Goal: Information Seeking & Learning: Learn about a topic

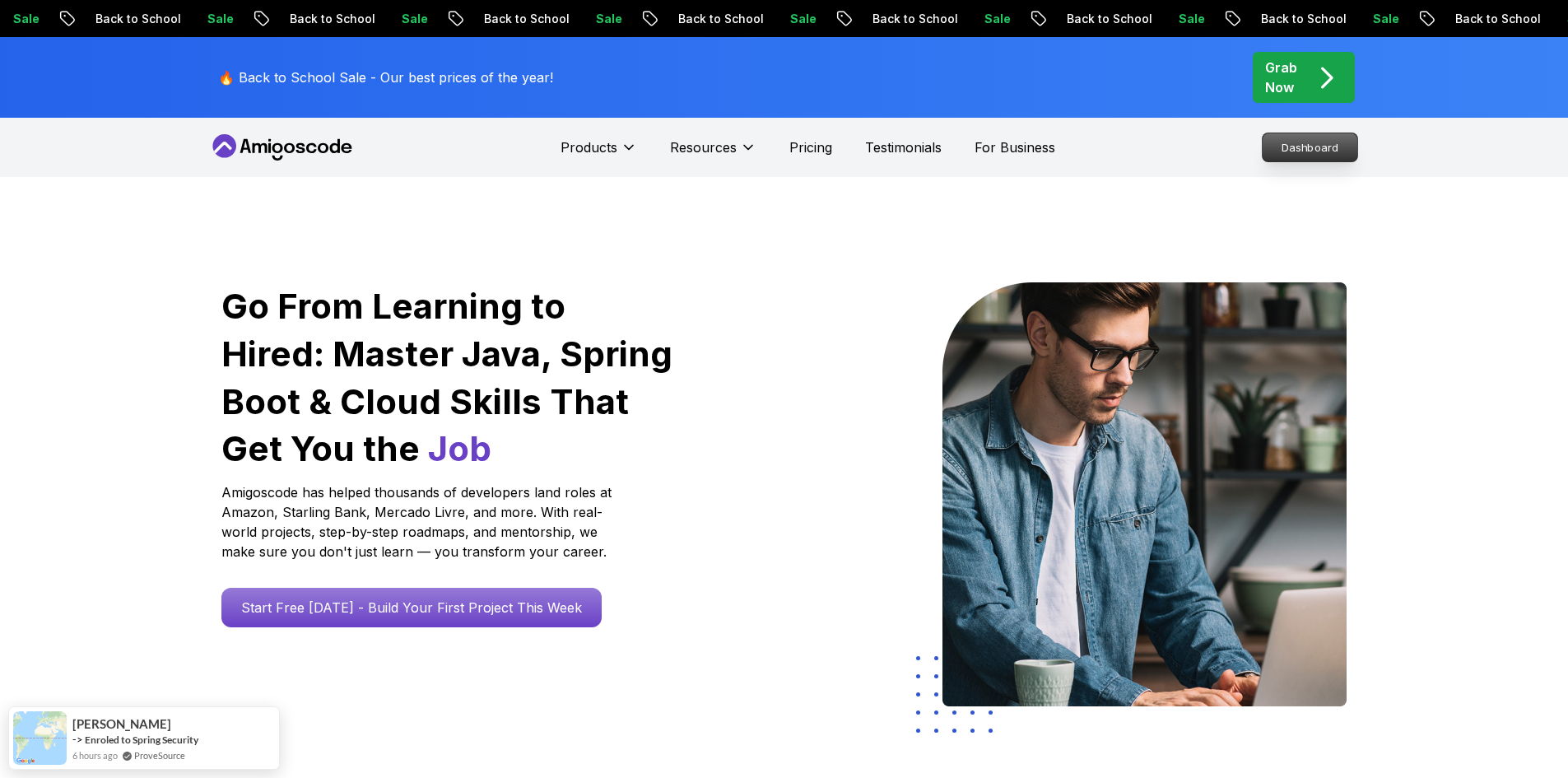
click at [1296, 146] on p "Dashboard" at bounding box center [1310, 147] width 95 height 28
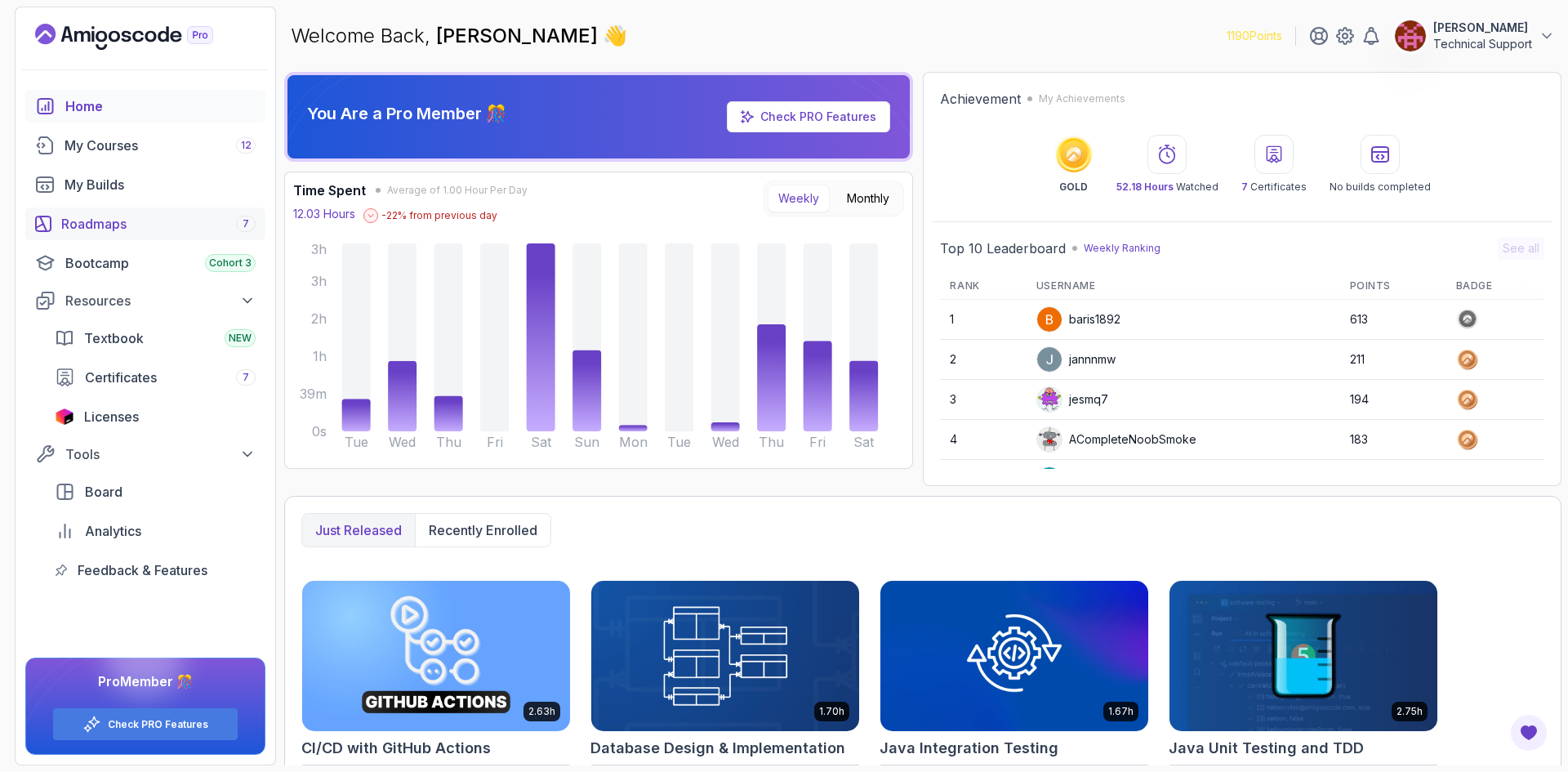
click at [147, 219] on div "Roadmaps 7" at bounding box center [159, 224] width 195 height 19
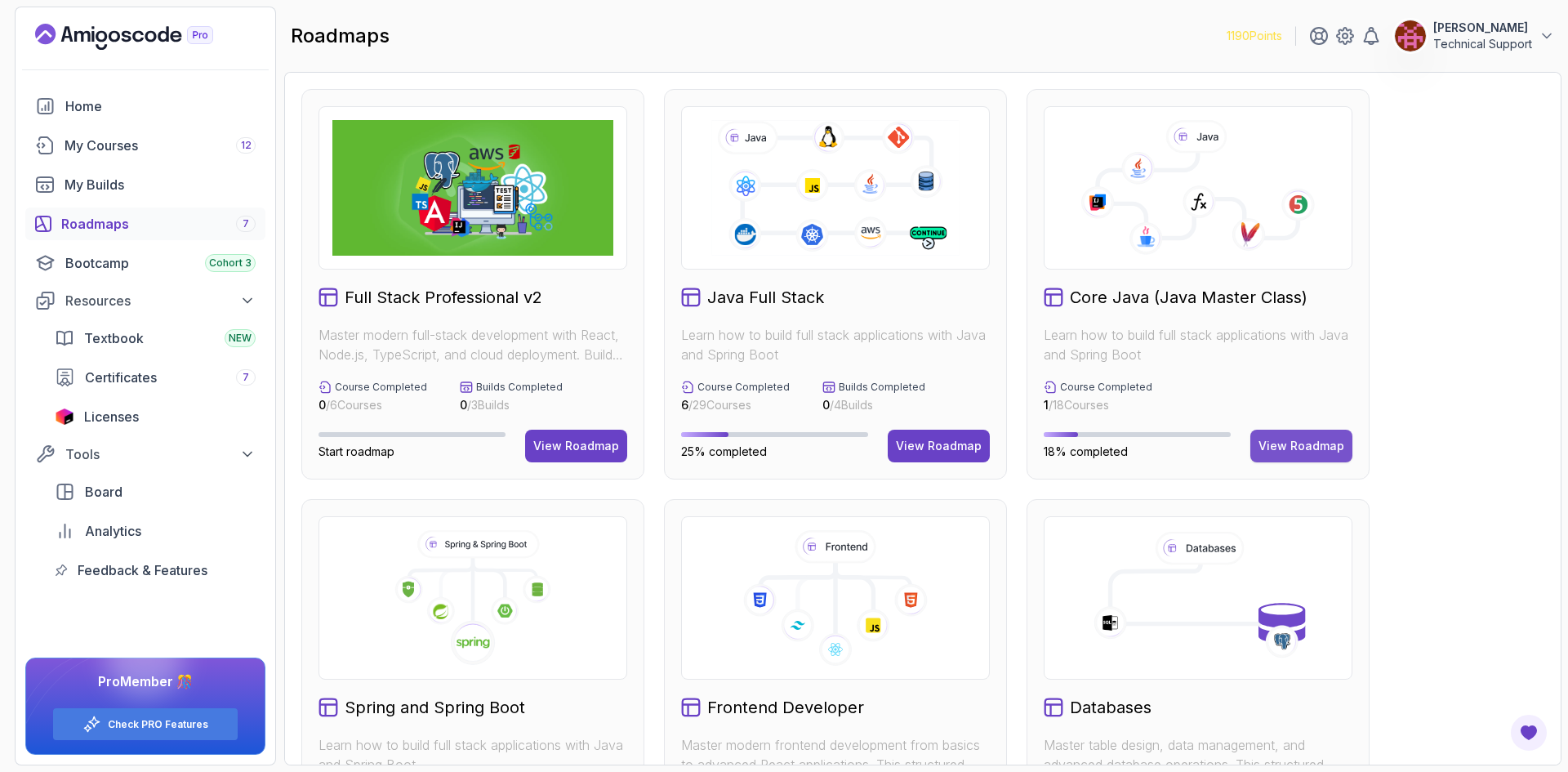
click at [1282, 448] on div "View Roadmap" at bounding box center [1301, 446] width 85 height 17
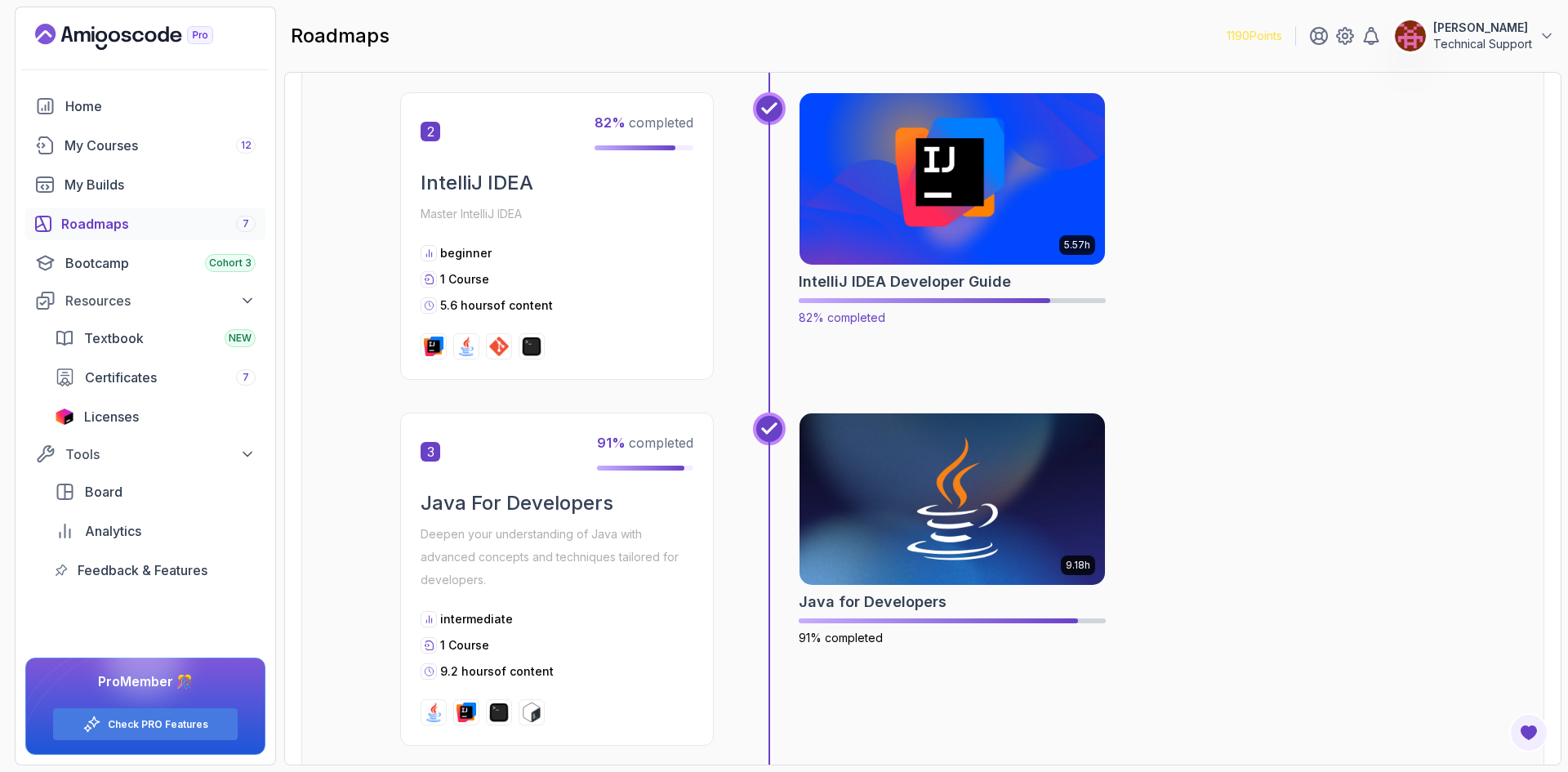
scroll to position [653, 0]
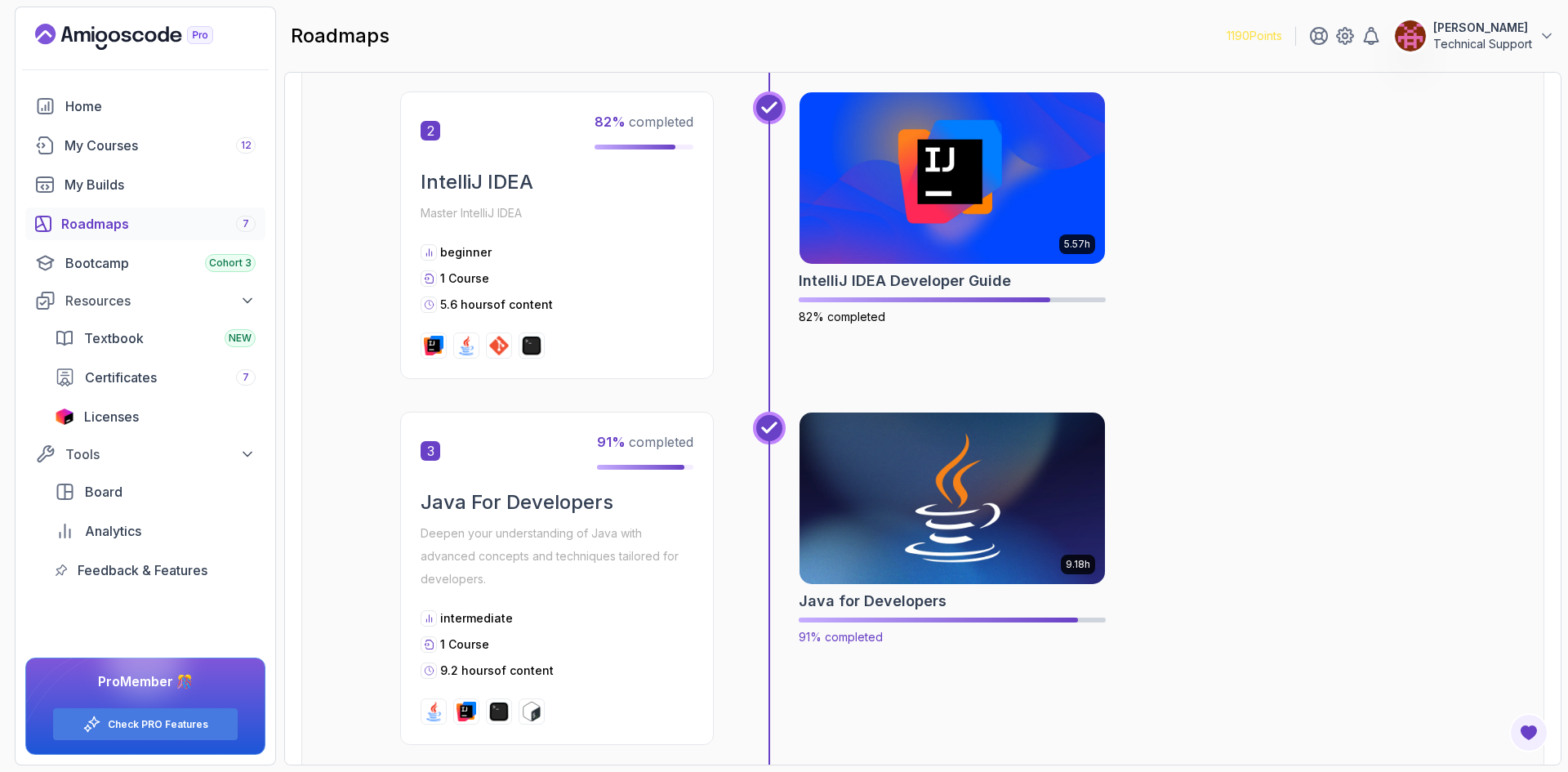
click at [958, 489] on img at bounding box center [953, 498] width 321 height 180
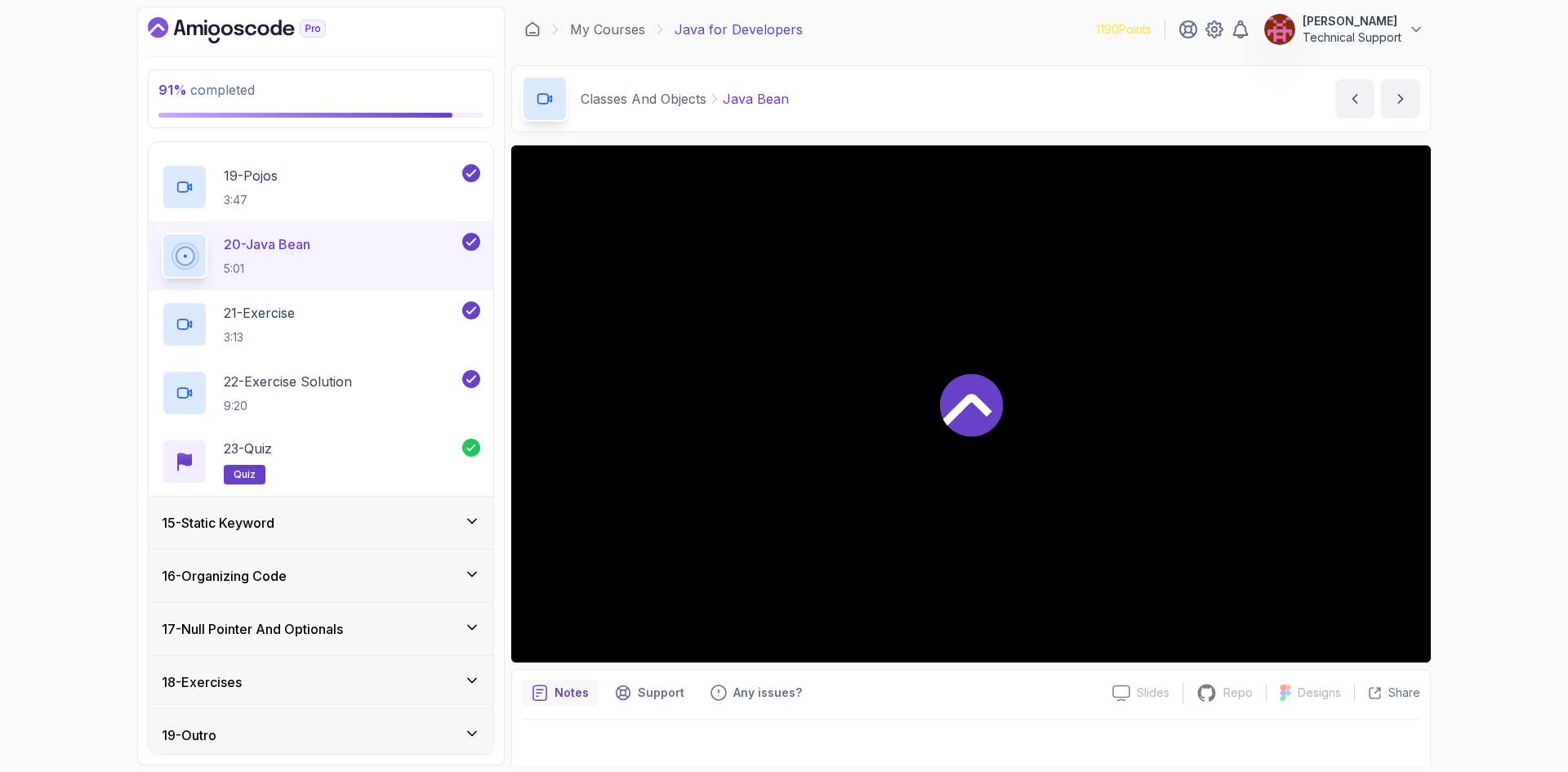
scroll to position [1974, 0]
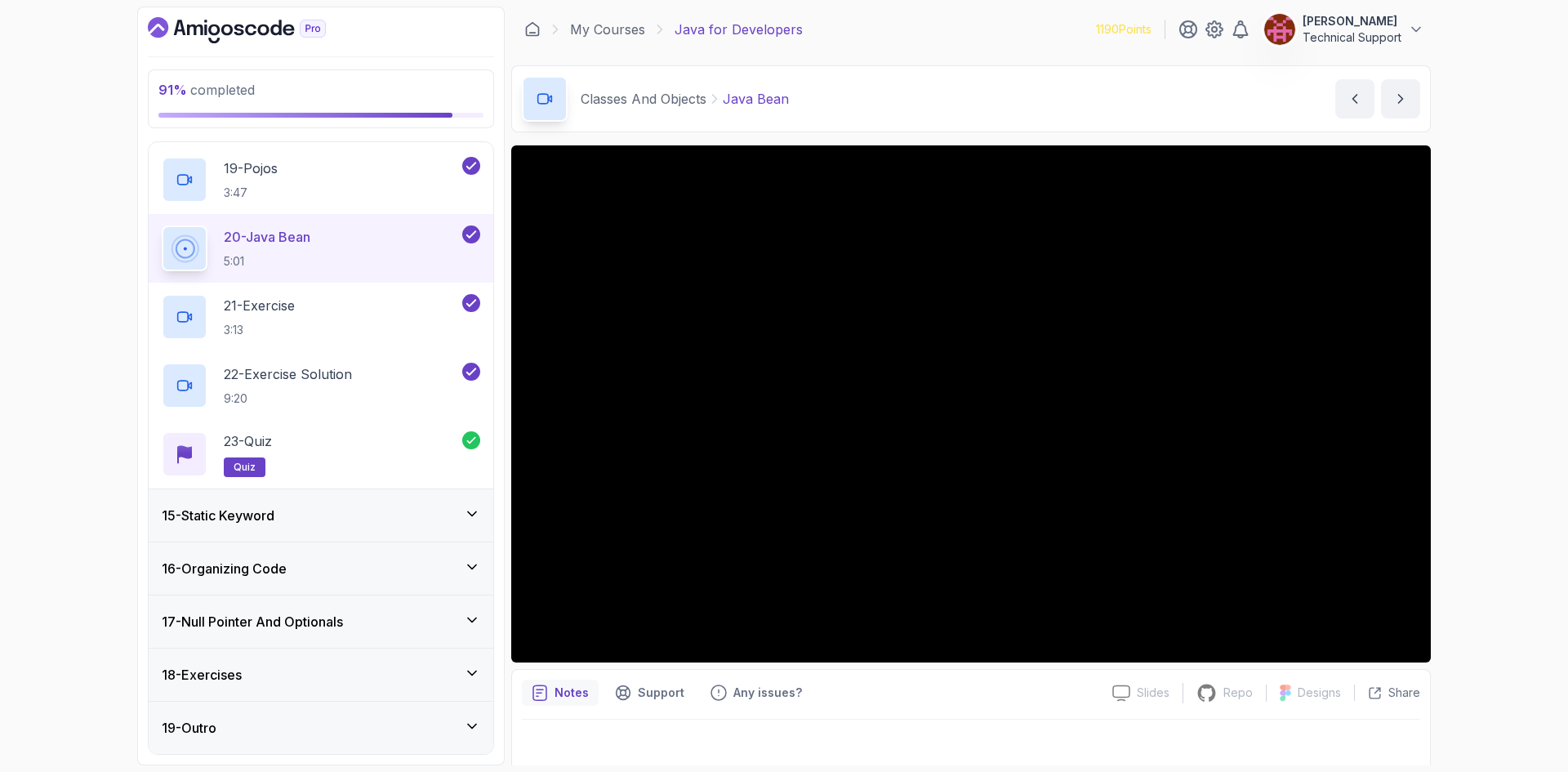
drag, startPoint x: 311, startPoint y: 675, endPoint x: 318, endPoint y: 672, distance: 7.6
click at [311, 676] on div "18 - Exercises" at bounding box center [320, 674] width 318 height 19
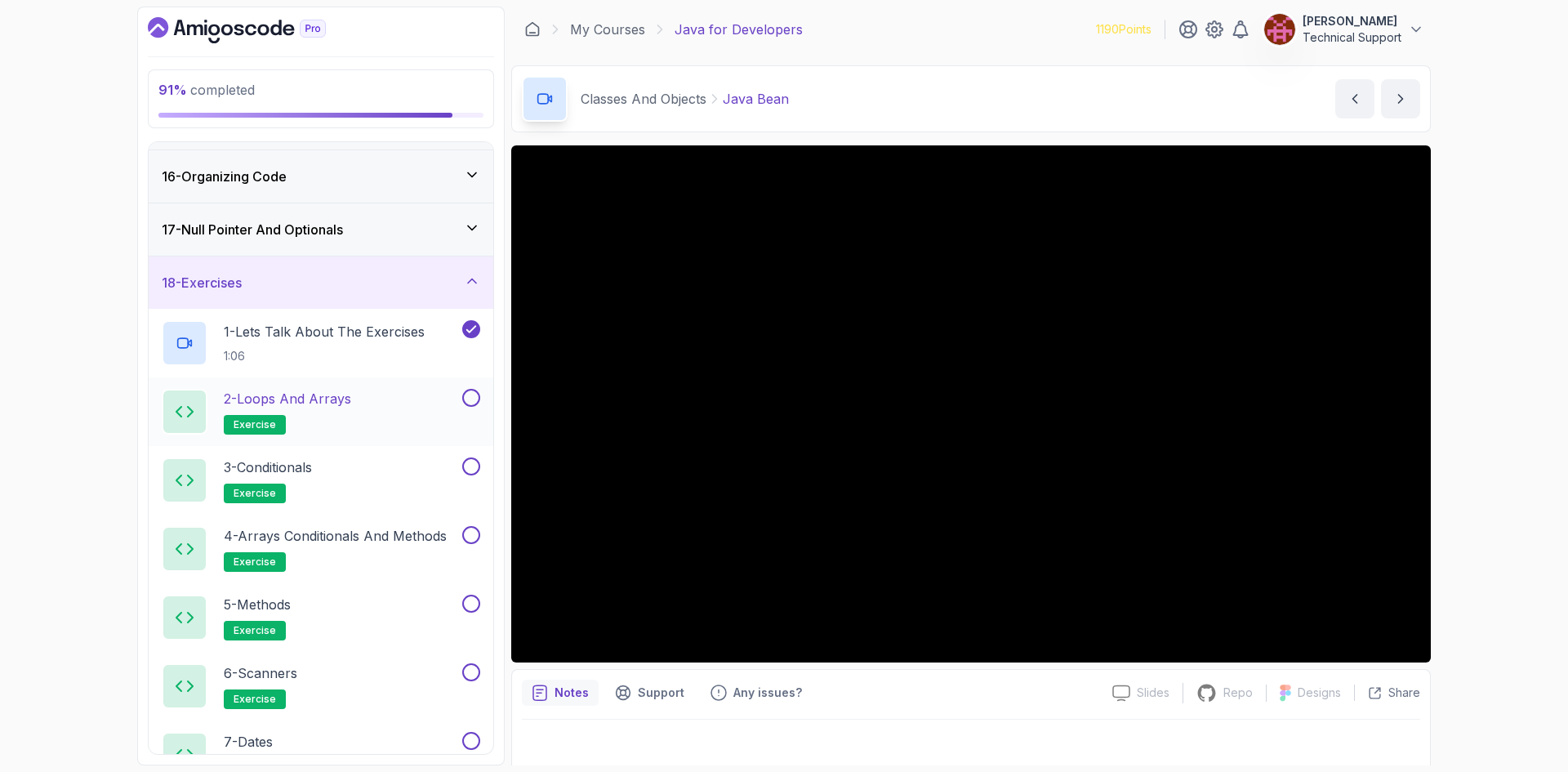
scroll to position [805, 0]
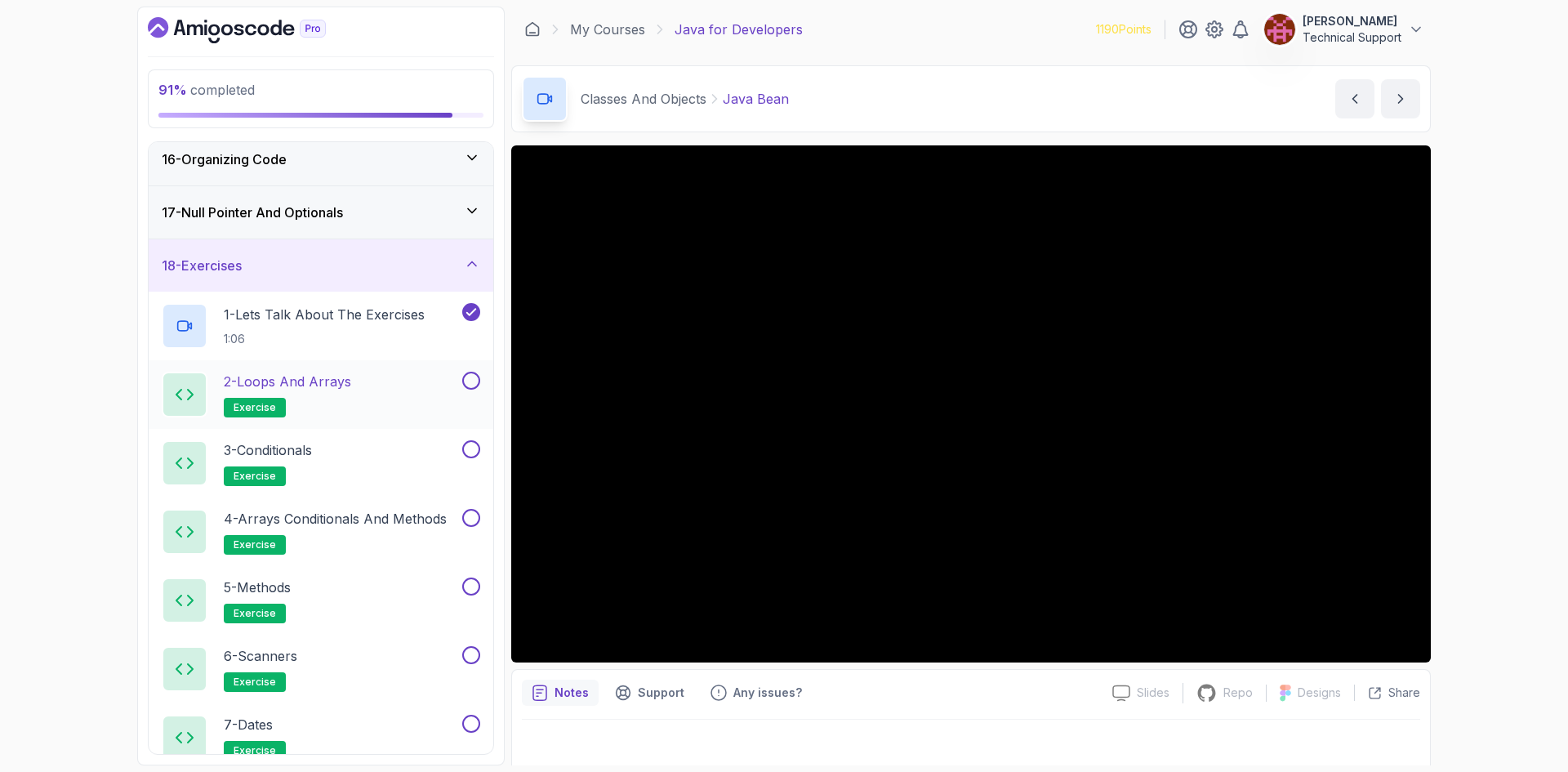
click at [374, 406] on div "2 - Loops and Arrays exercise" at bounding box center [309, 395] width 297 height 46
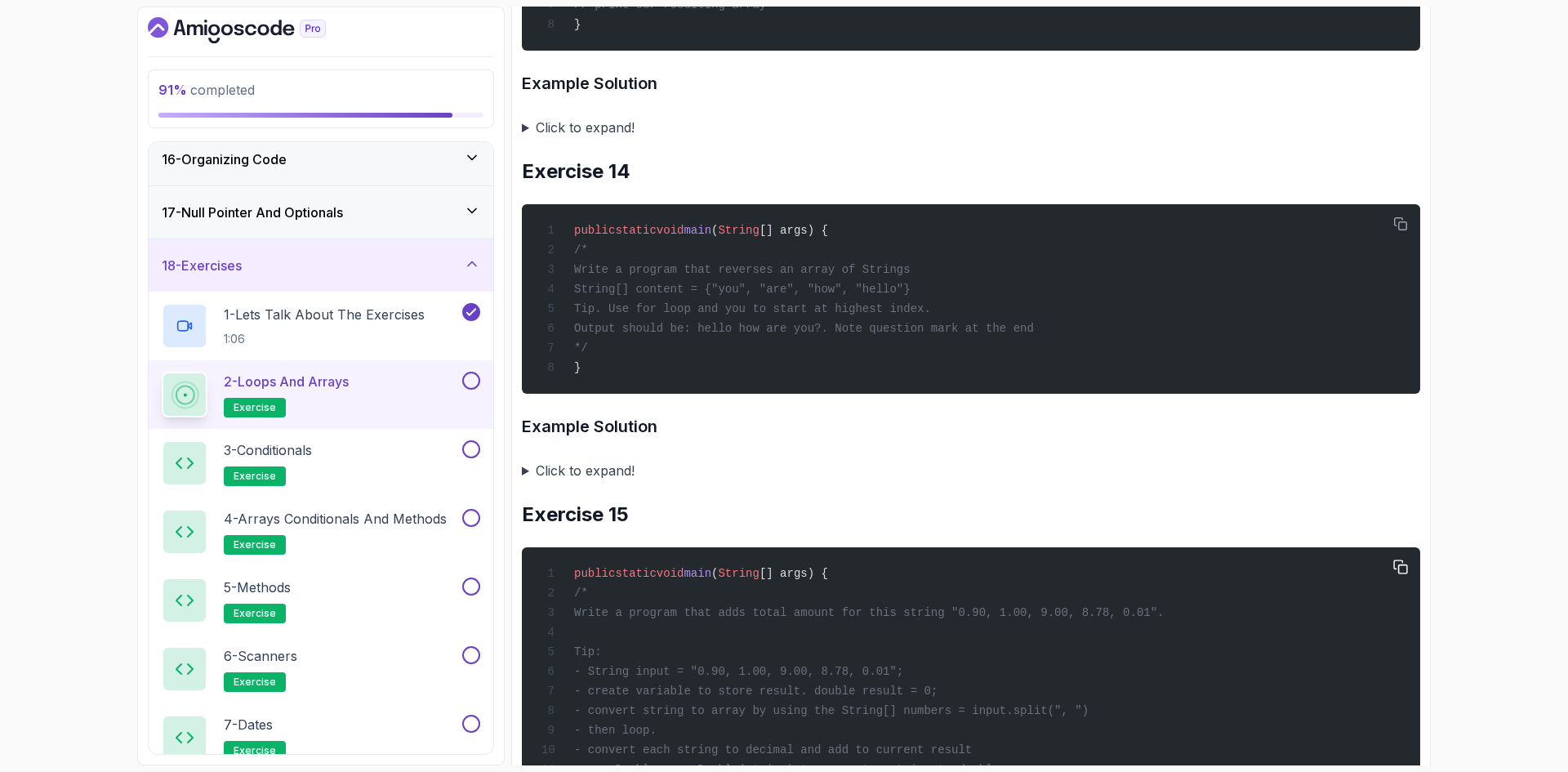
scroll to position [4836, 0]
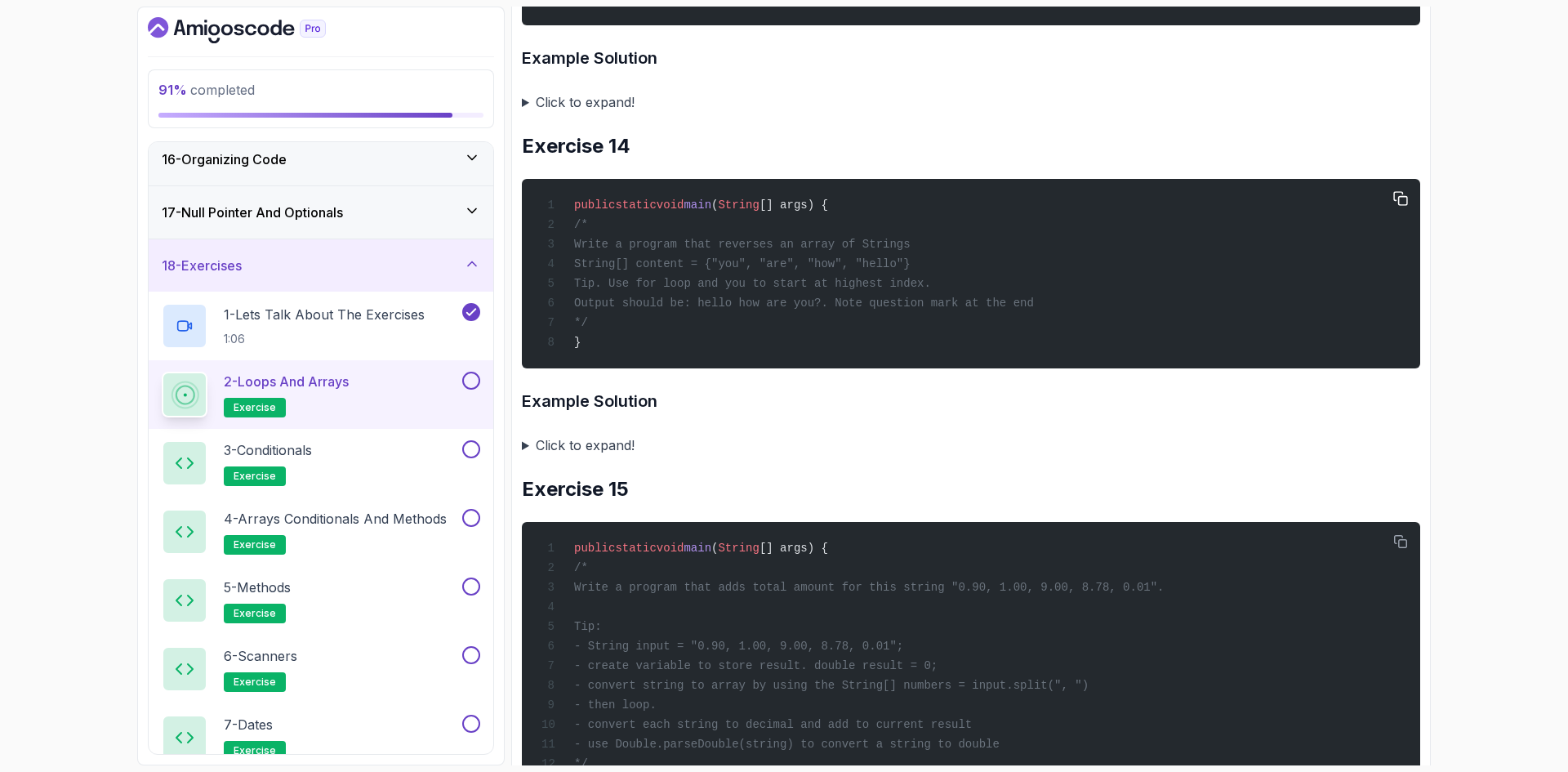
drag, startPoint x: 931, startPoint y: 340, endPoint x: 626, endPoint y: 338, distance: 305.0
click at [626, 271] on span "String[] content = {"you", "are", "how", "hello"}" at bounding box center [743, 264] width 337 height 13
copy span "String[] content = {"you", "are", "how", "hello"}"
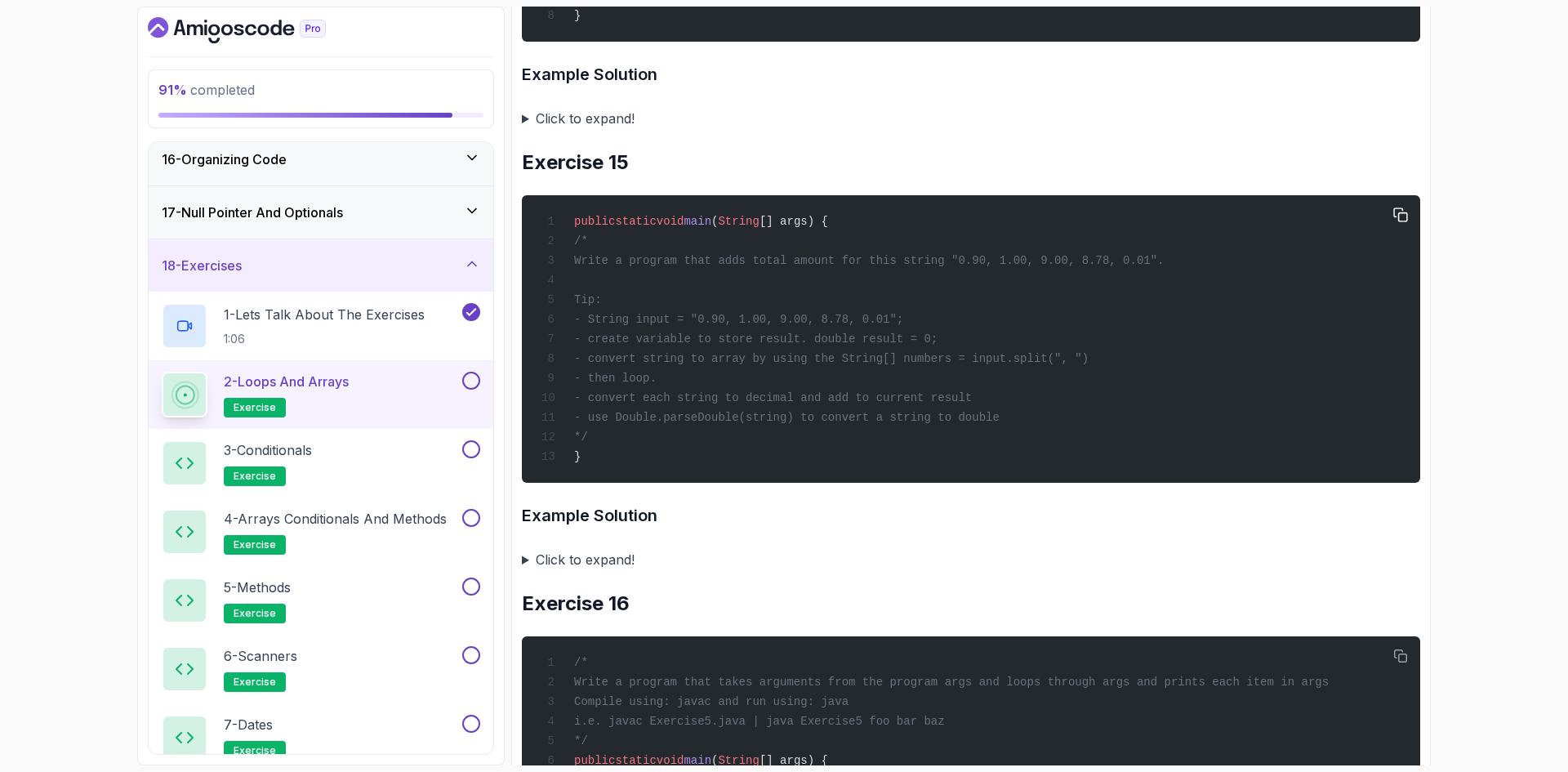
scroll to position [5245, 0]
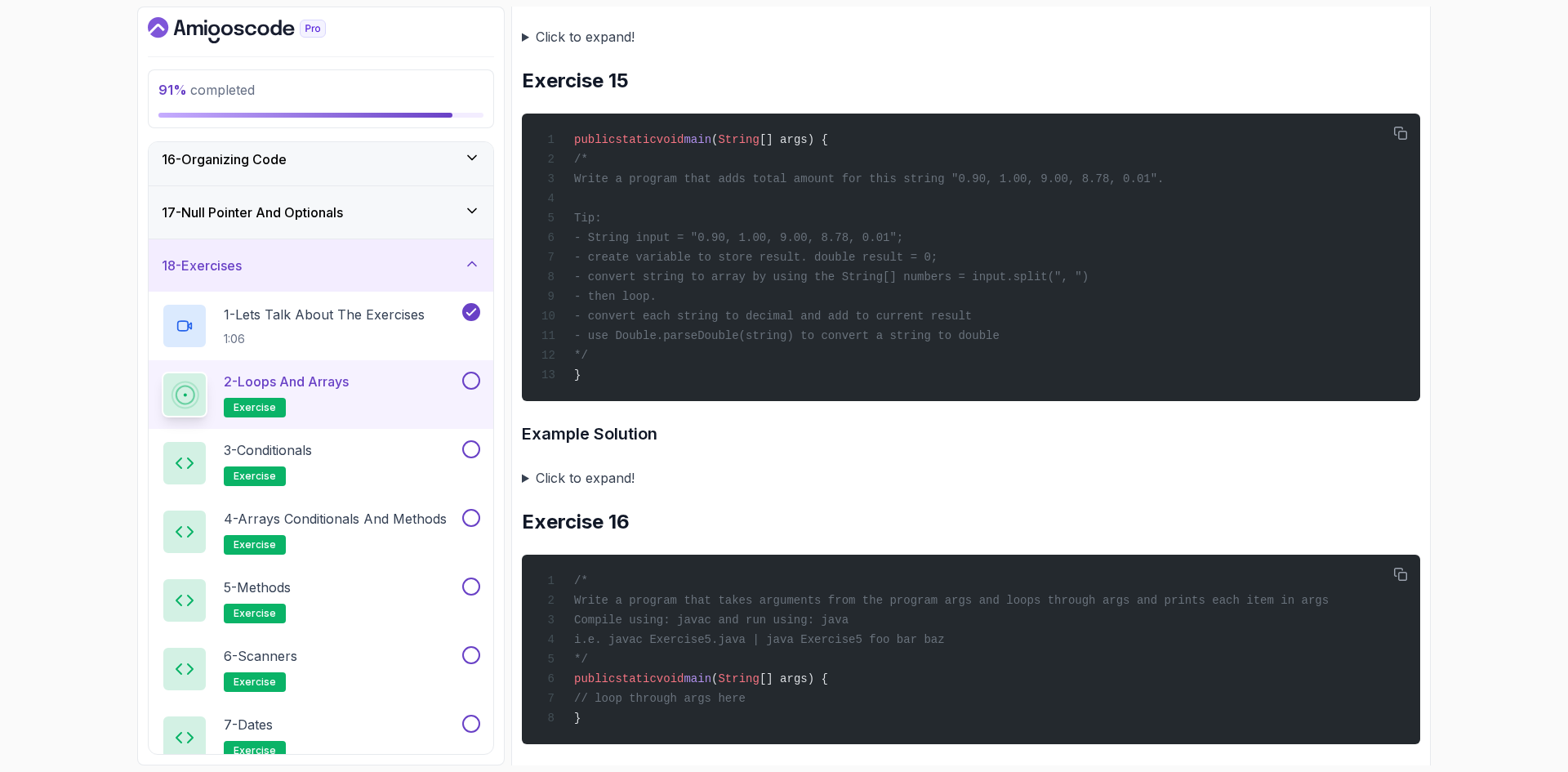
click at [586, 48] on summary "Click to expand!" at bounding box center [970, 37] width 898 height 23
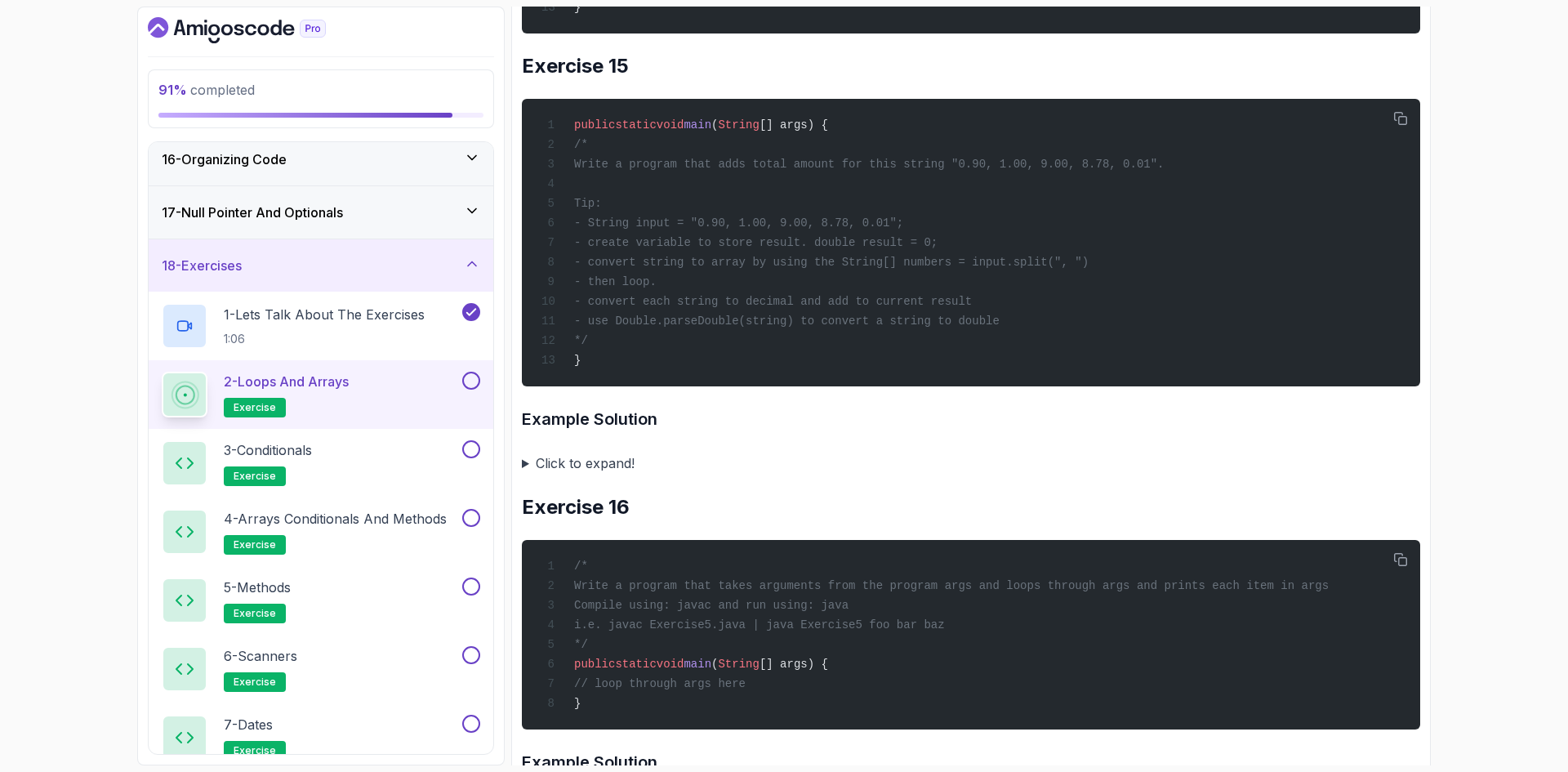
scroll to position [5571, 0]
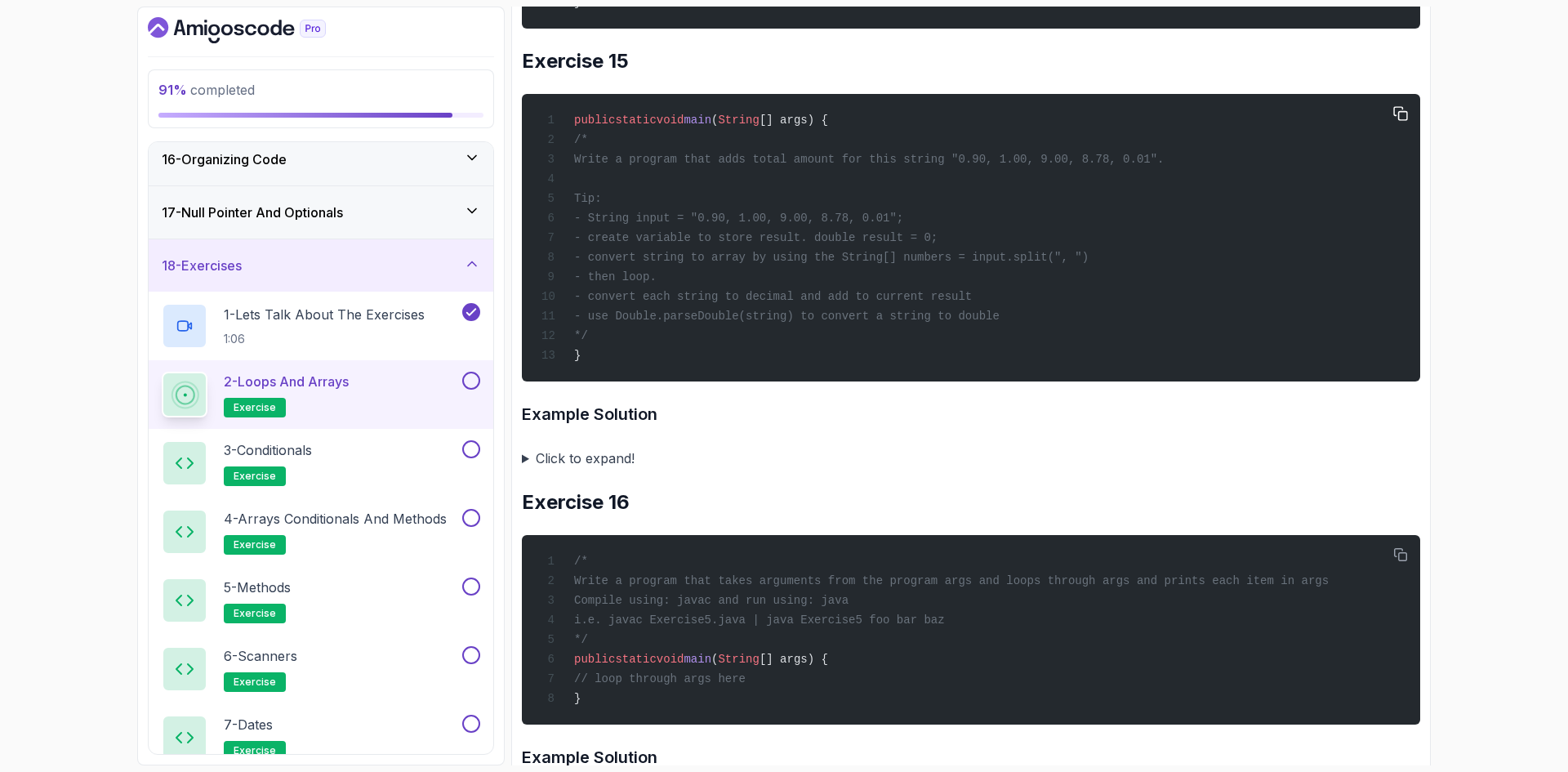
drag, startPoint x: 925, startPoint y: 313, endPoint x: 640, endPoint y: 318, distance: 285.0
click at [640, 225] on span "- String input = "0.90, 1.00, 9.00, 8.78, 0.01";" at bounding box center [739, 218] width 329 height 13
copy span "String input = "0.90, 1.00, 9.00, 8.78, 0.01";"
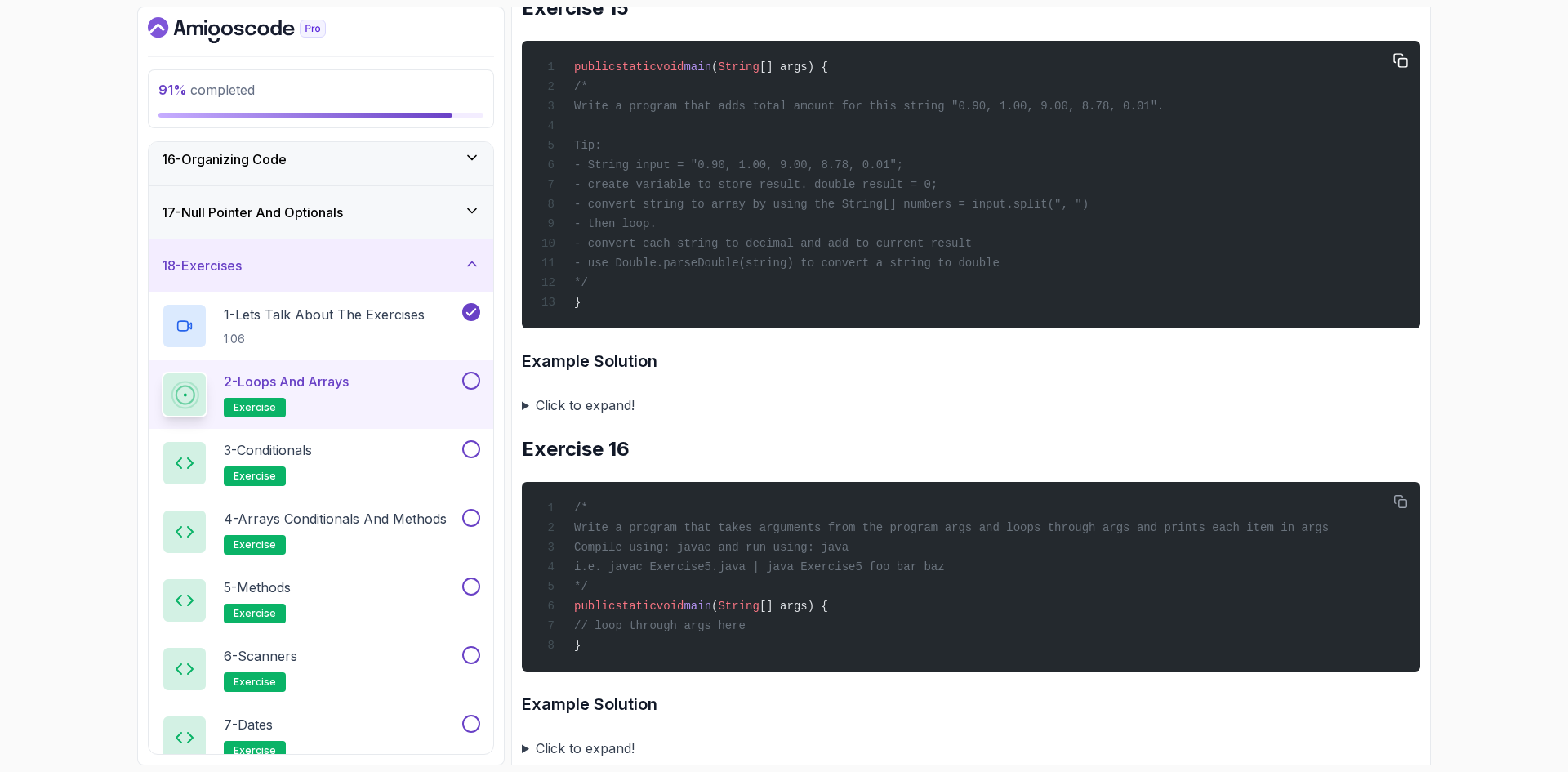
scroll to position [5653, 0]
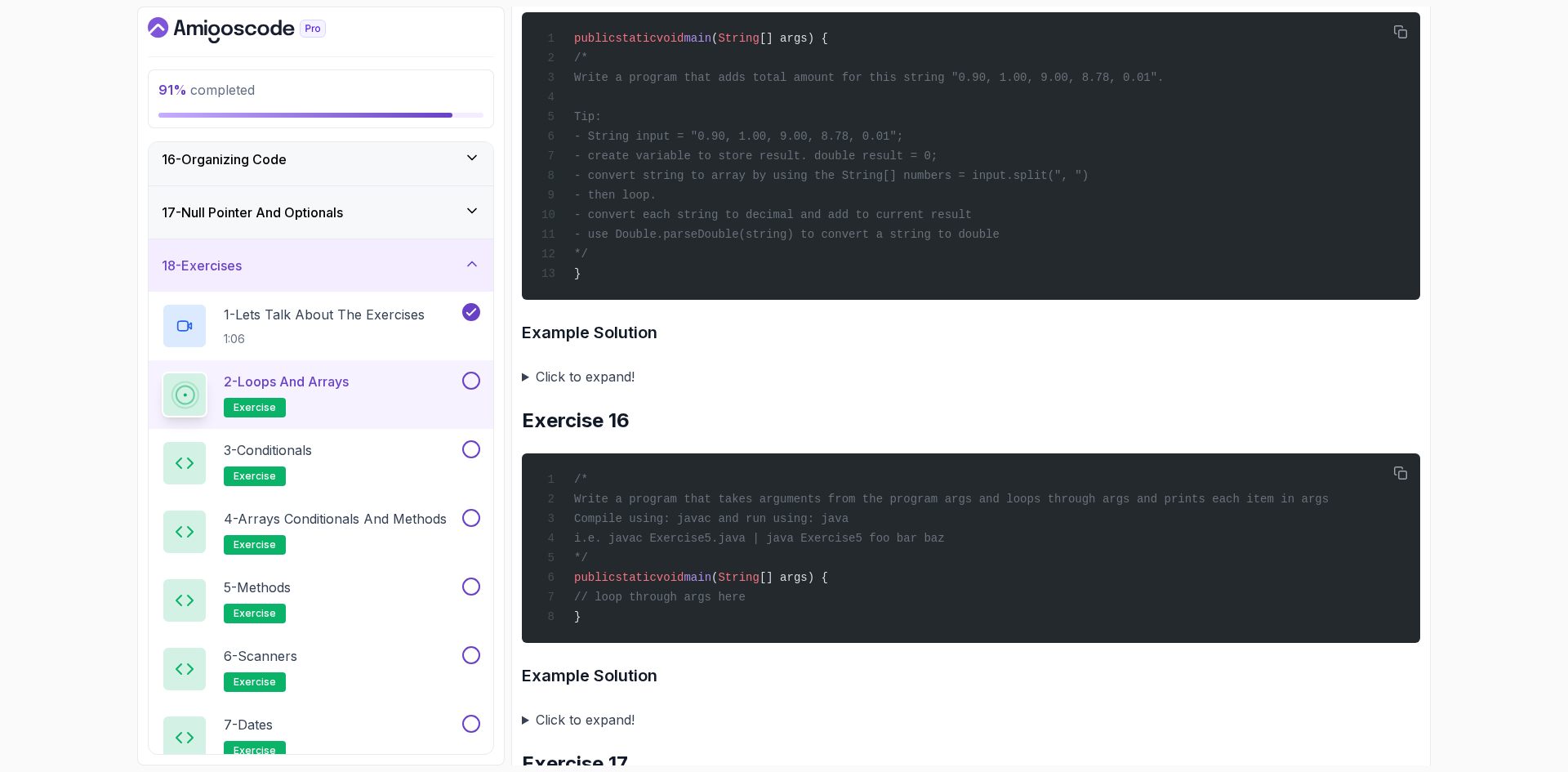
drag, startPoint x: 599, startPoint y: 475, endPoint x: 614, endPoint y: 472, distance: 15.3
click at [599, 388] on summary "Click to expand!" at bounding box center [970, 376] width 898 height 23
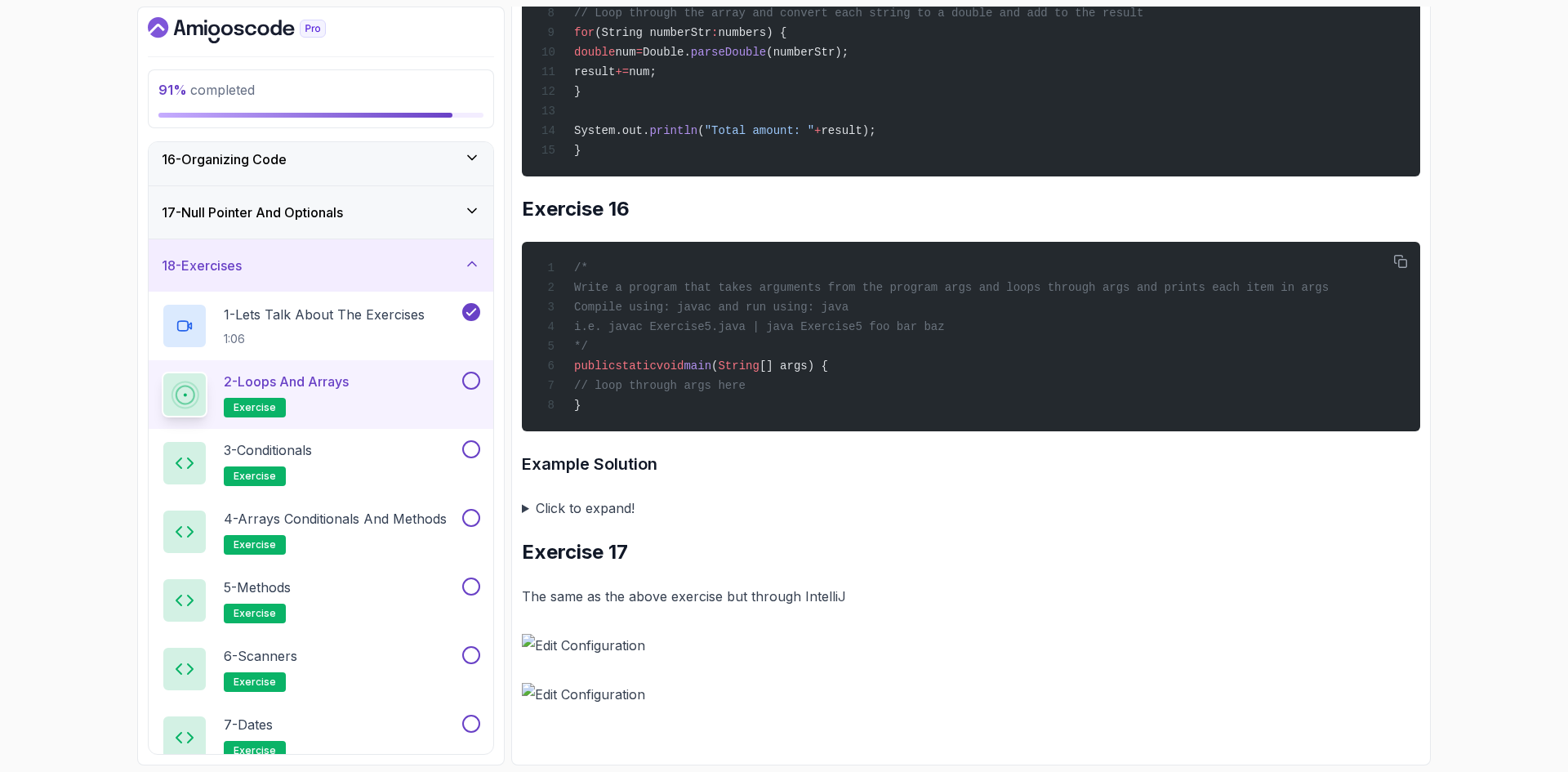
scroll to position [6329, 0]
drag, startPoint x: 604, startPoint y: 513, endPoint x: 626, endPoint y: 518, distance: 22.6
click at [604, 513] on summary "Click to expand!" at bounding box center [970, 508] width 898 height 23
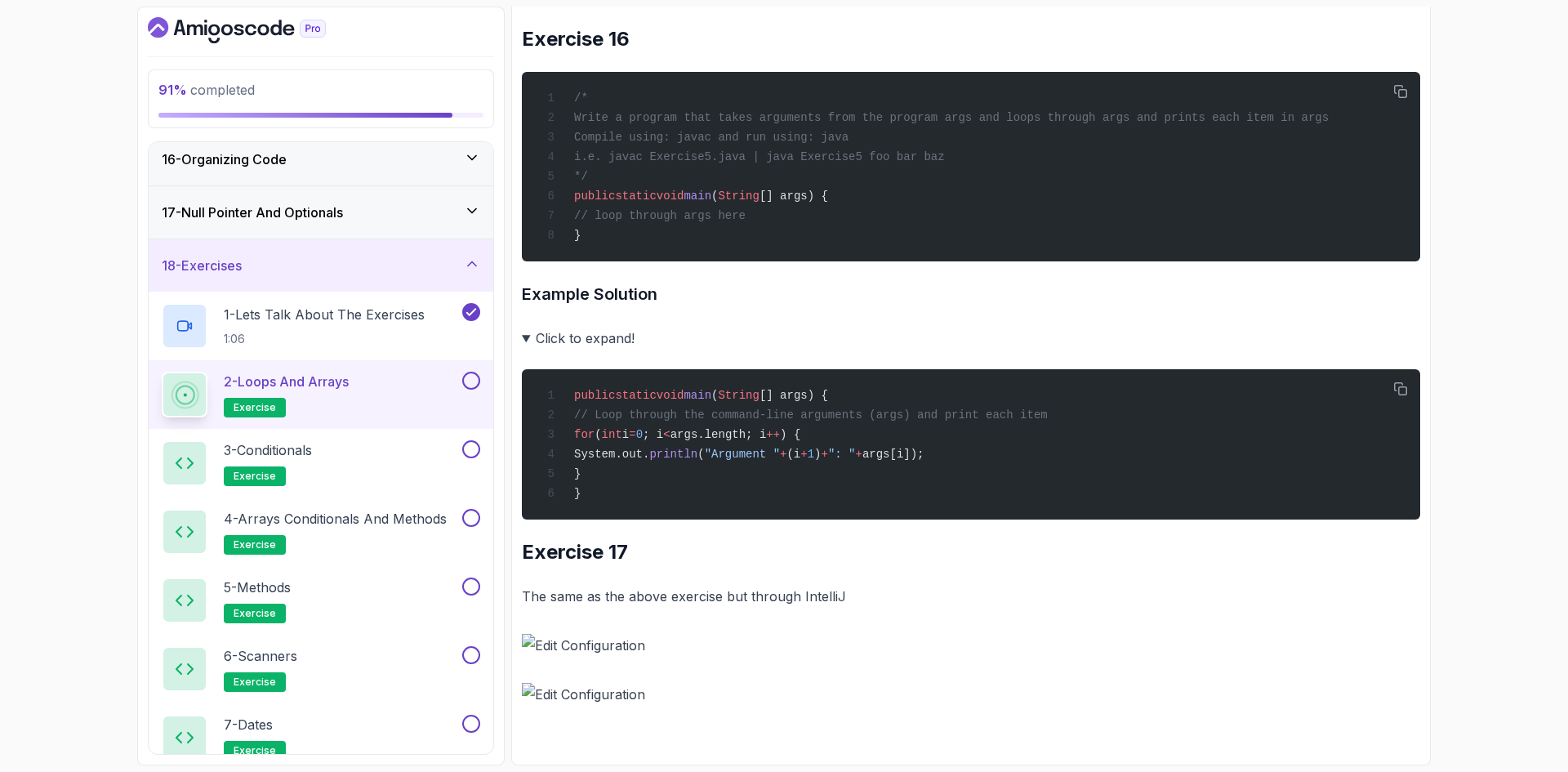
scroll to position [6493, 0]
drag, startPoint x: 626, startPoint y: 484, endPoint x: 602, endPoint y: 447, distance: 44.1
click at [602, 447] on div "public static void main ( String [] args) { // Loop through the command-line ar…" at bounding box center [971, 444] width 873 height 130
copy code "for ( int i = 0 ; i < args.length; i ++ ) { System.out. println ( "Argument " +…"
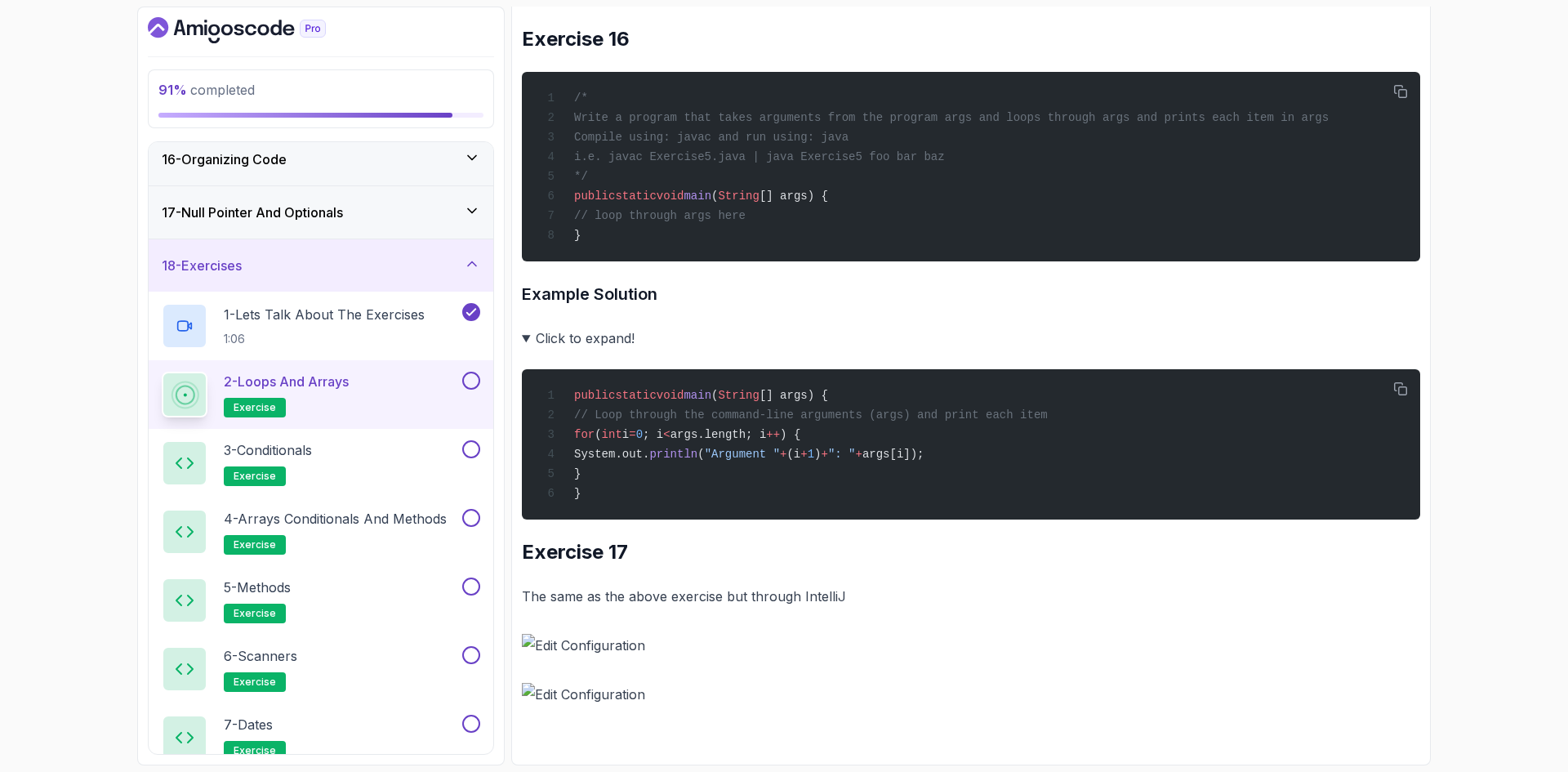
click at [468, 384] on button at bounding box center [472, 381] width 18 height 18
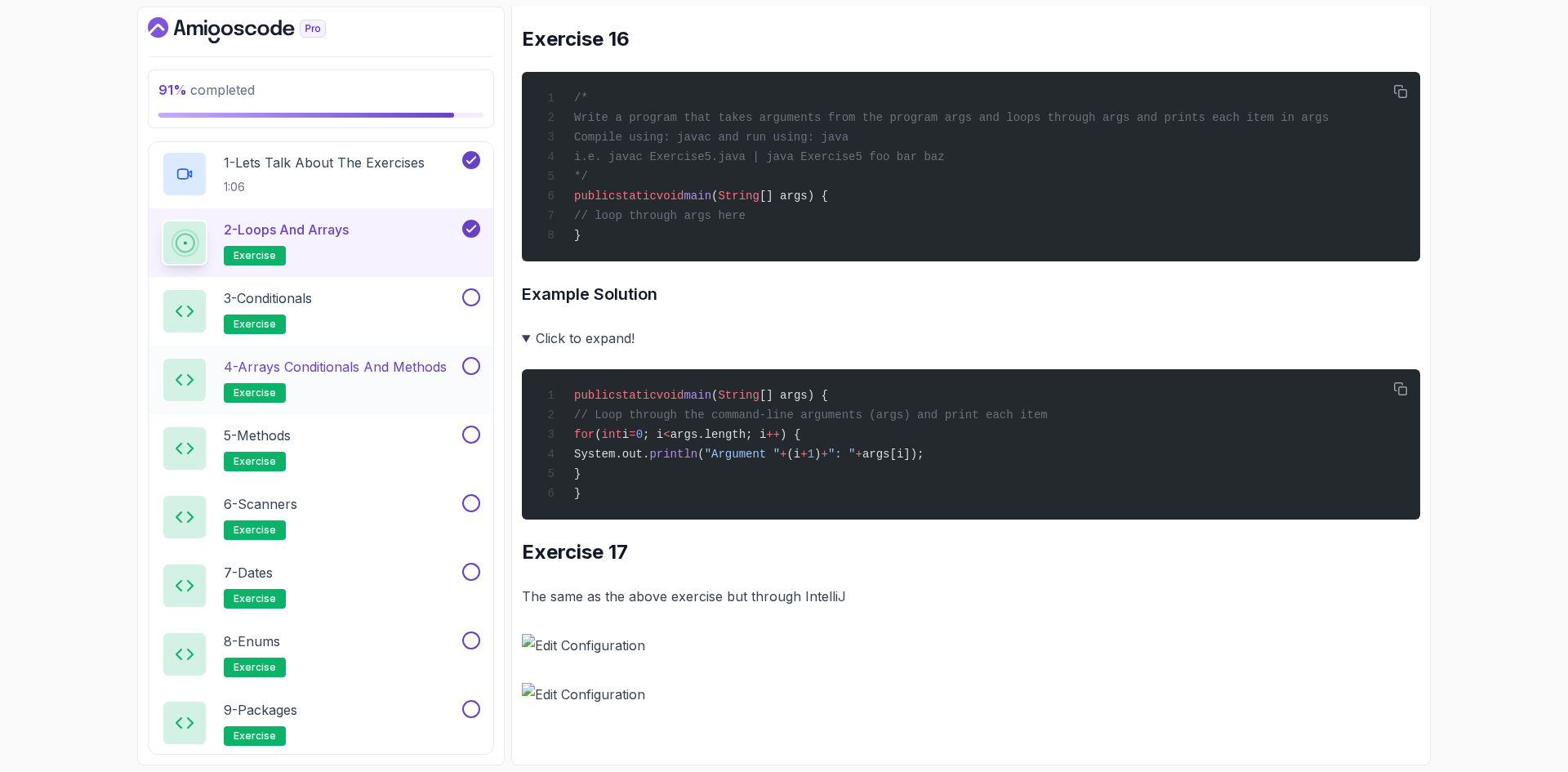
scroll to position [969, 0]
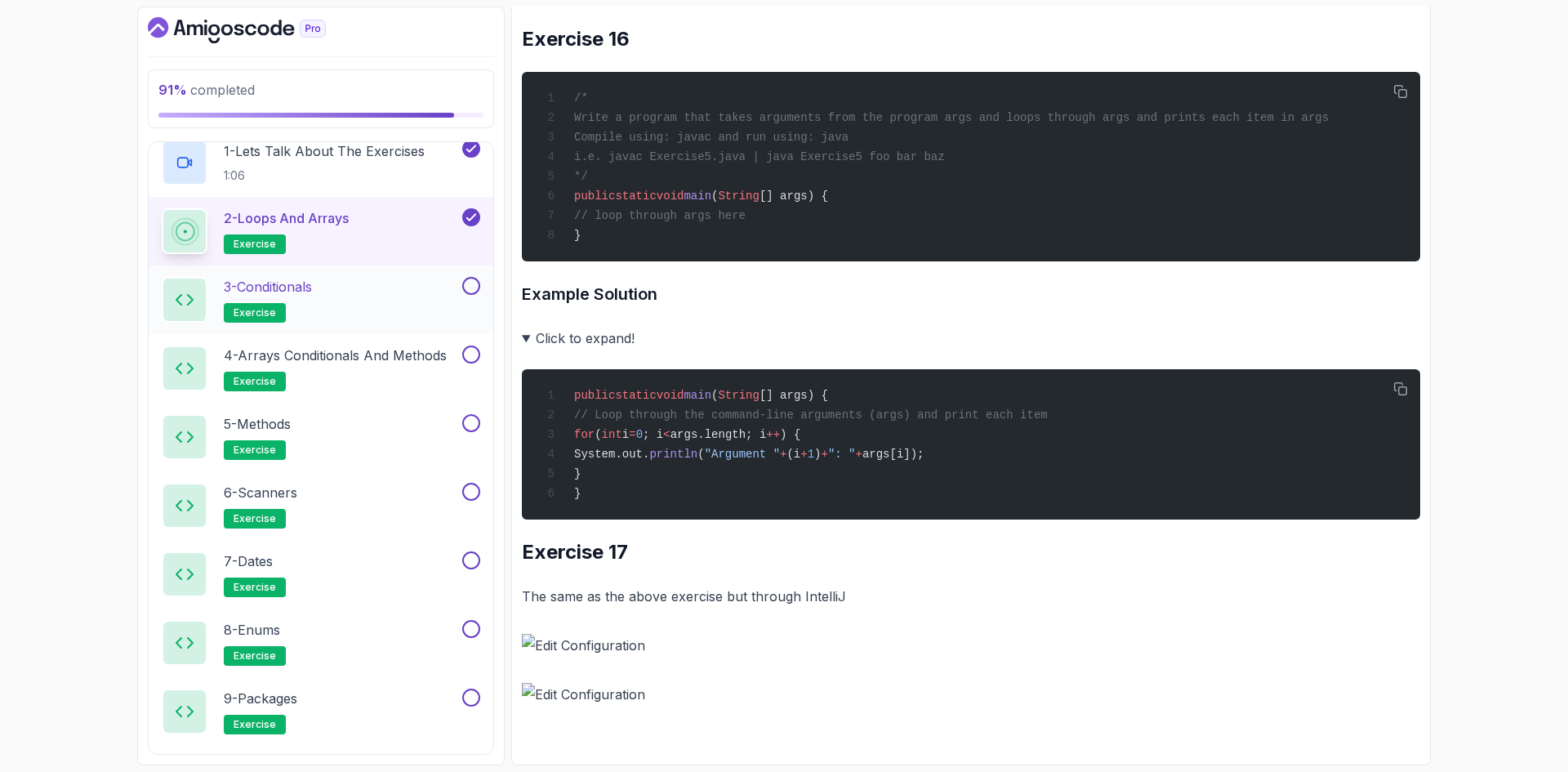
click at [344, 299] on div "3 - Conditionals exercise" at bounding box center [309, 300] width 297 height 46
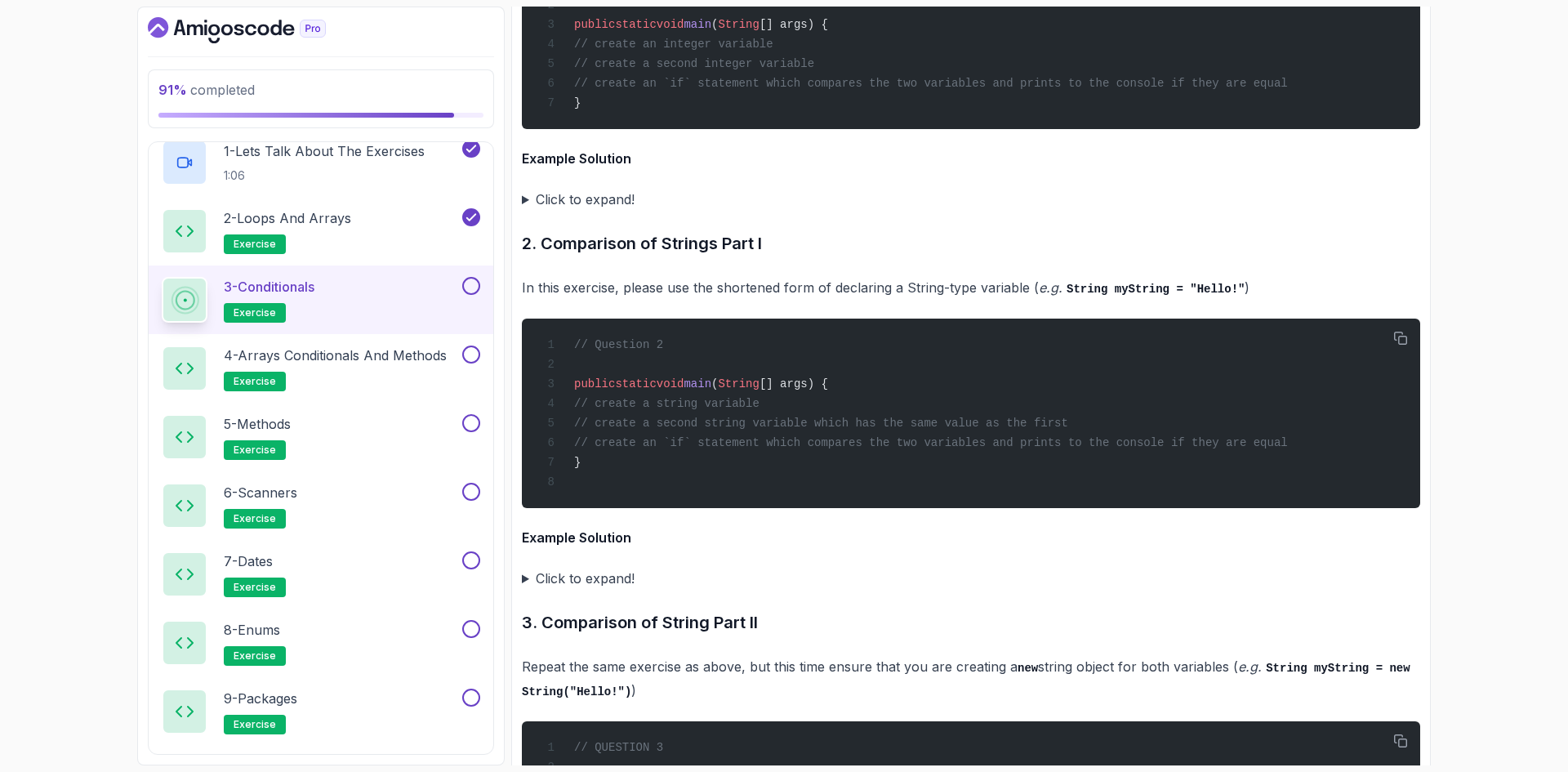
scroll to position [2859, 0]
click at [589, 204] on summary "Click to expand!" at bounding box center [970, 198] width 898 height 23
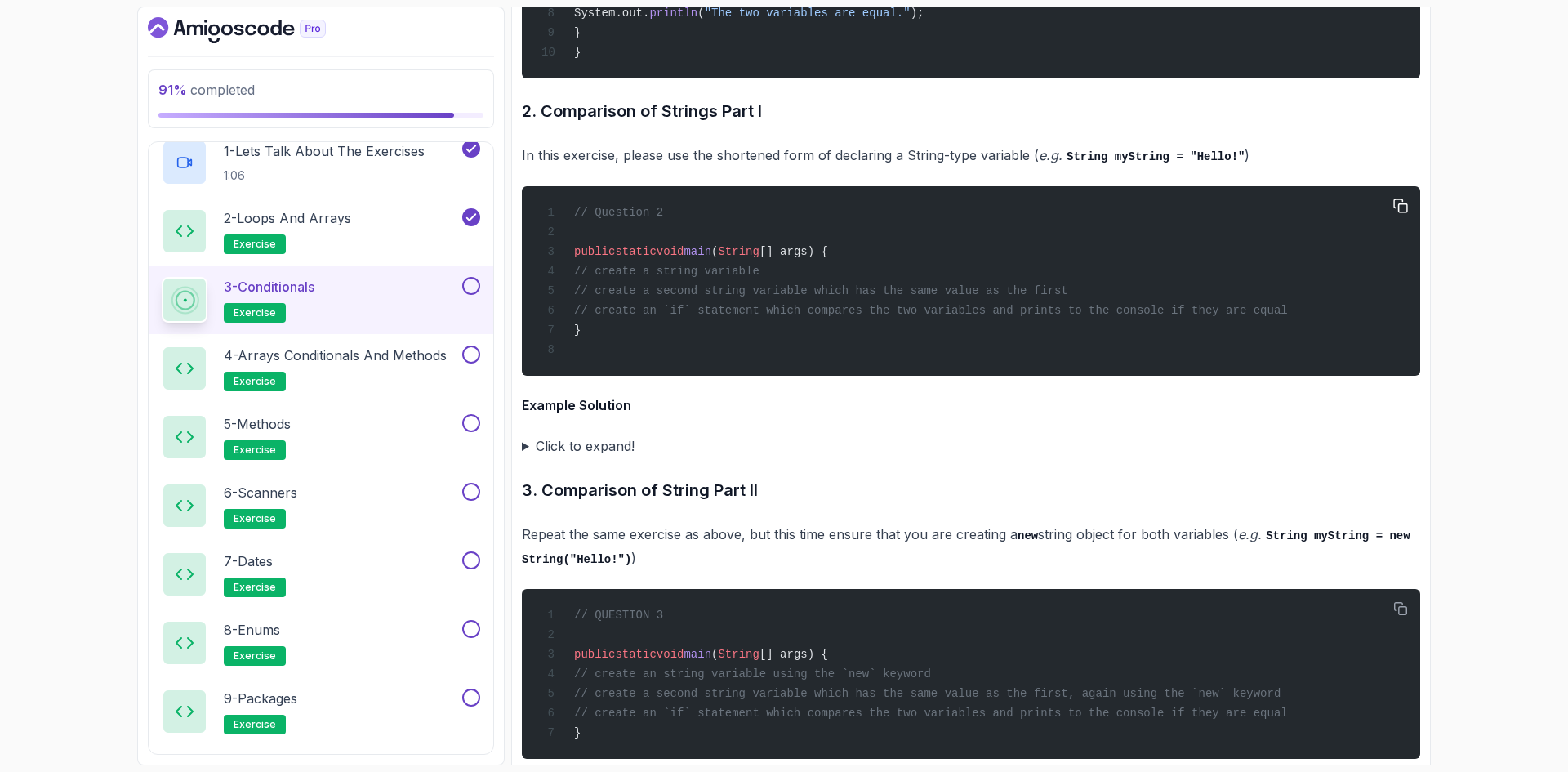
scroll to position [3267, 0]
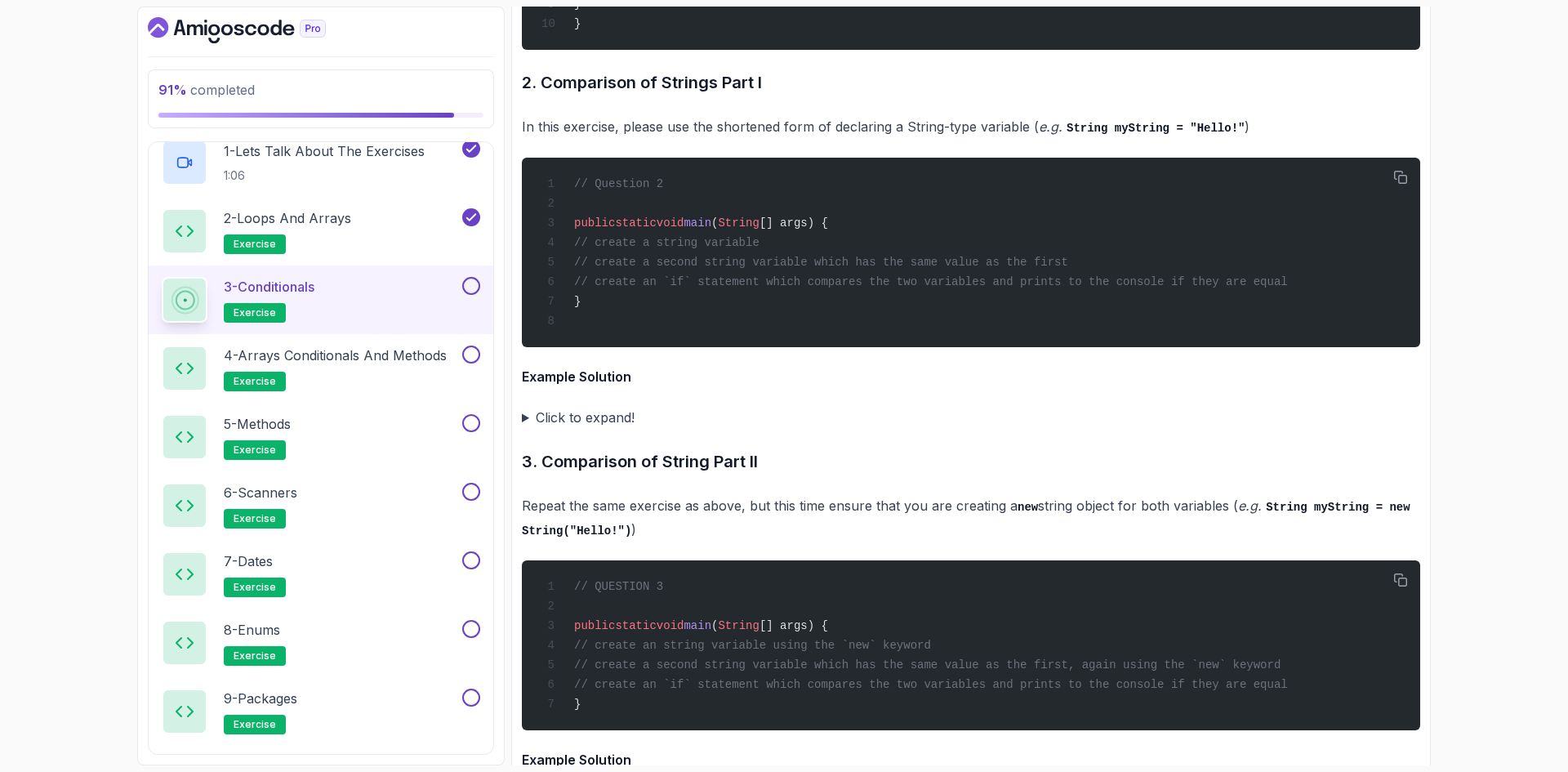
click at [592, 429] on summary "Click to expand!" at bounding box center [970, 418] width 898 height 23
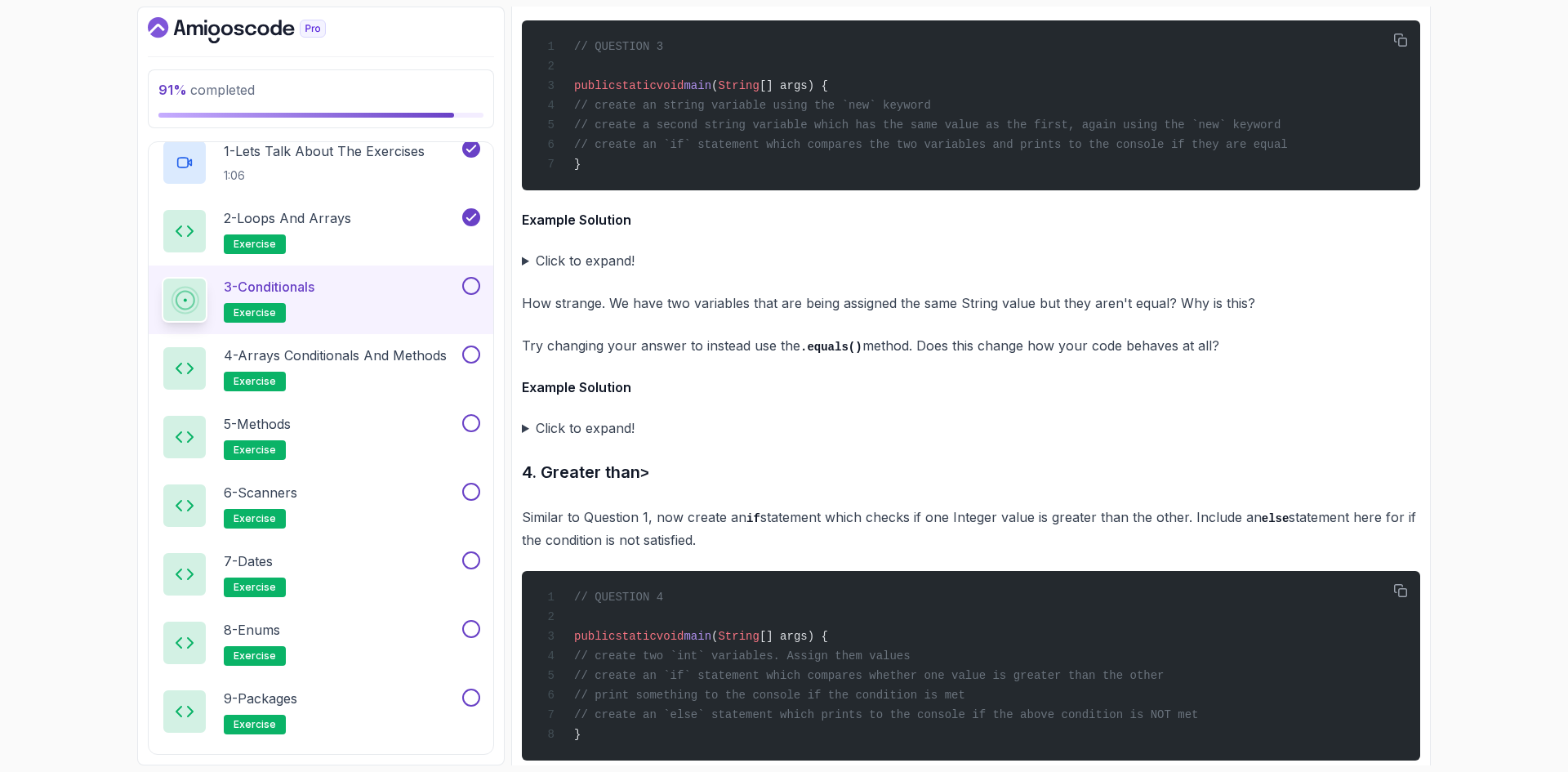
scroll to position [4084, 0]
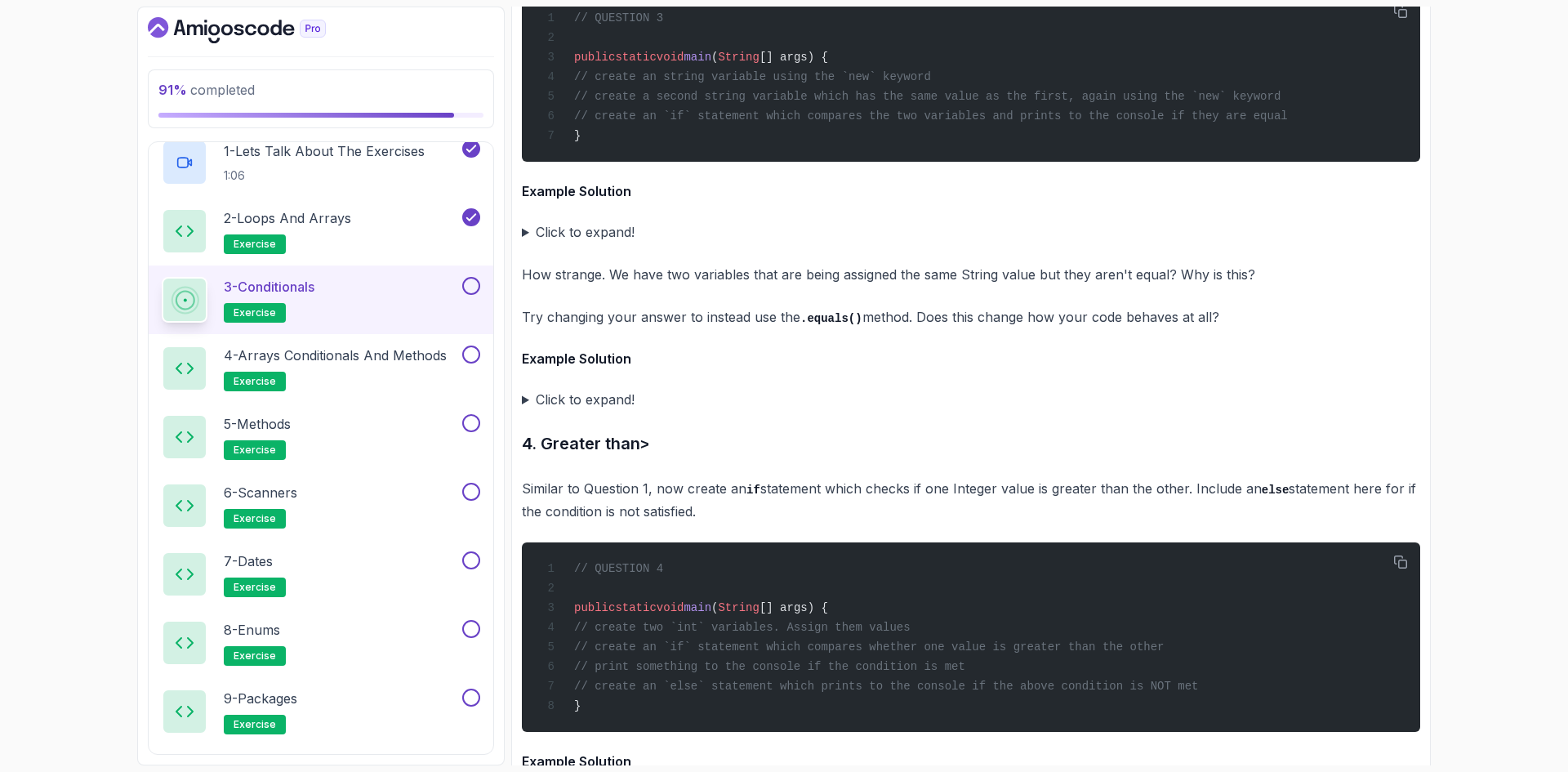
click at [570, 243] on summary "Click to expand!" at bounding box center [970, 232] width 898 height 23
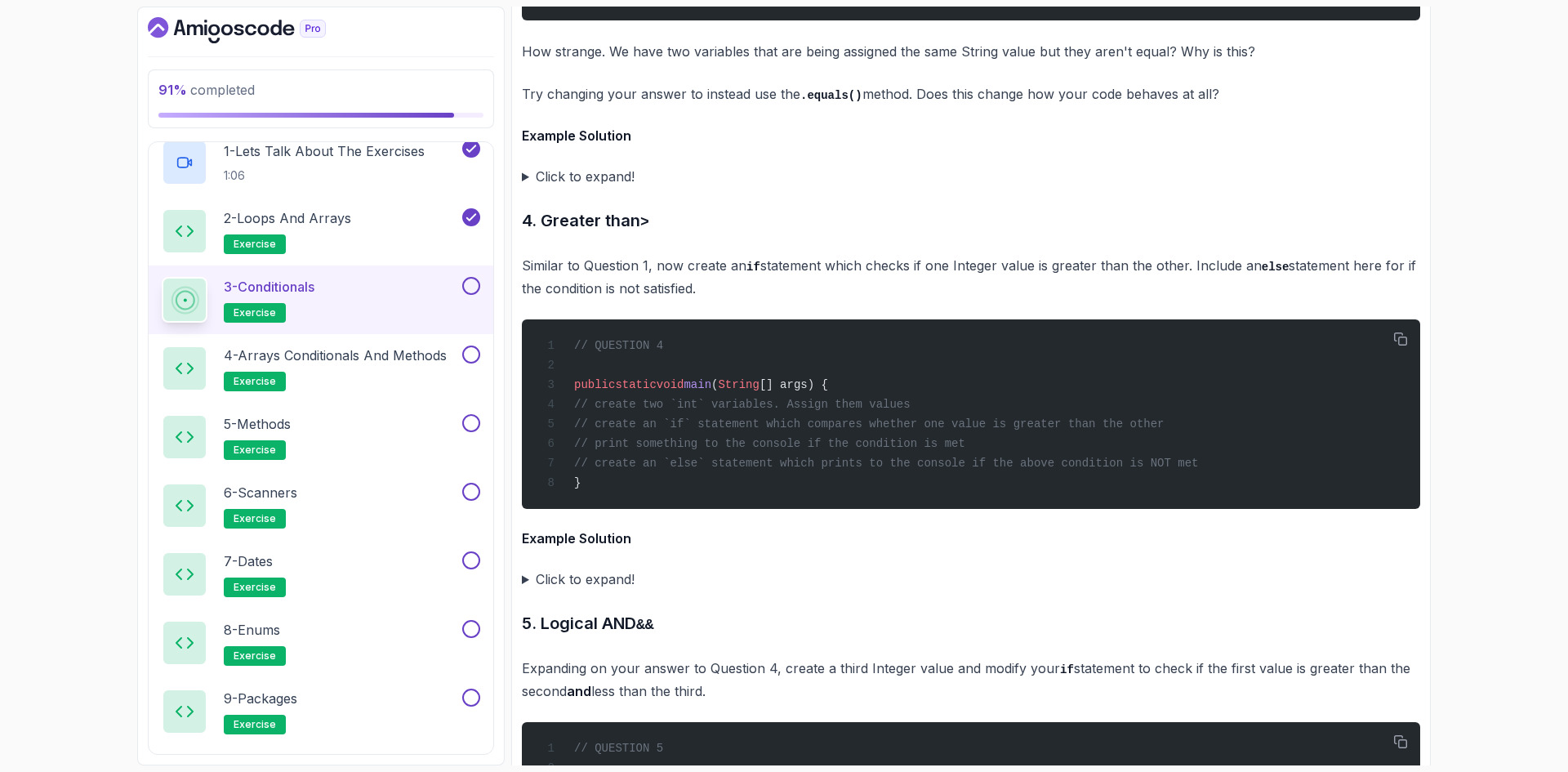
scroll to position [4574, 0]
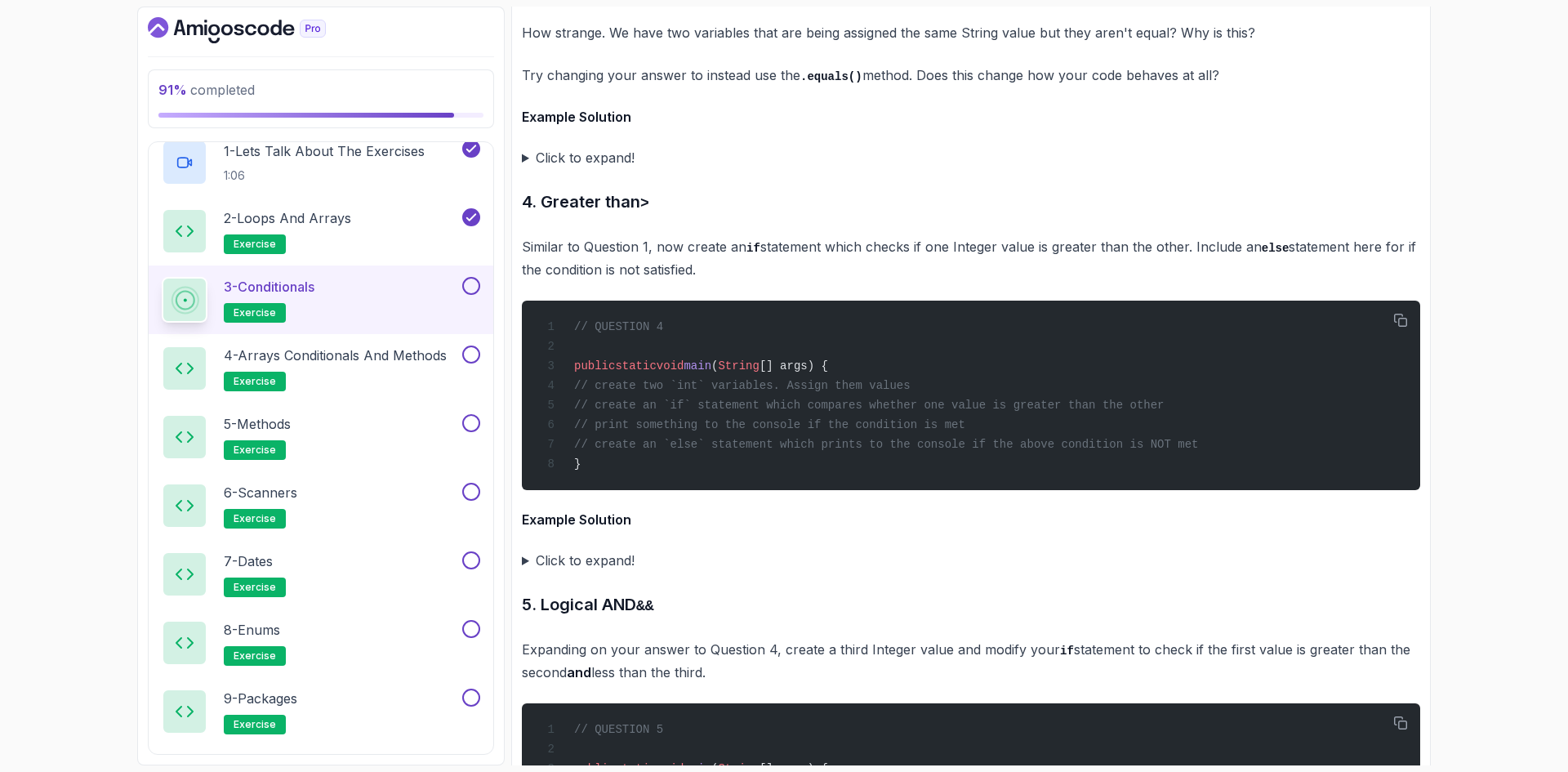
click at [583, 169] on summary "Click to expand!" at bounding box center [970, 158] width 898 height 23
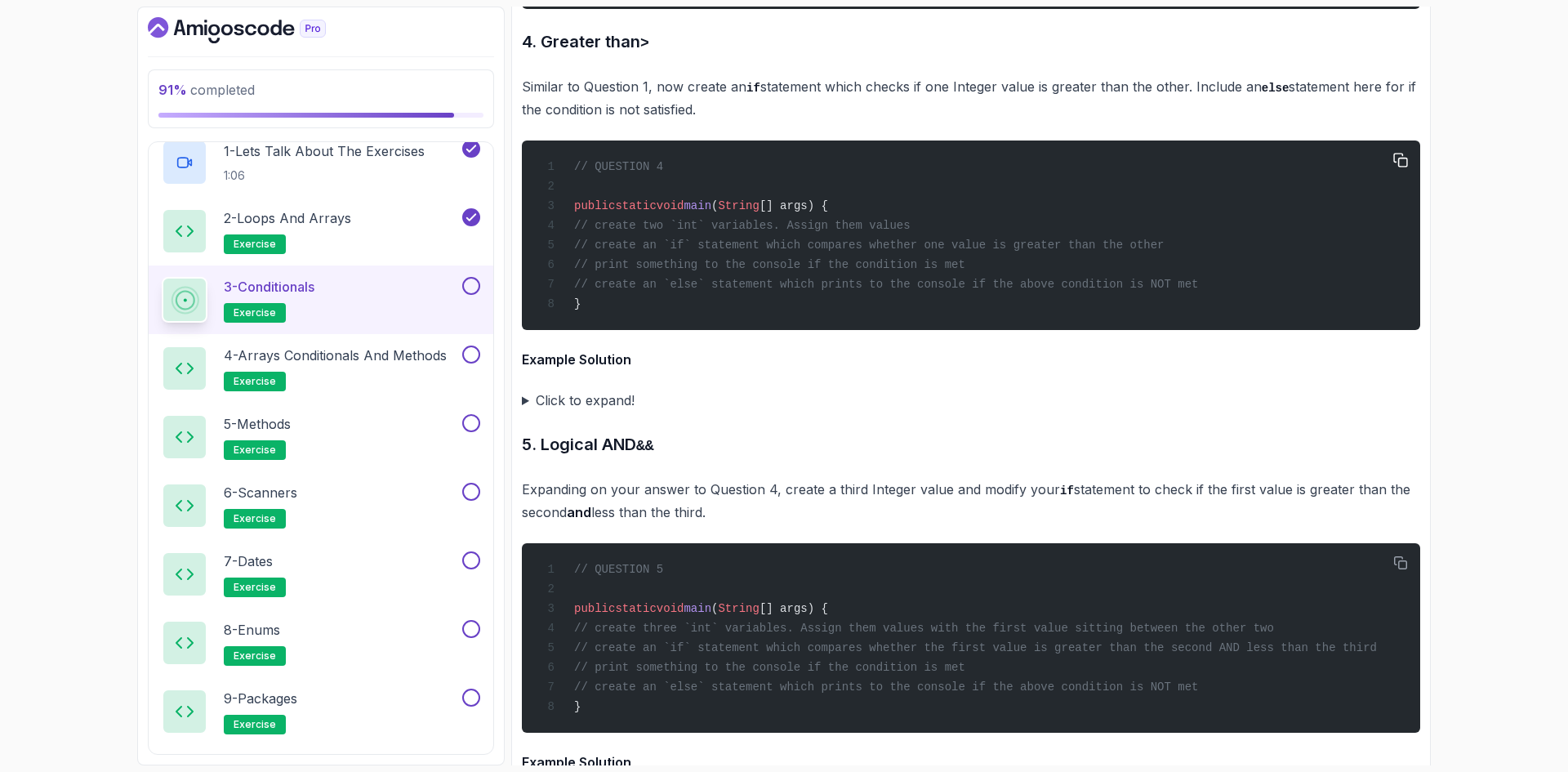
scroll to position [5064, 0]
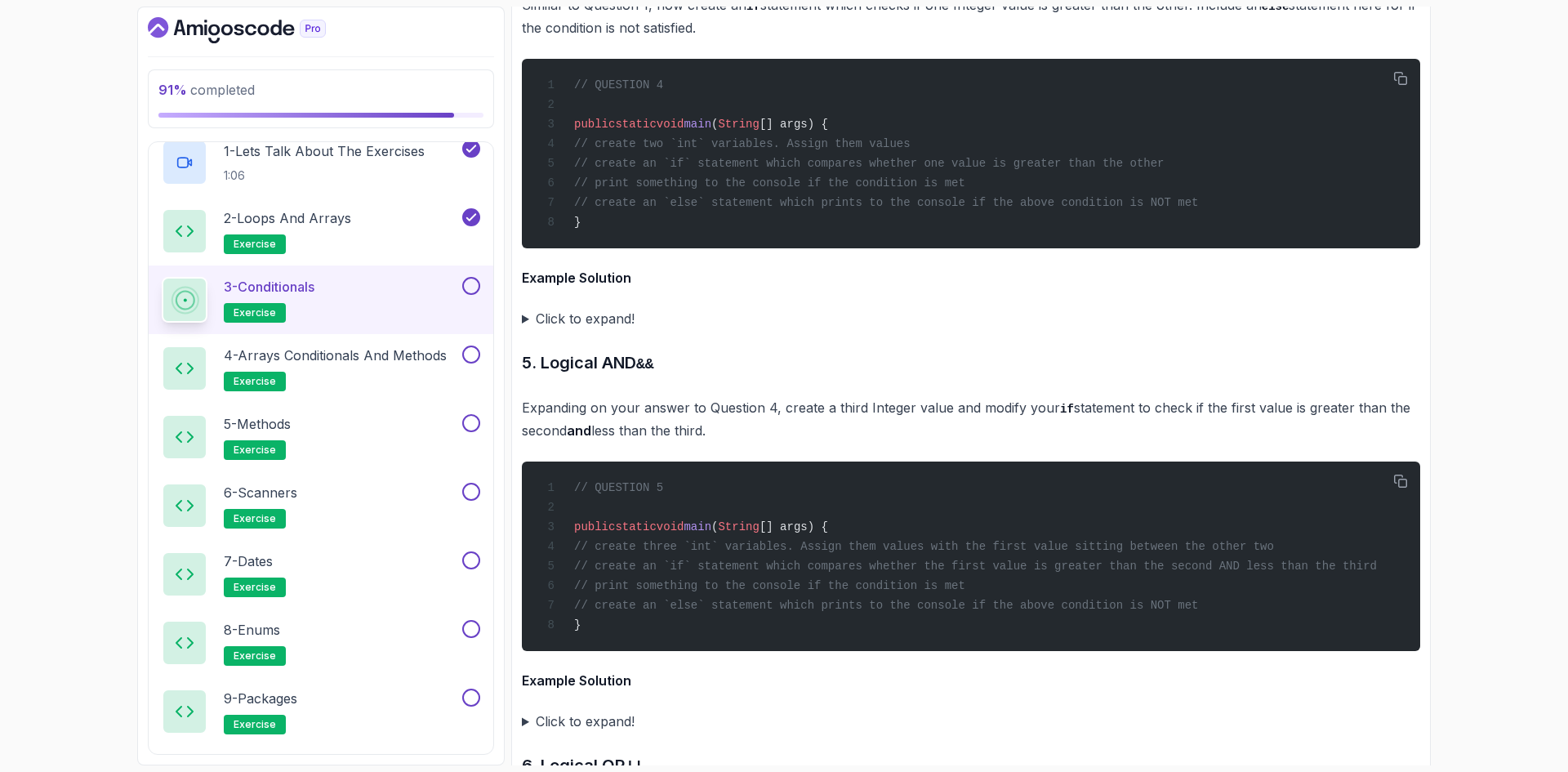
click at [569, 330] on summary "Click to expand!" at bounding box center [970, 318] width 898 height 23
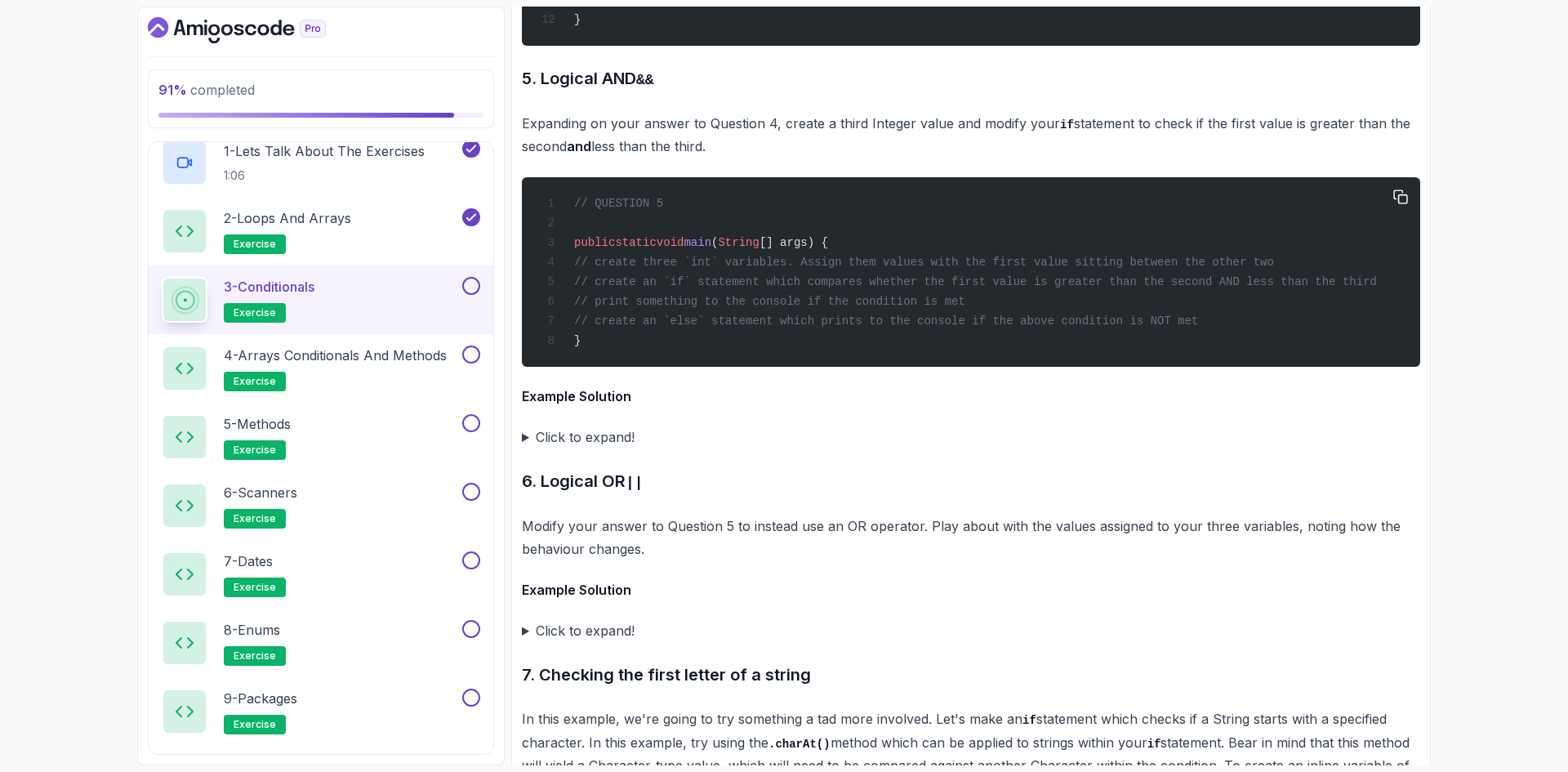
scroll to position [5717, 0]
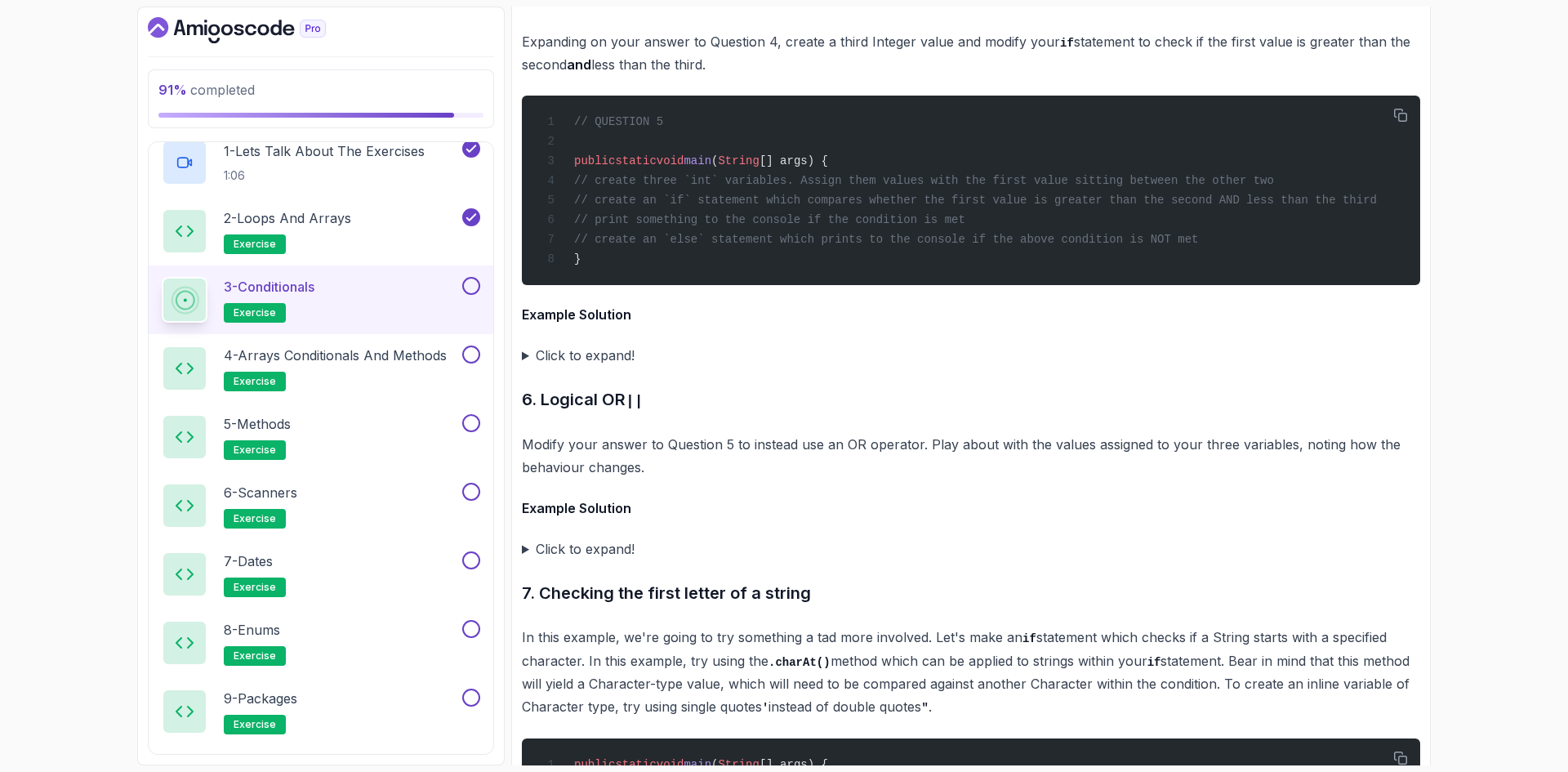
click at [578, 367] on summary "Click to expand!" at bounding box center [970, 355] width 898 height 23
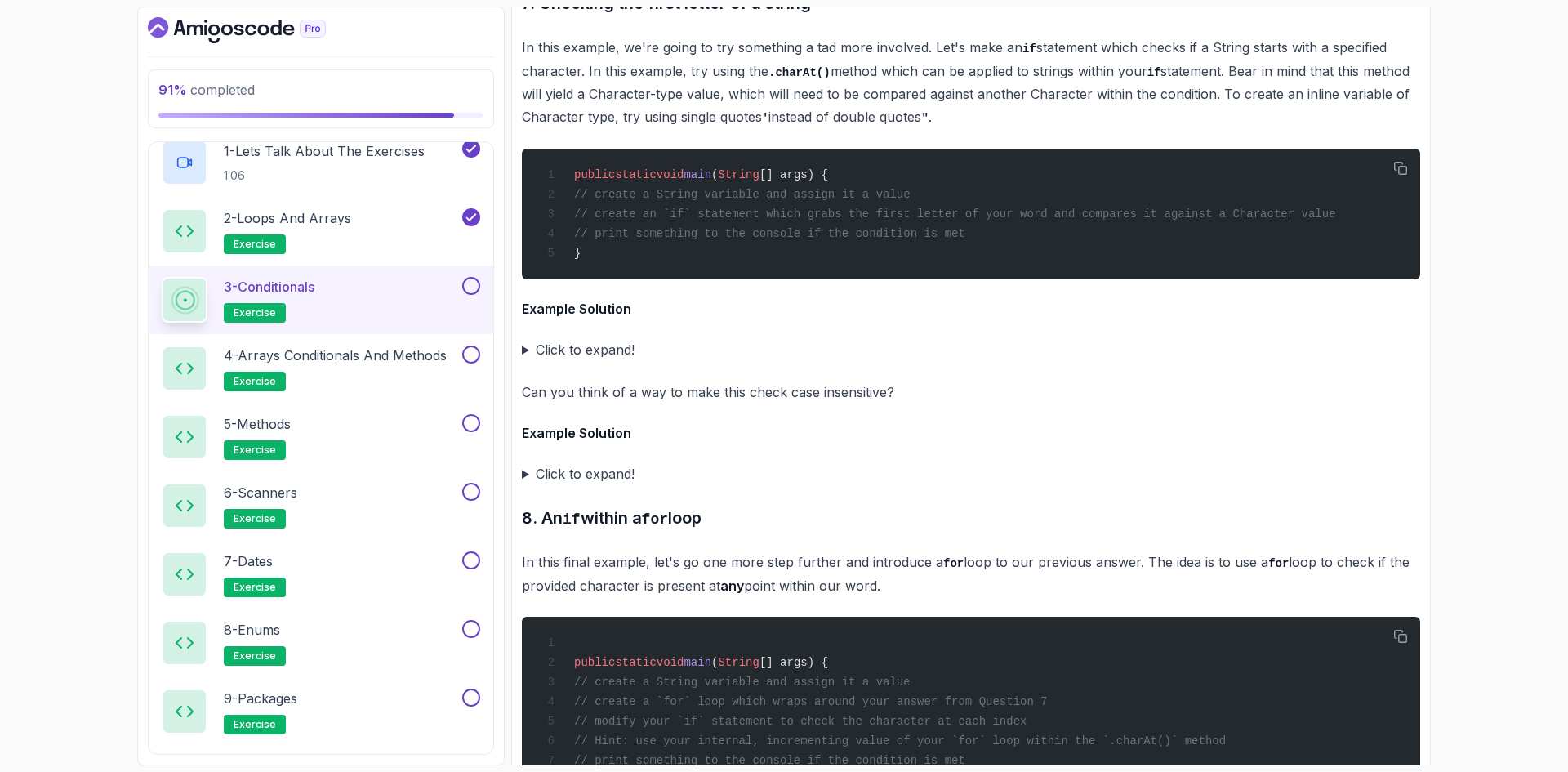
scroll to position [6616, 0]
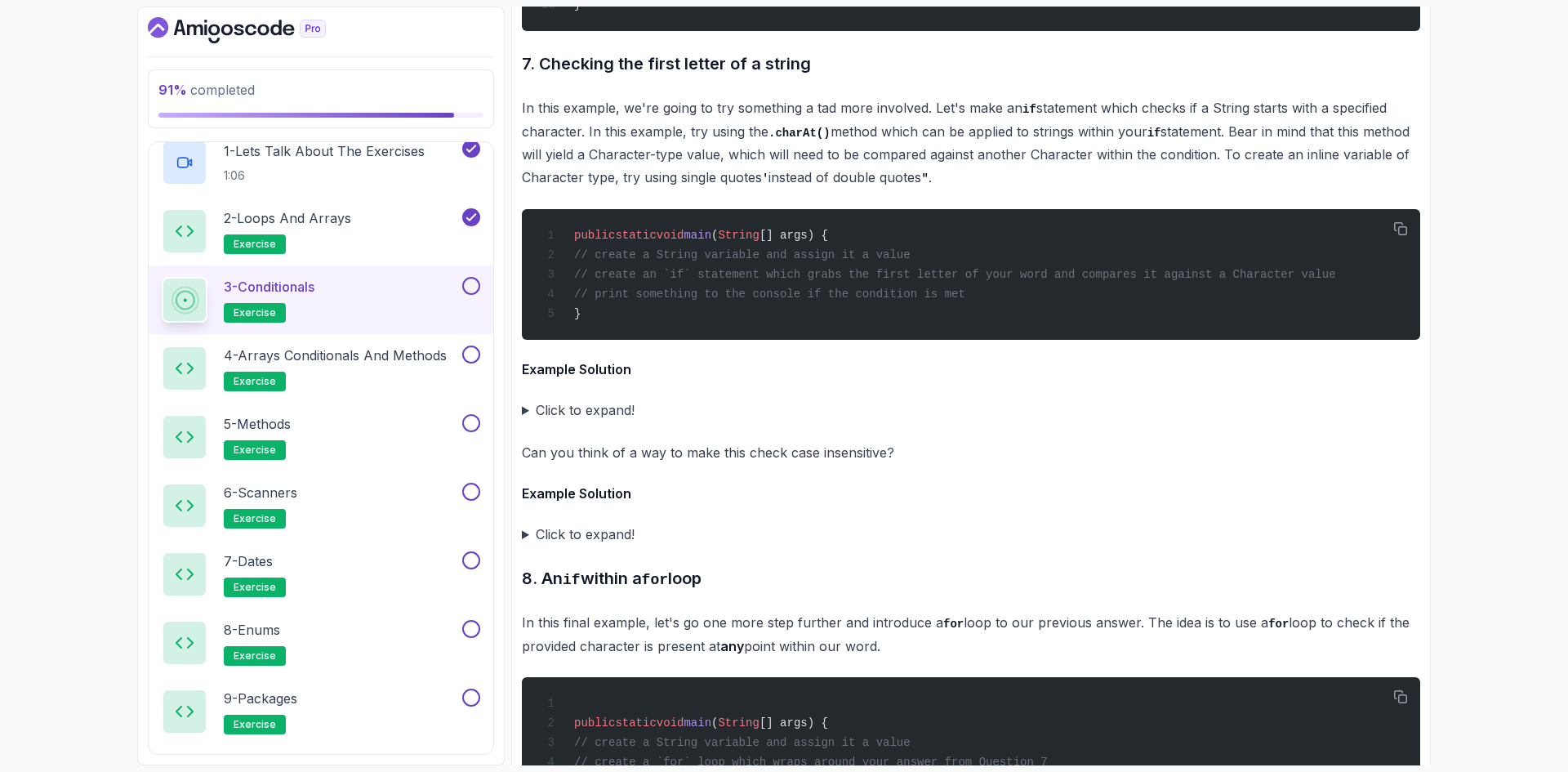
scroll to position [6942, 0]
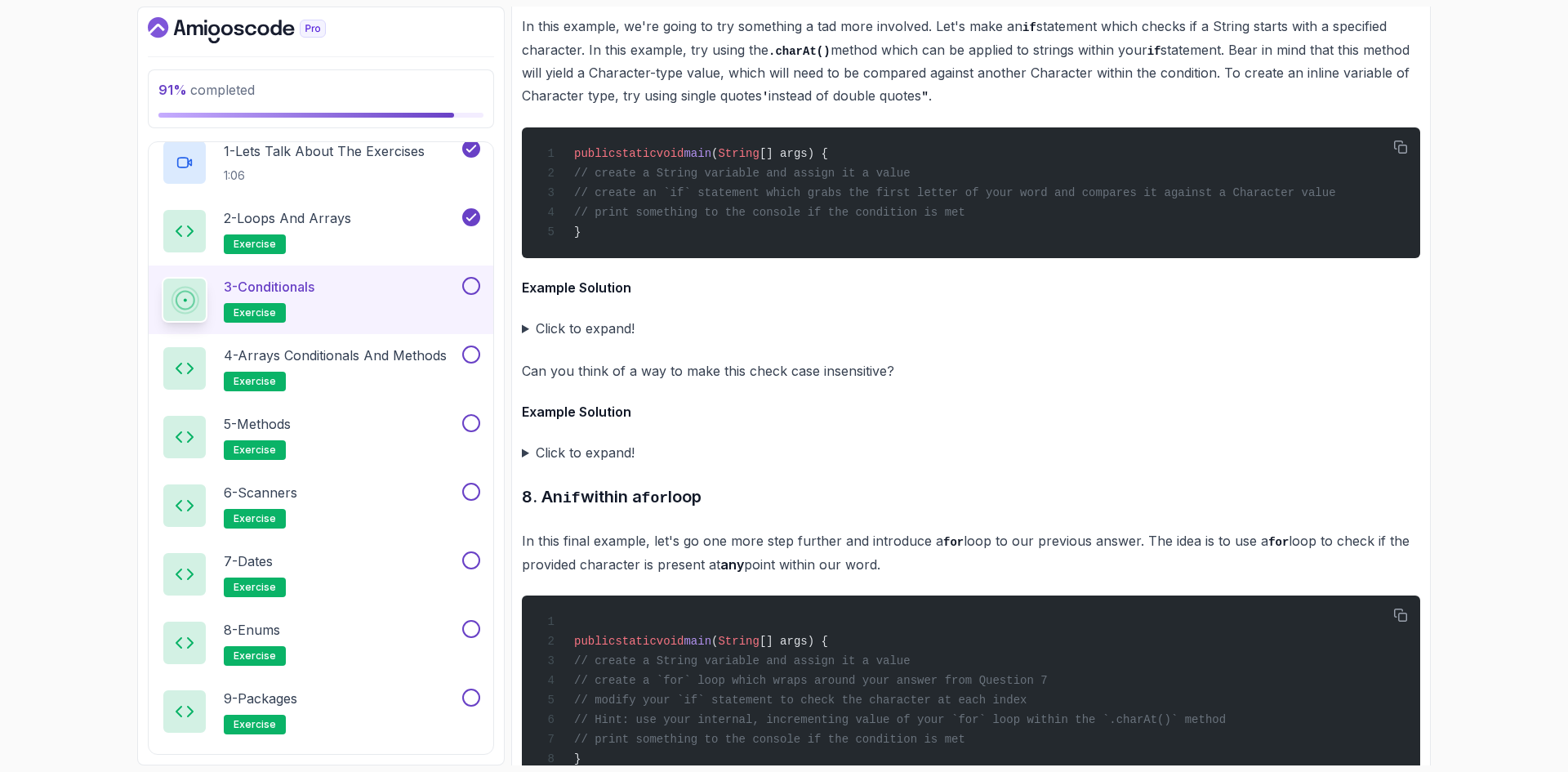
click at [571, 297] on h4 "Example Solution" at bounding box center [970, 287] width 898 height 19
click at [592, 340] on summary "Click to expand!" at bounding box center [970, 329] width 898 height 23
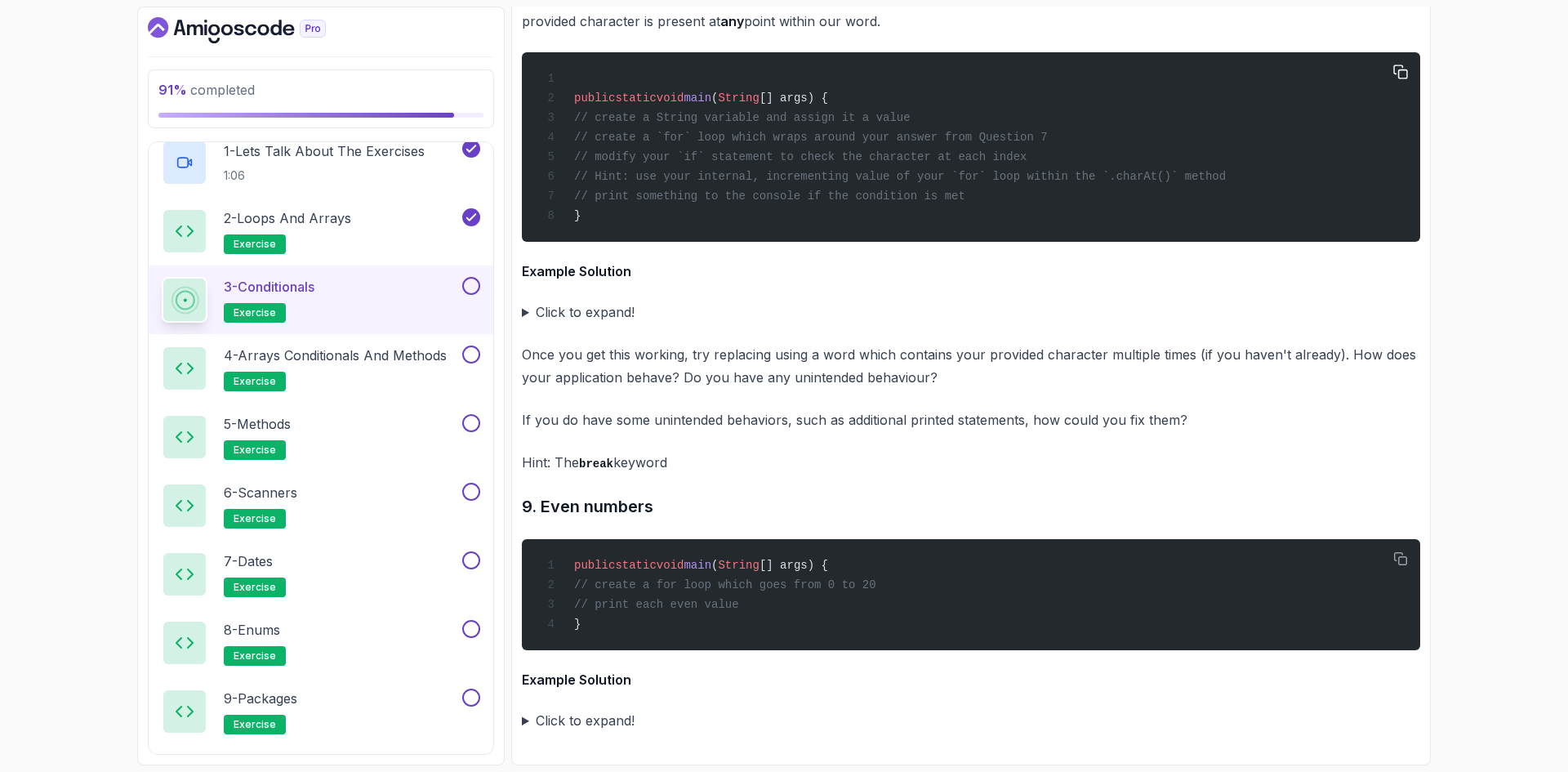
scroll to position [7922, 0]
click at [583, 316] on summary "Click to expand!" at bounding box center [970, 312] width 898 height 23
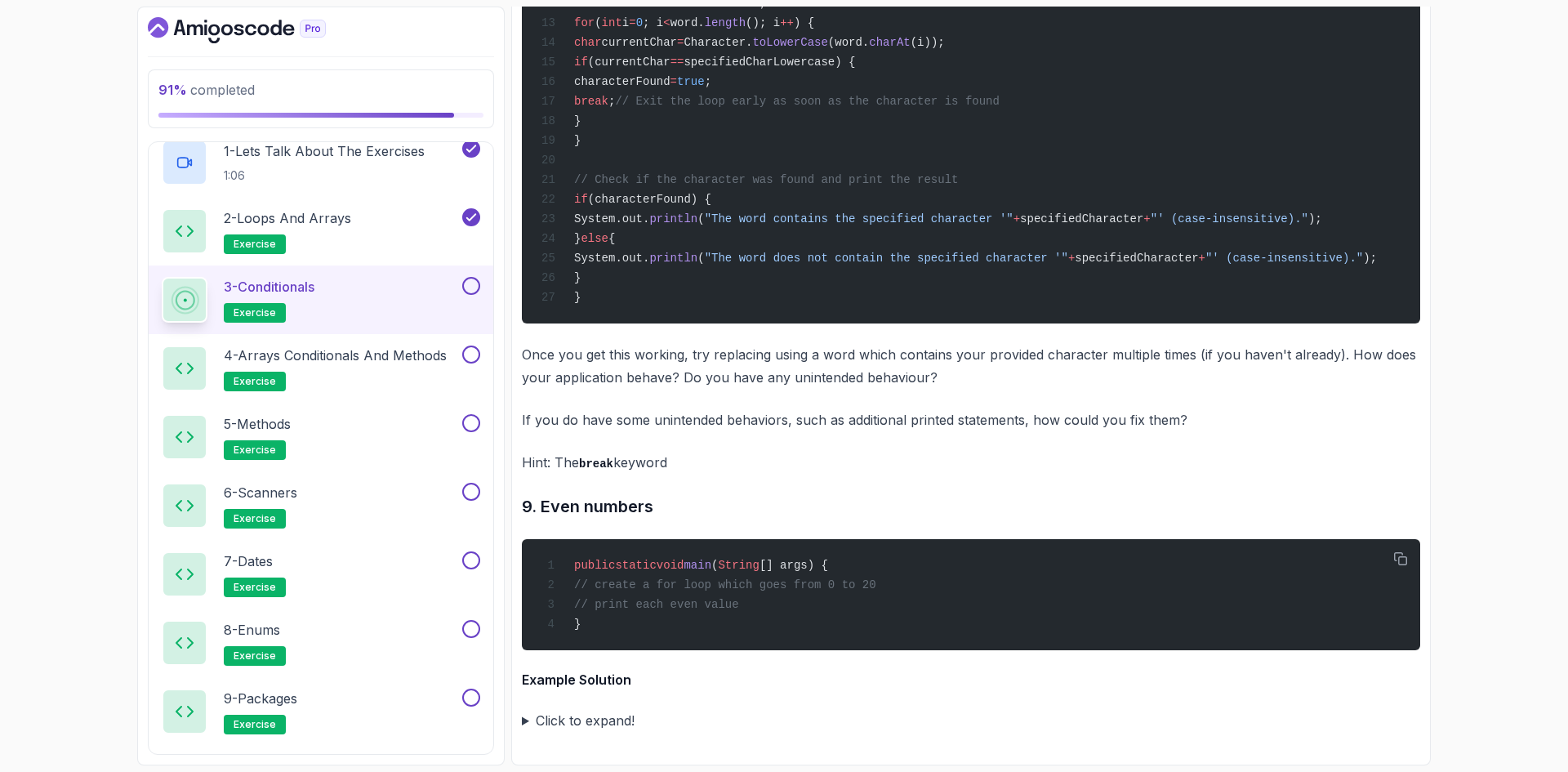
scroll to position [8531, 0]
click at [591, 717] on summary "Click to expand!" at bounding box center [970, 720] width 898 height 23
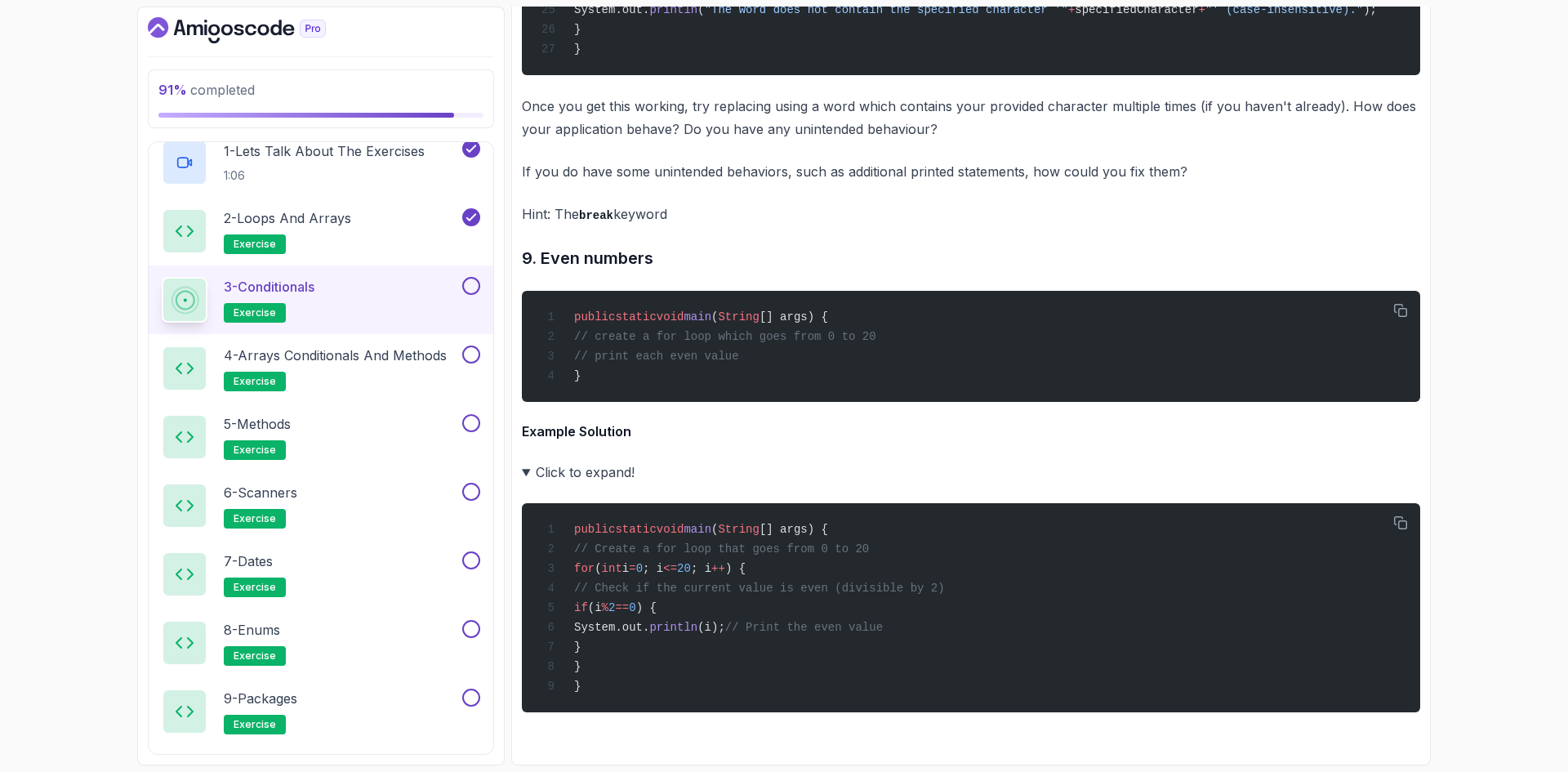
scroll to position [8786, 0]
click at [474, 288] on button at bounding box center [472, 286] width 18 height 18
click at [376, 367] on h2 "4 - Arrays Conditionals and Methods exercise" at bounding box center [335, 368] width 223 height 46
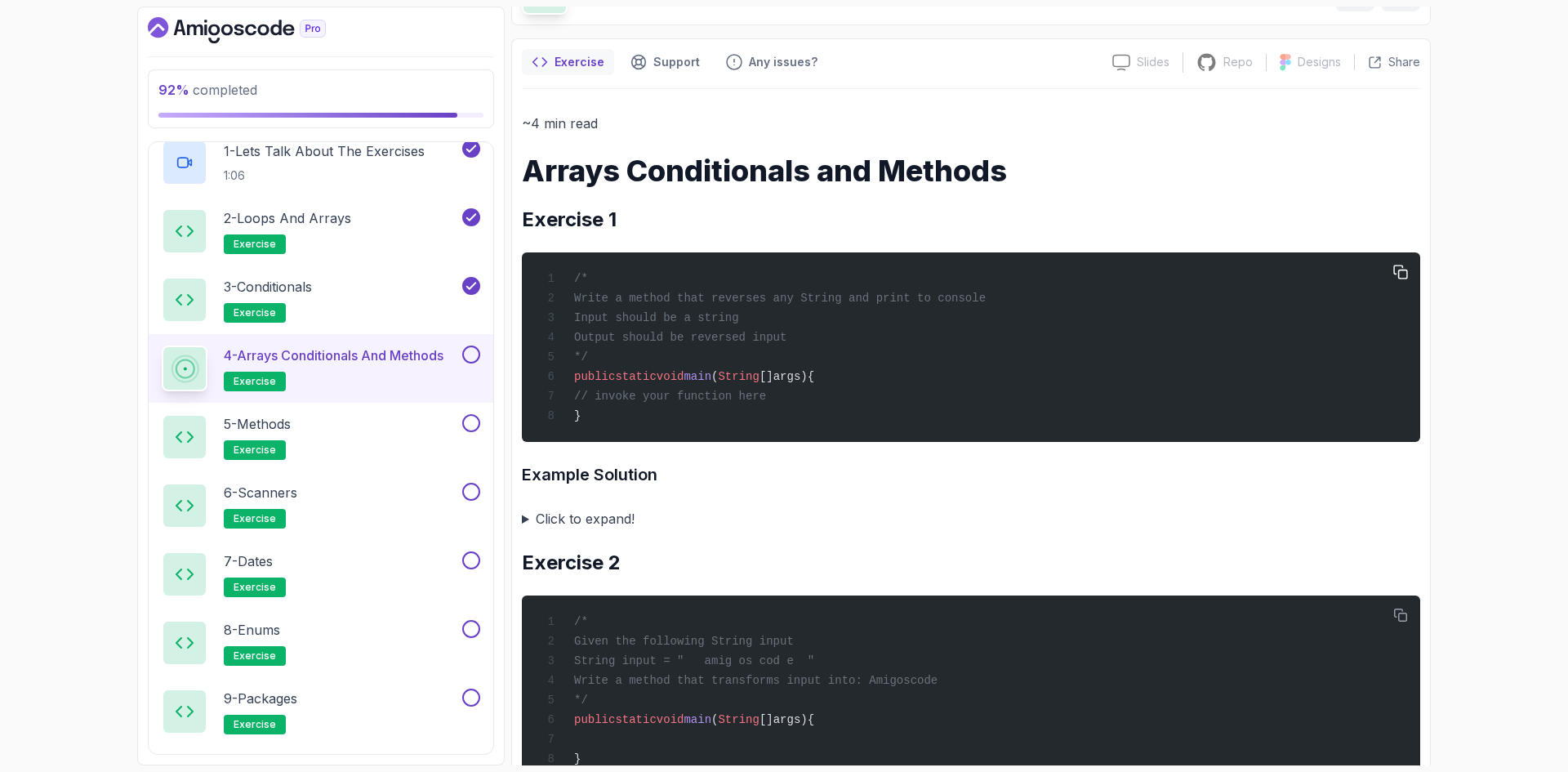
scroll to position [100, 0]
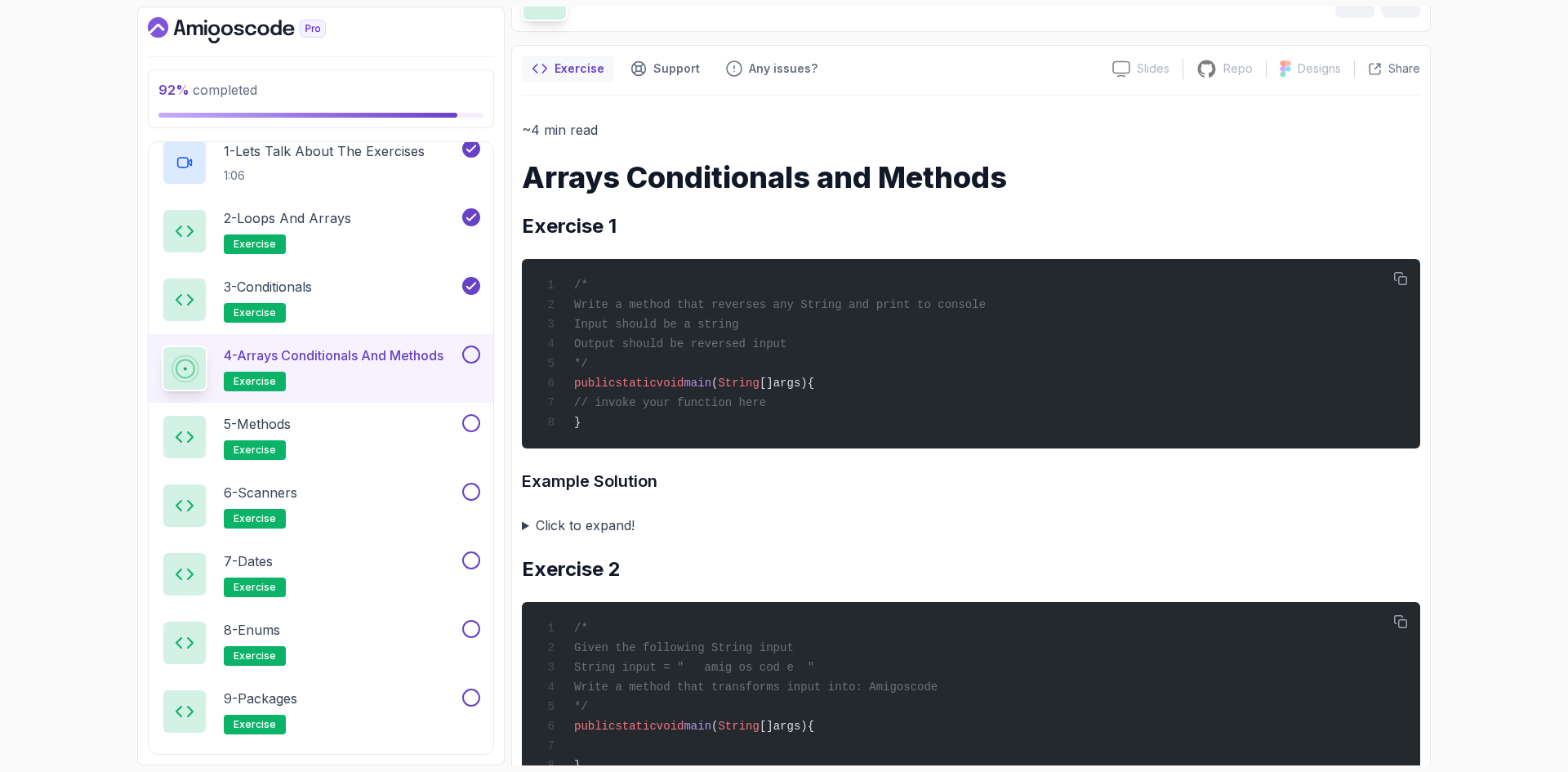
click at [855, 533] on summary "Click to expand!" at bounding box center [970, 525] width 898 height 23
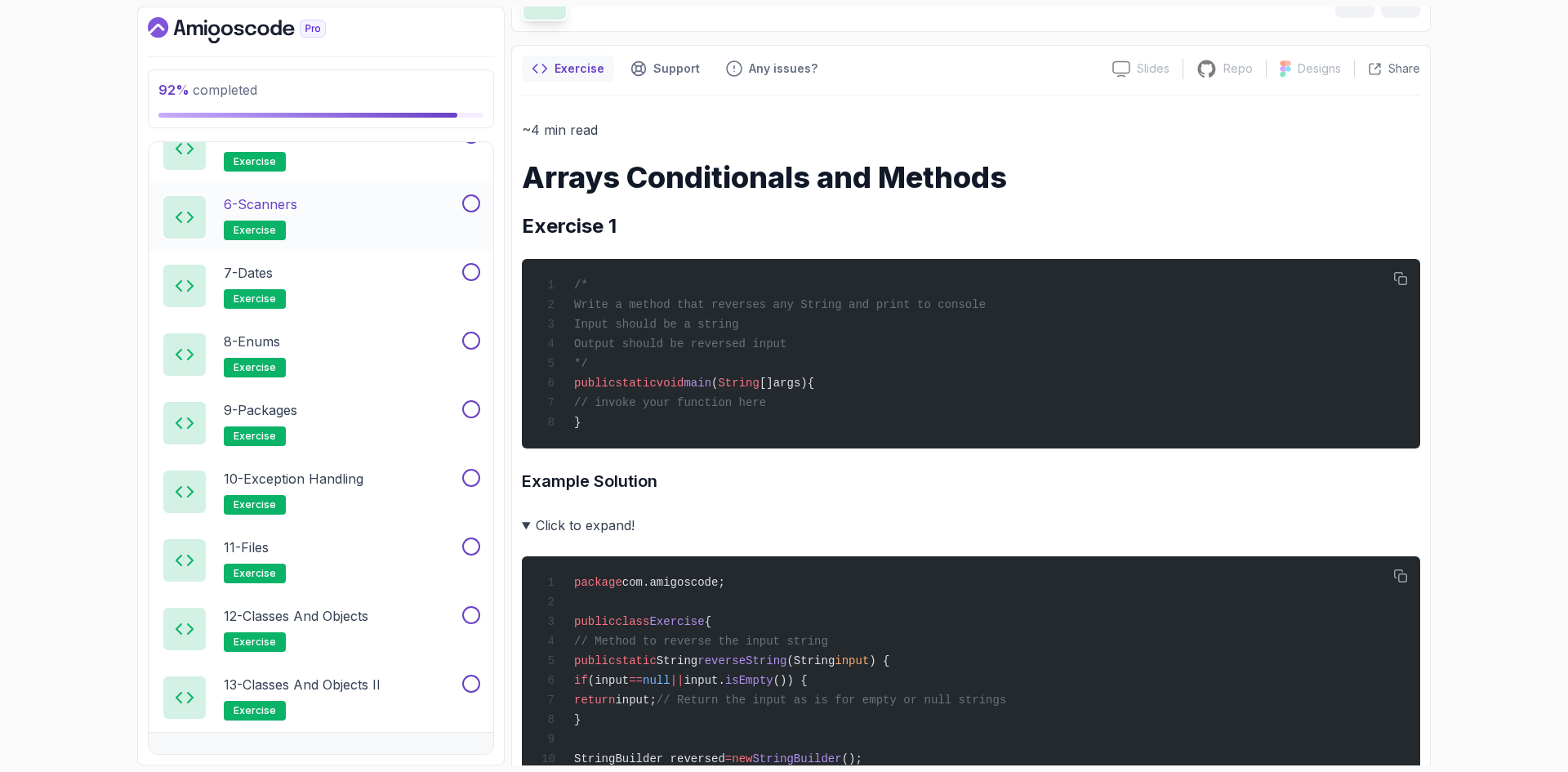
scroll to position [1288, 0]
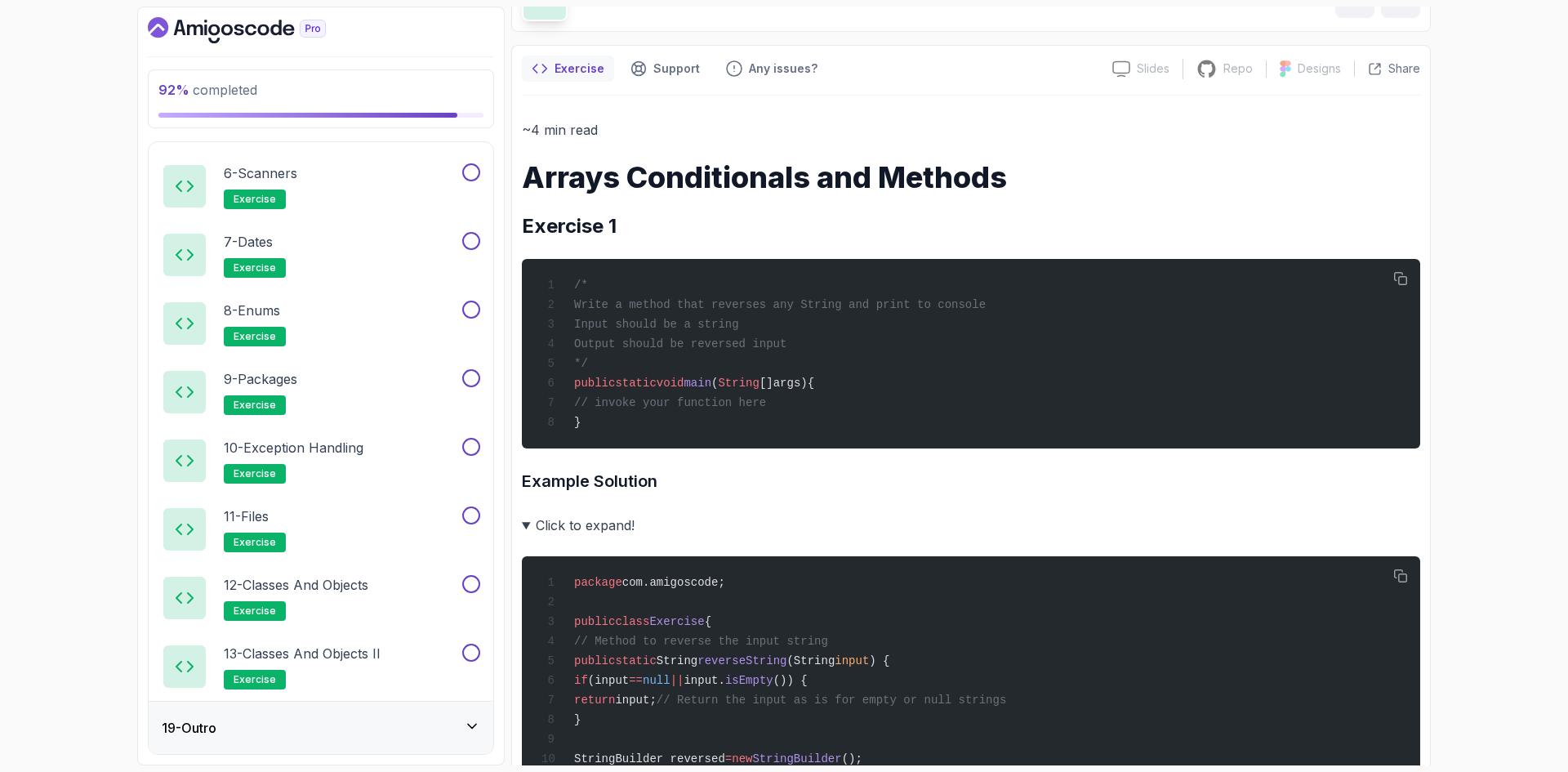
click at [376, 726] on div "19 - Outro" at bounding box center [320, 728] width 318 height 19
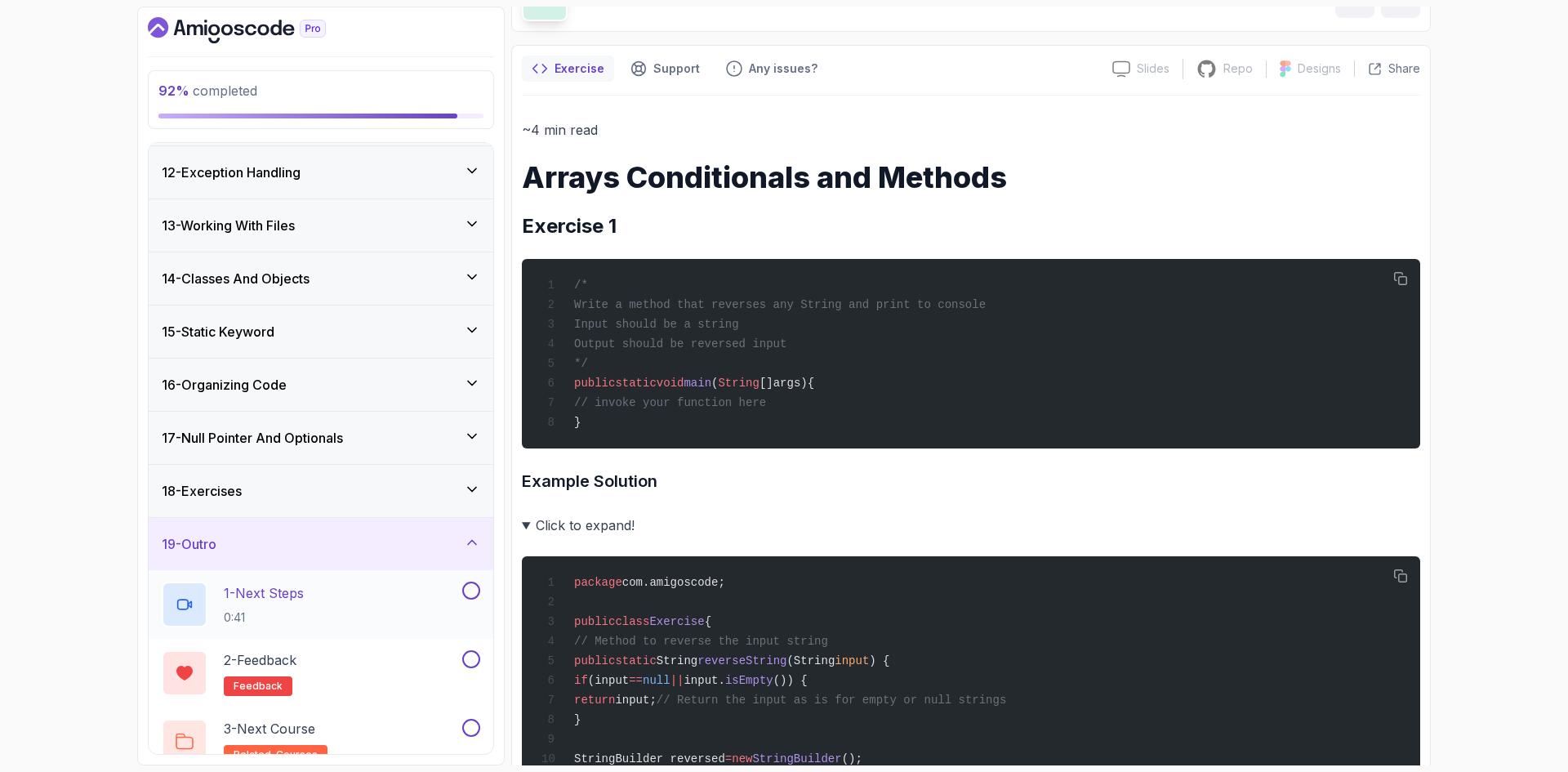
scroll to position [602, 0]
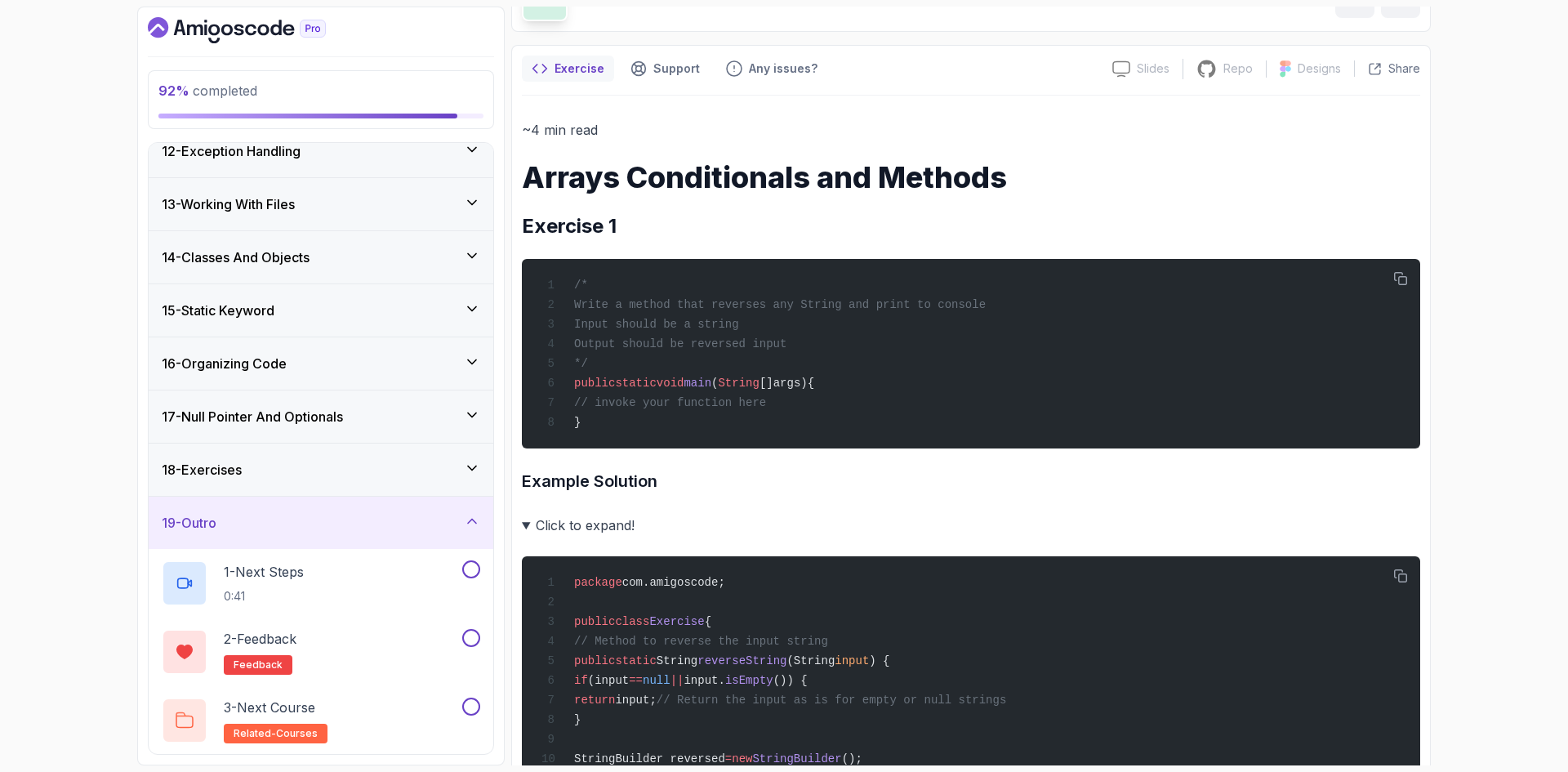
click at [357, 524] on div "19 - Outro" at bounding box center [320, 523] width 318 height 19
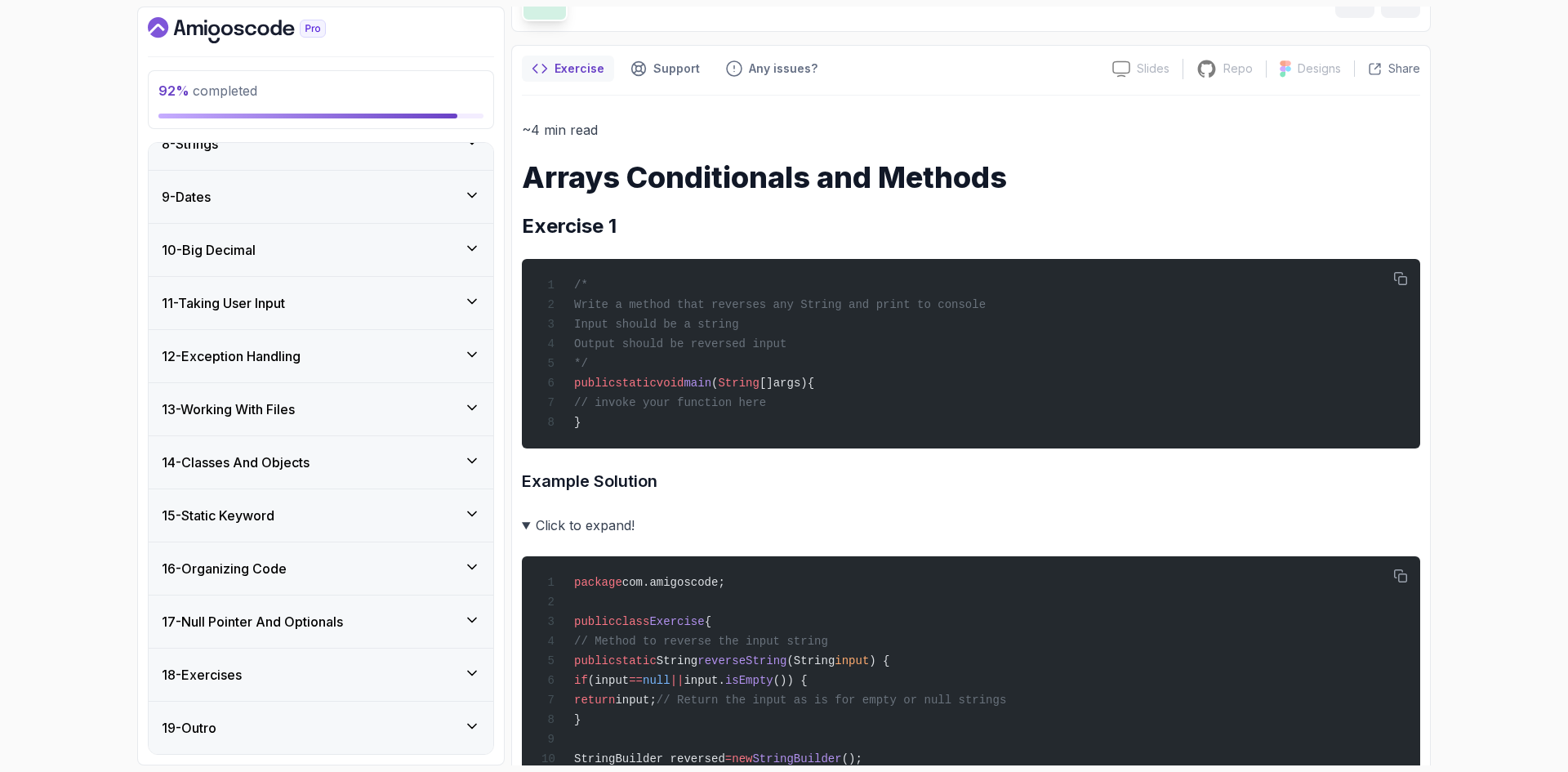
scroll to position [397, 0]
click at [328, 679] on div "18 - Exercises" at bounding box center [320, 674] width 318 height 19
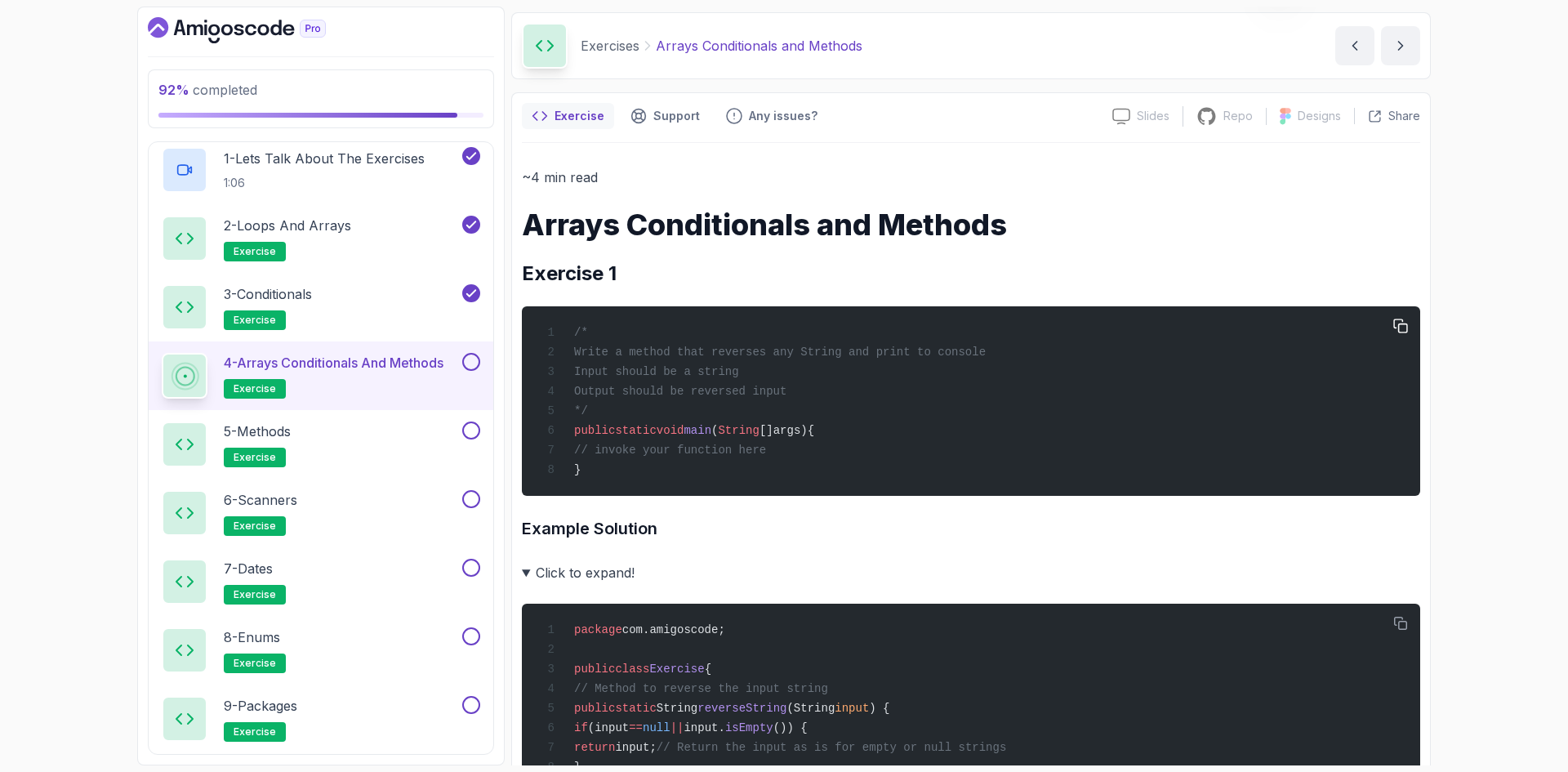
scroll to position [82, 0]
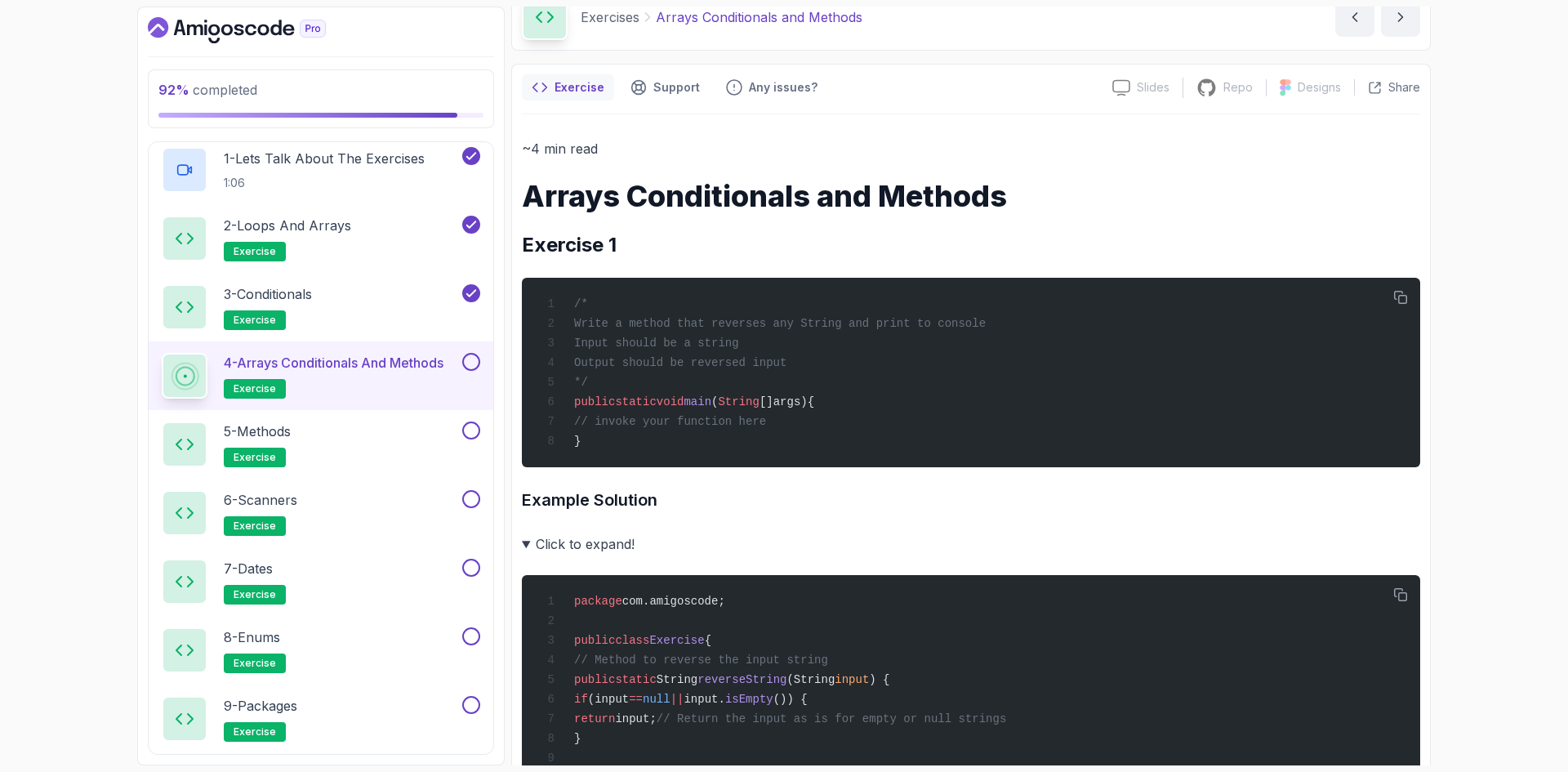
click at [581, 549] on summary "Click to expand!" at bounding box center [970, 544] width 898 height 23
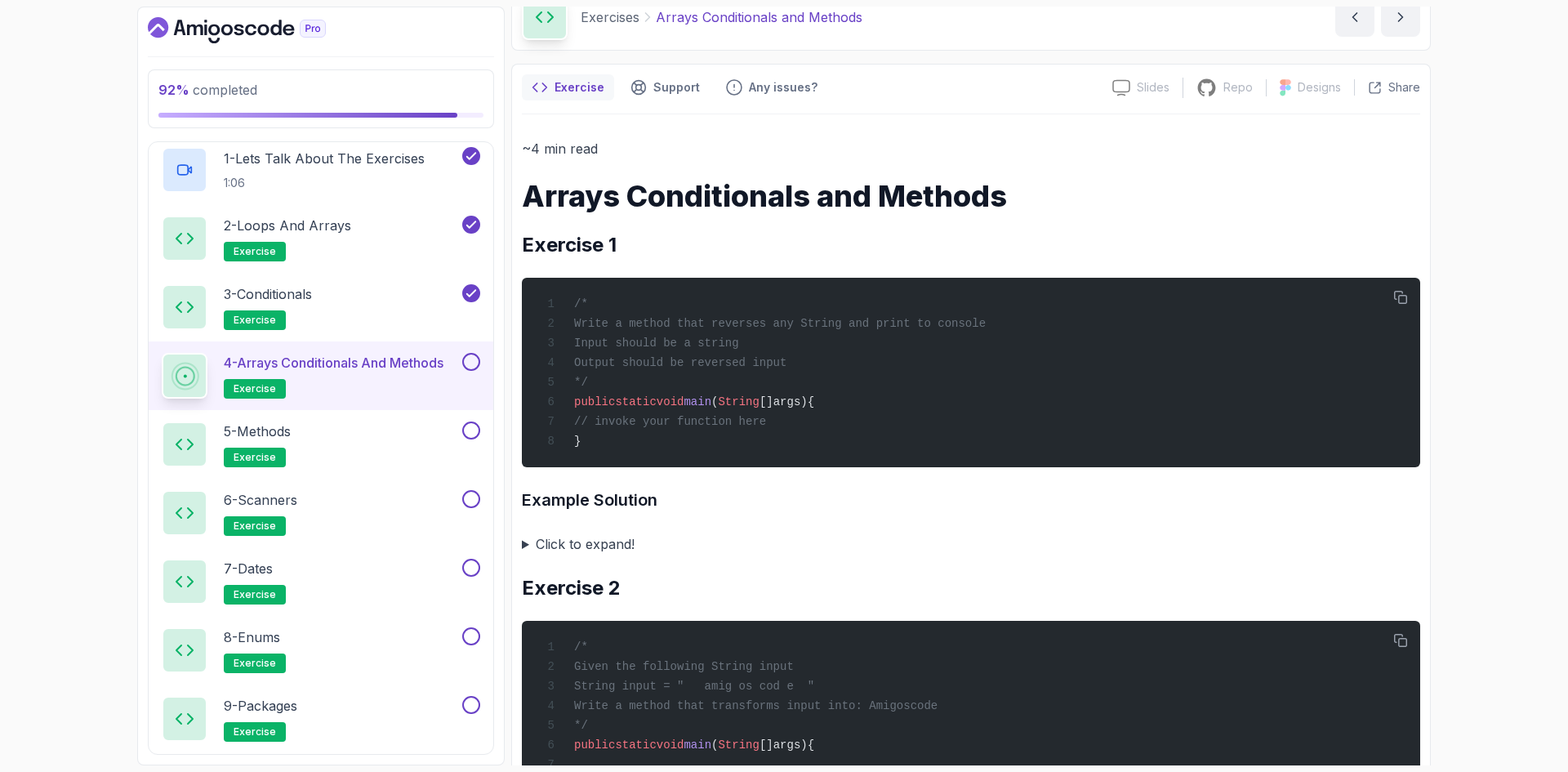
click at [581, 549] on summary "Click to expand!" at bounding box center [970, 544] width 898 height 23
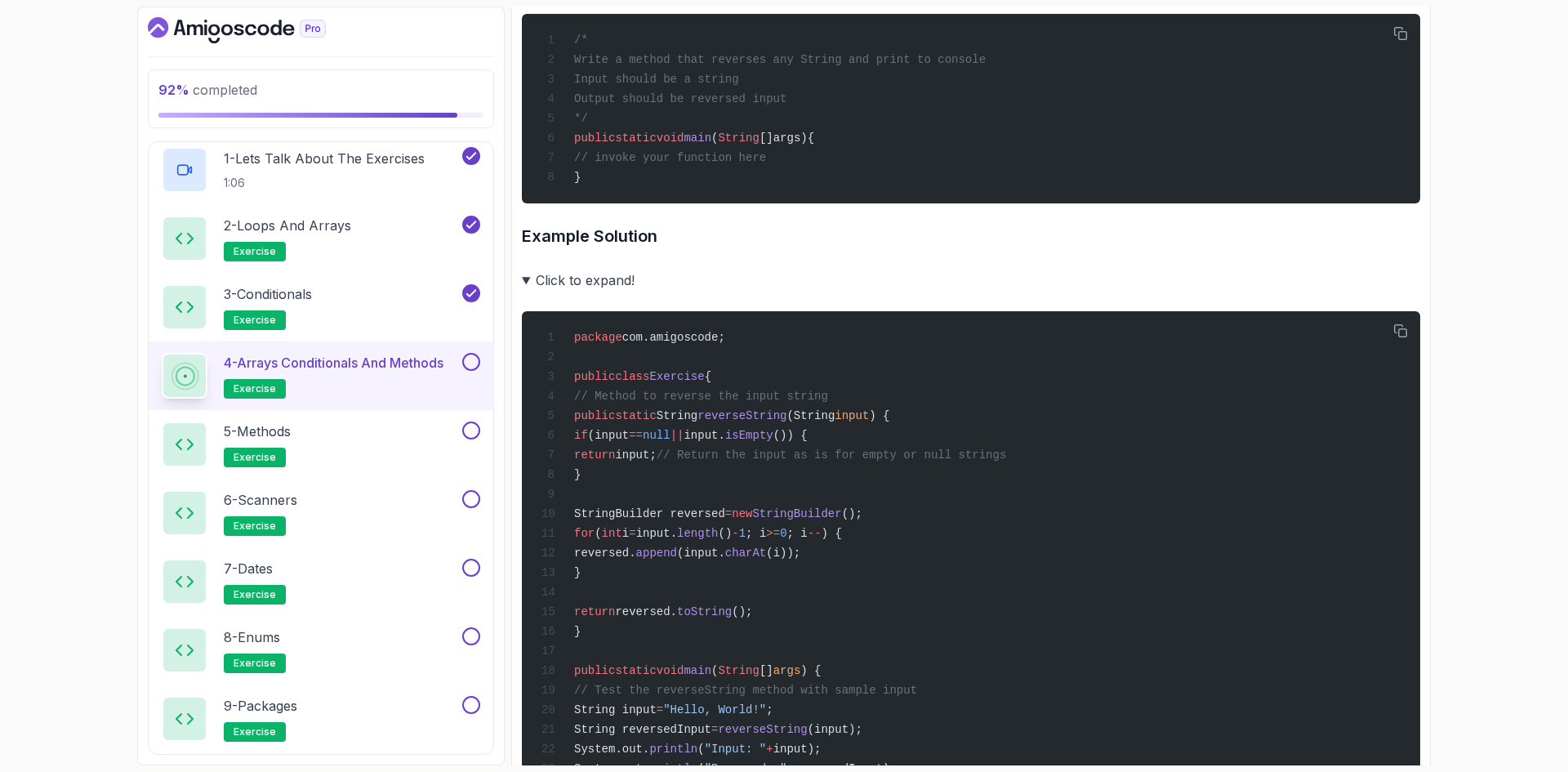
scroll to position [408, 0]
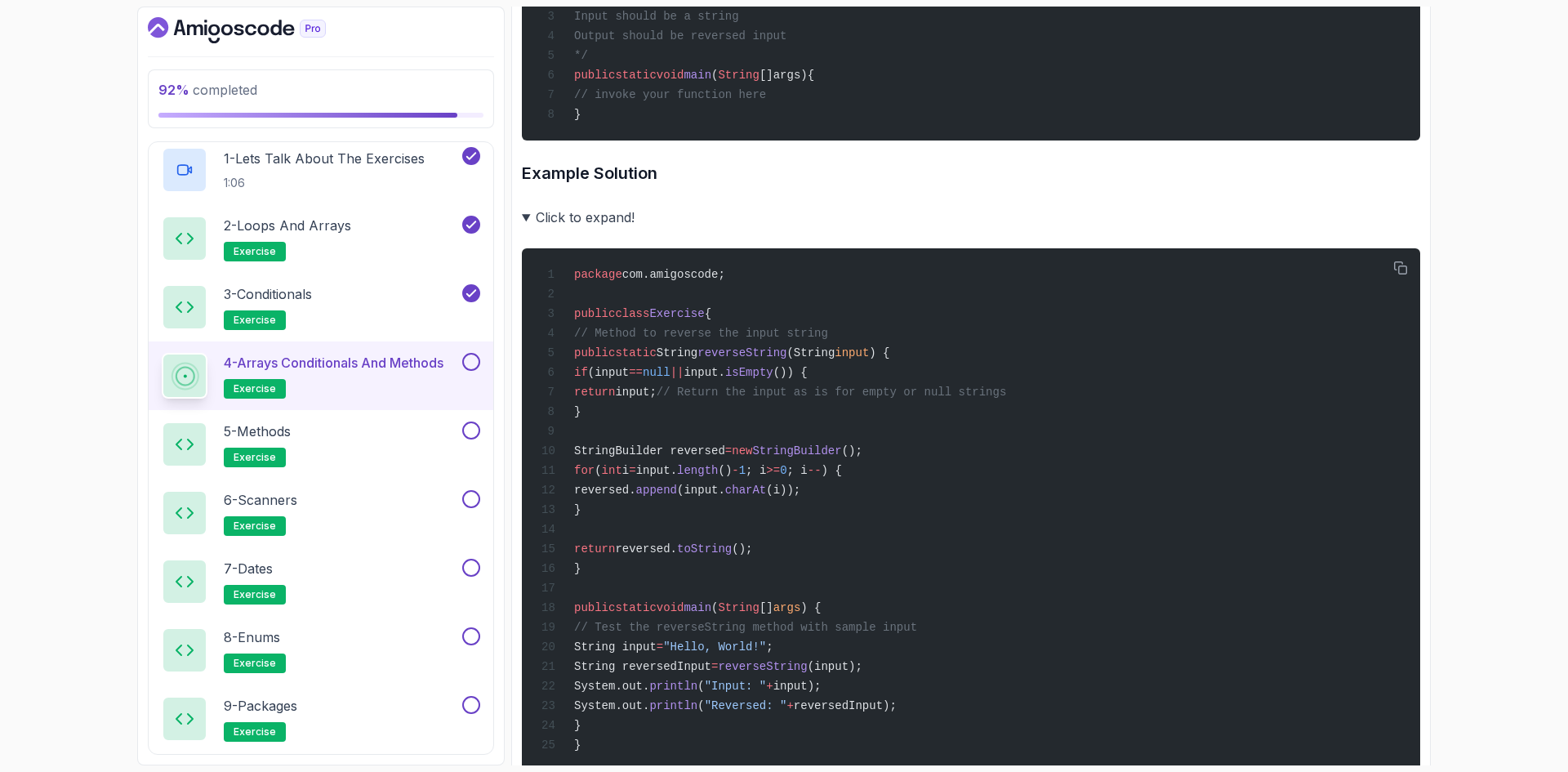
click at [603, 219] on summary "Click to expand!" at bounding box center [970, 218] width 898 height 23
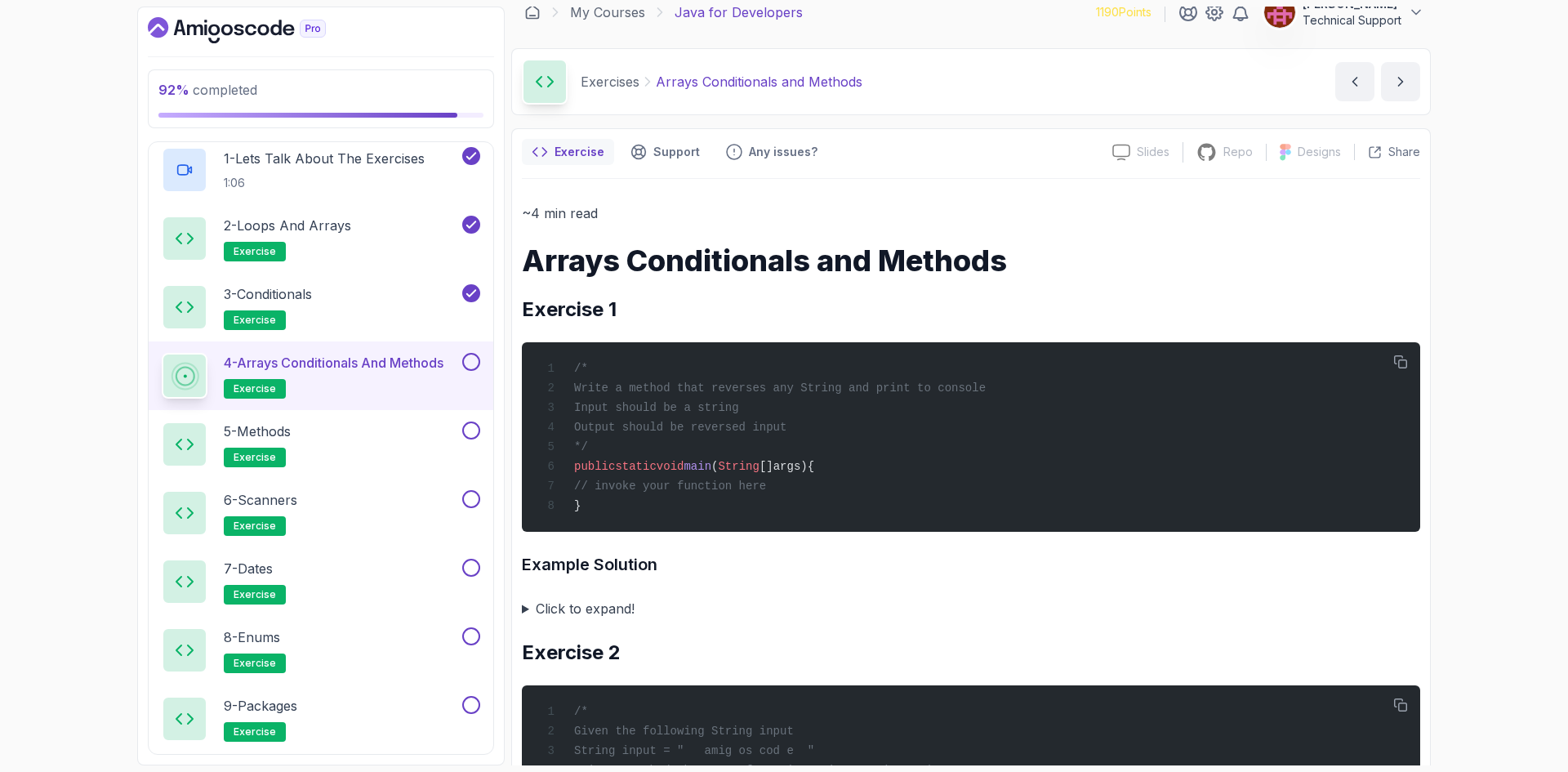
scroll to position [0, 0]
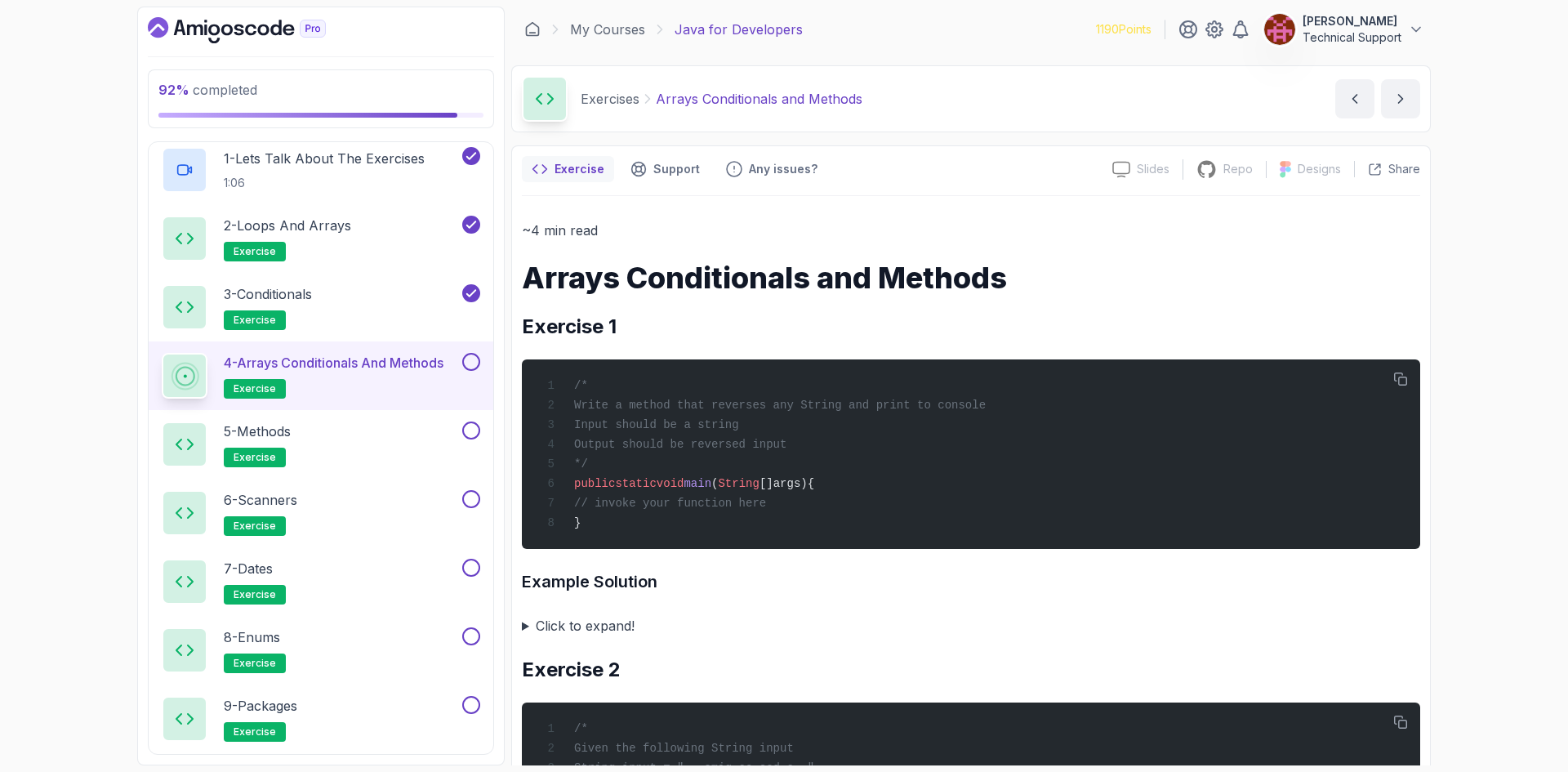
click at [607, 627] on summary "Click to expand!" at bounding box center [970, 626] width 898 height 23
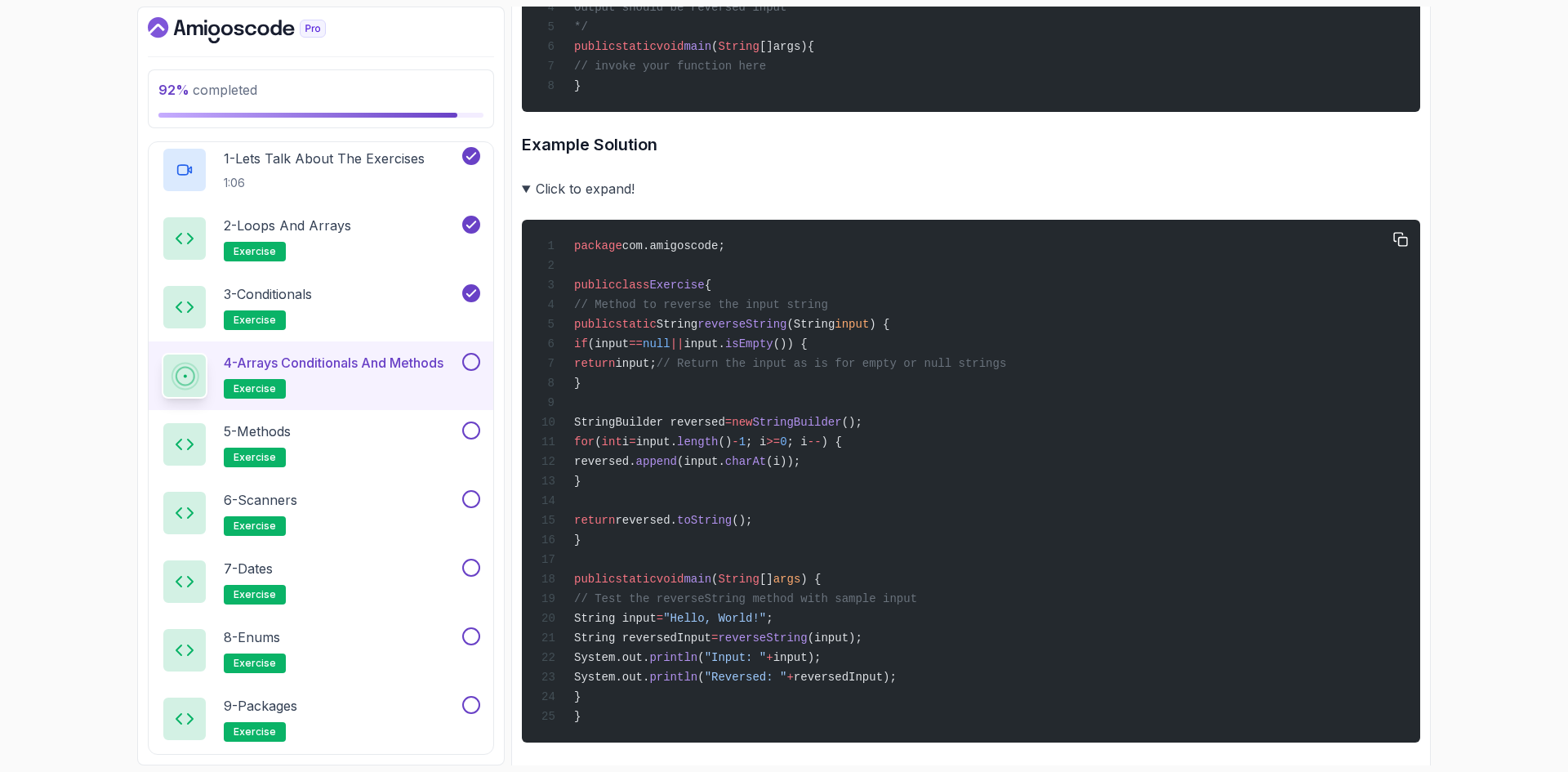
scroll to position [408, 0]
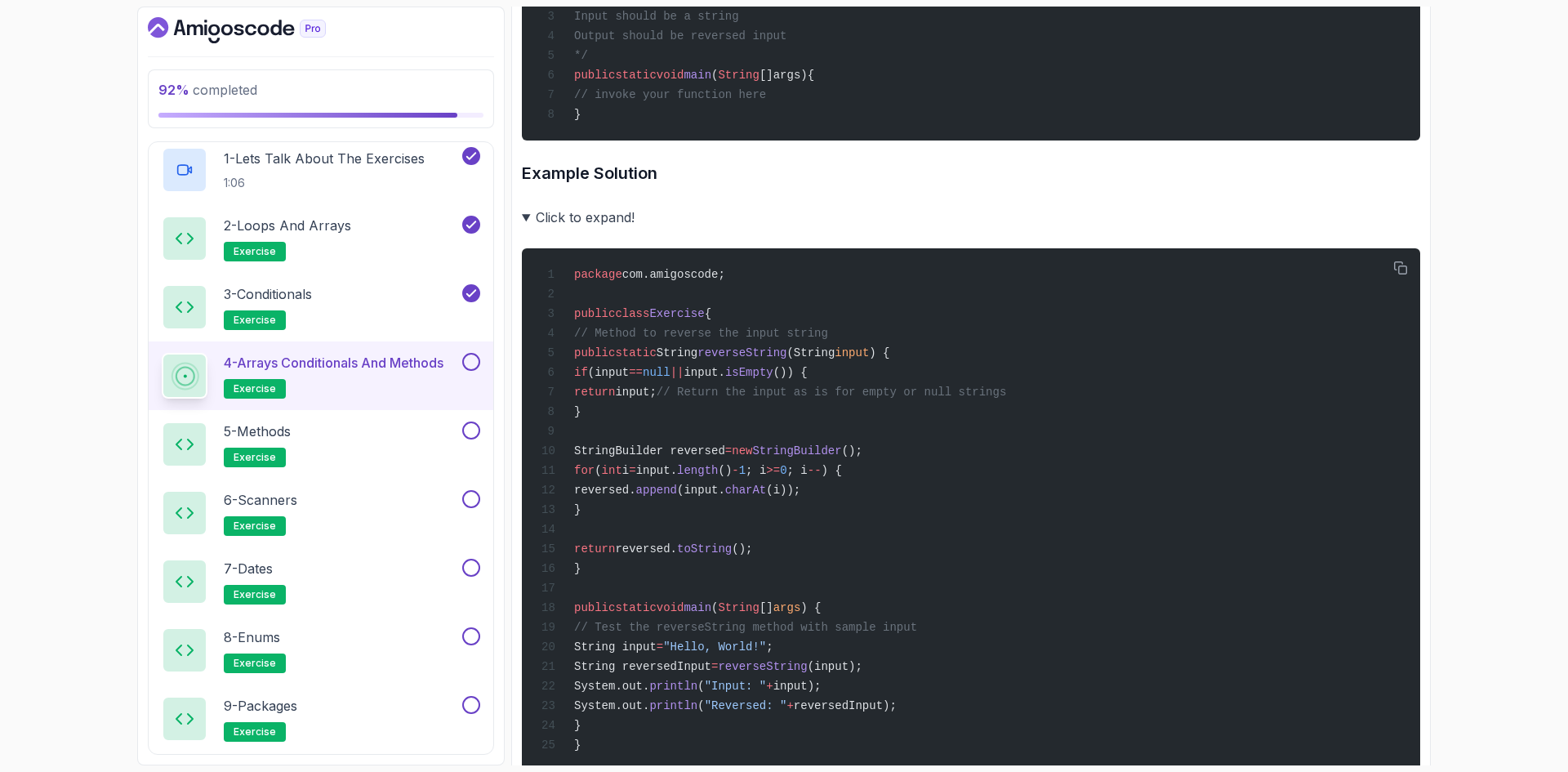
drag, startPoint x: 583, startPoint y: 225, endPoint x: 654, endPoint y: 275, distance: 86.8
click at [583, 224] on summary "Click to expand!" at bounding box center [970, 218] width 898 height 23
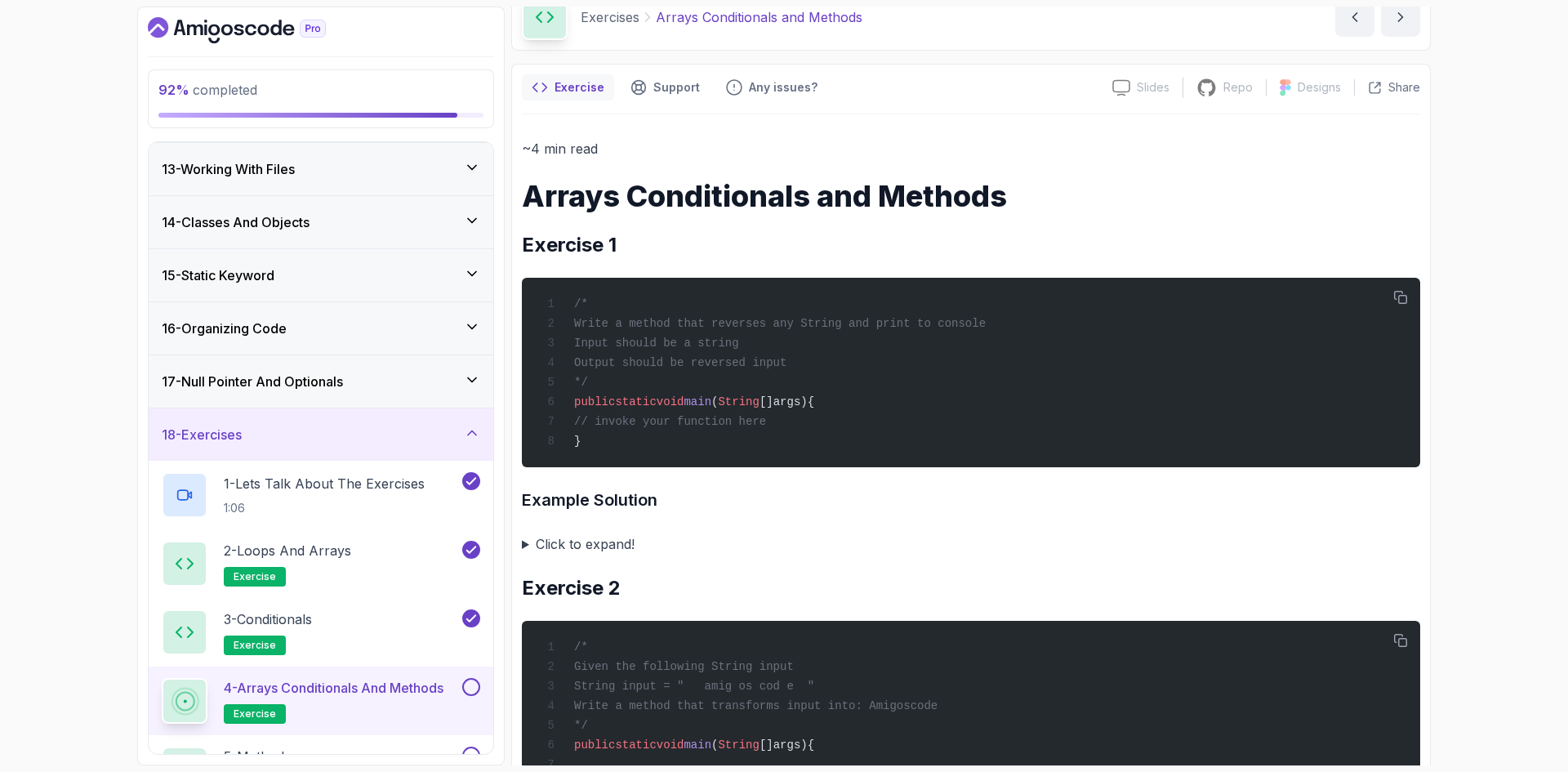
scroll to position [635, 0]
click at [282, 35] on icon "Dashboard" at bounding box center [237, 30] width 178 height 26
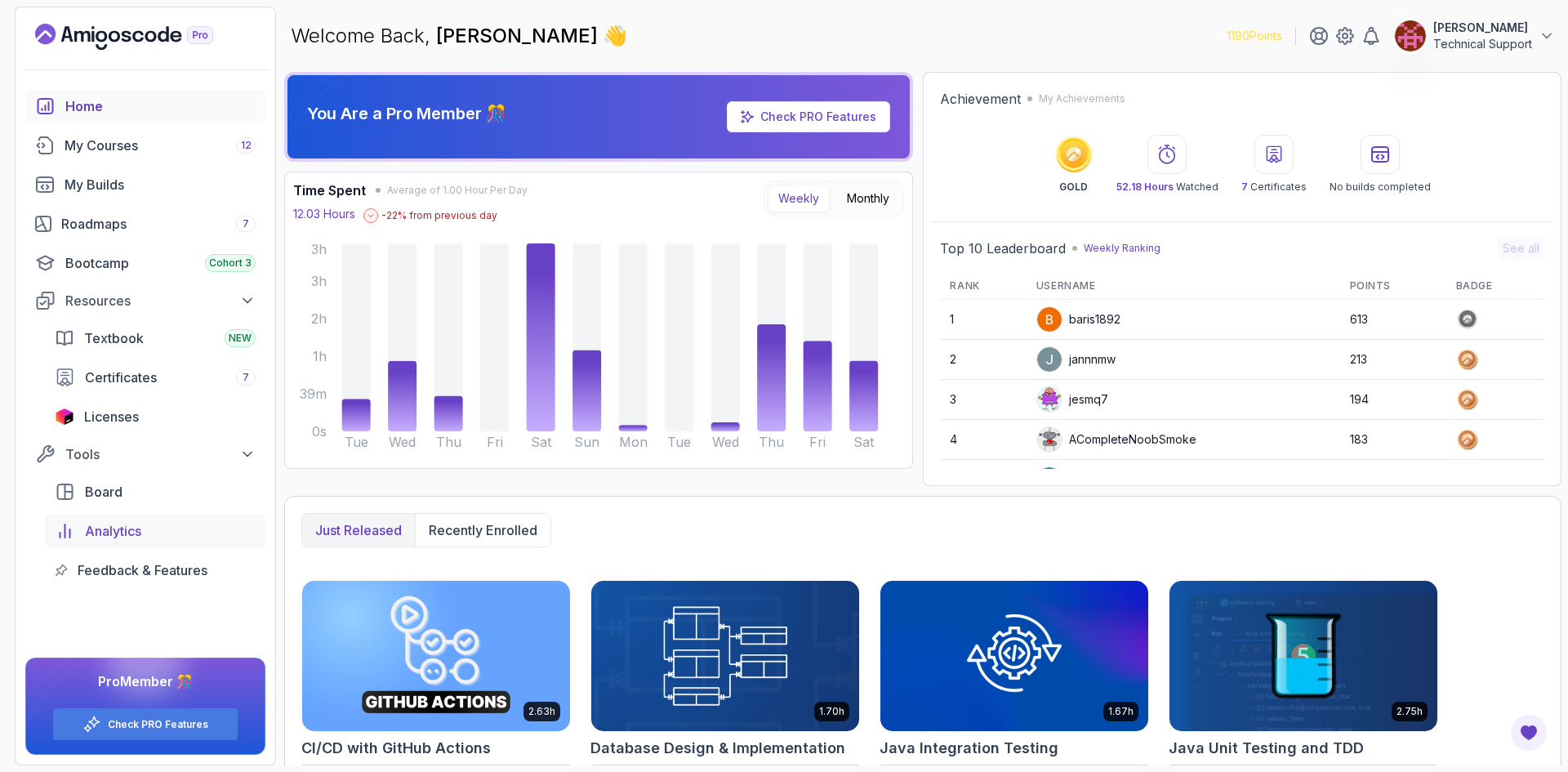
click at [136, 534] on span "Analytics" at bounding box center [113, 531] width 56 height 19
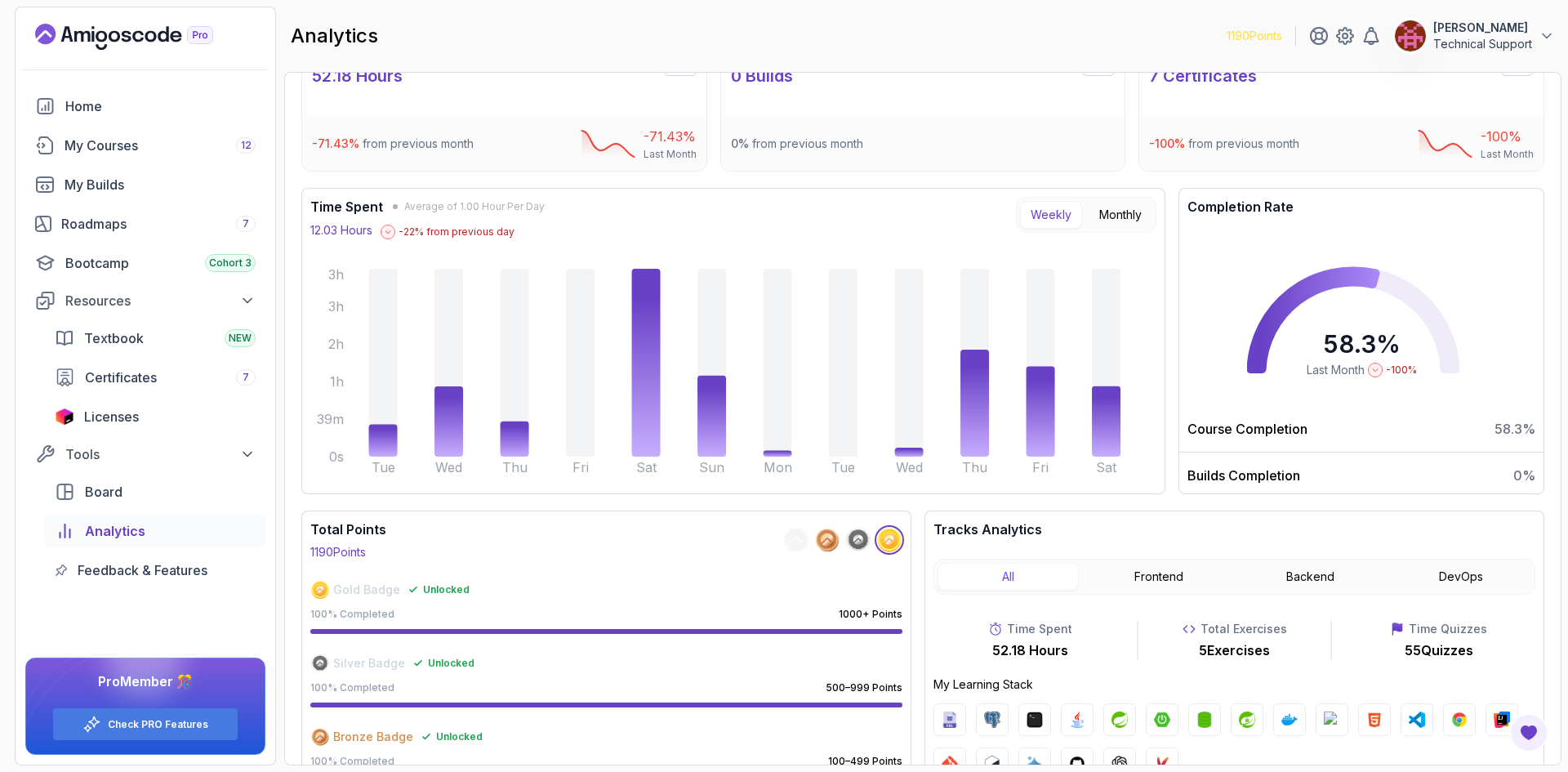
scroll to position [82, 0]
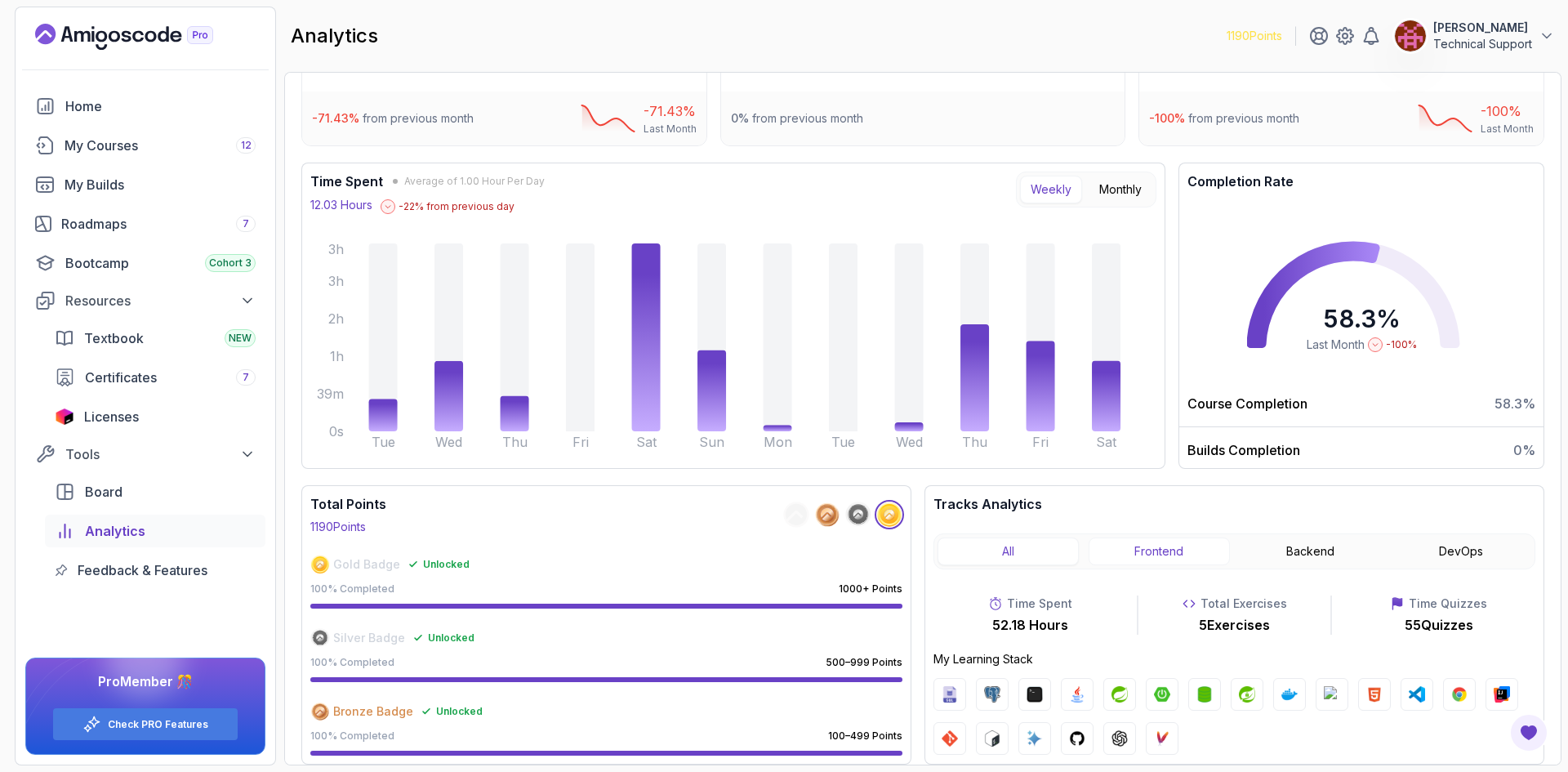
click at [1221, 554] on button "Frontend" at bounding box center [1159, 552] width 141 height 28
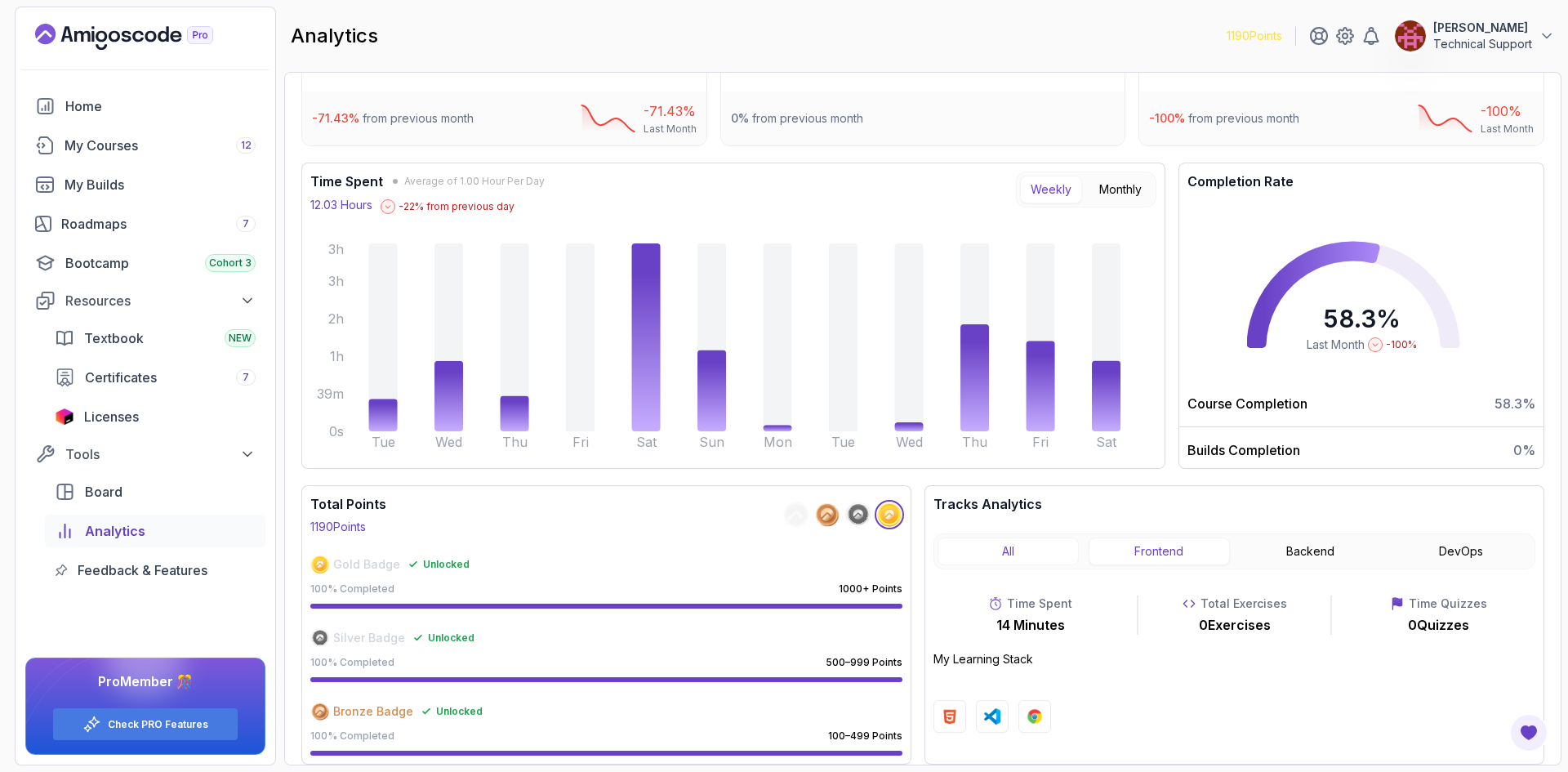
click at [1043, 558] on button "All" at bounding box center [1008, 552] width 141 height 28
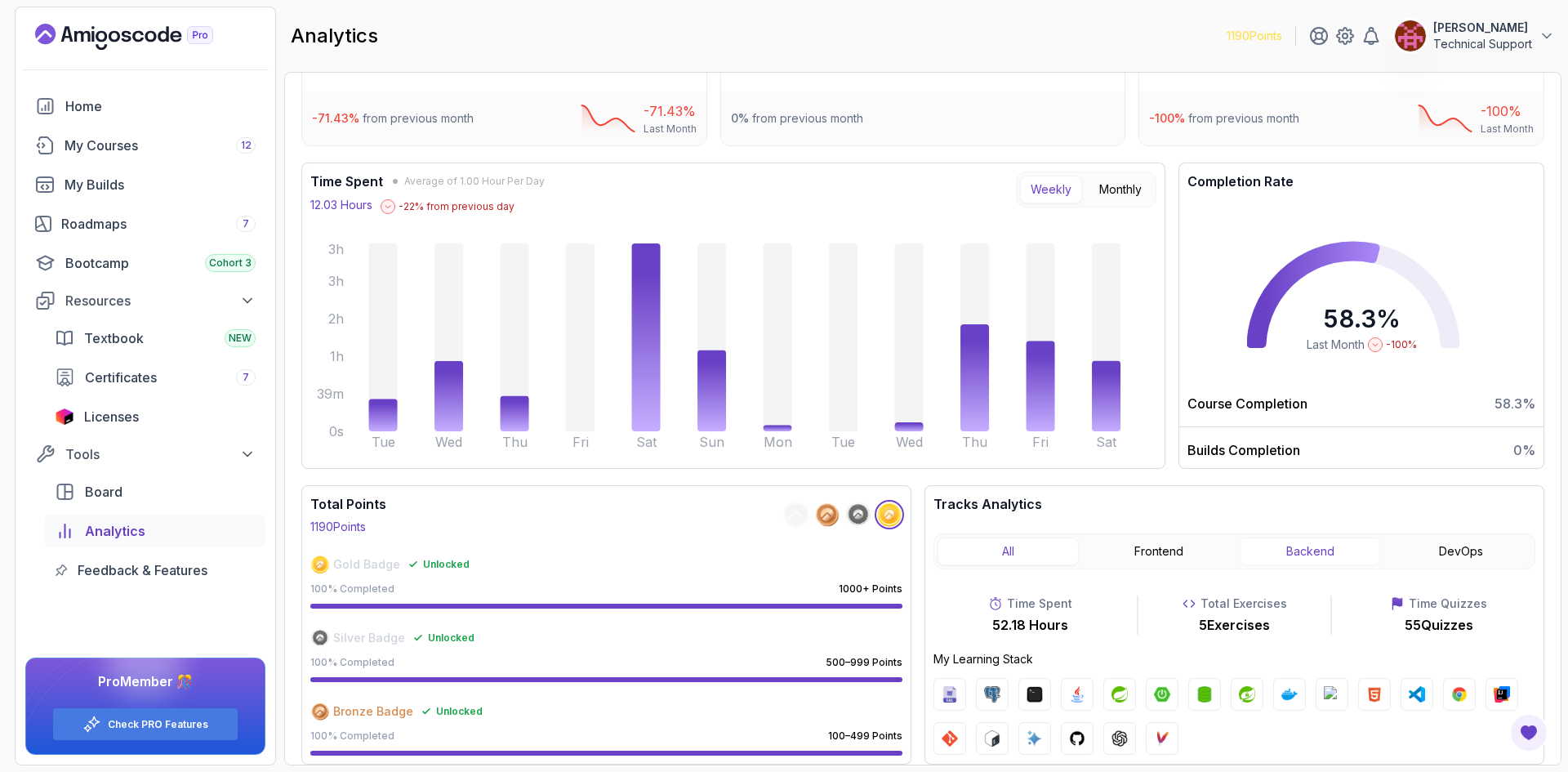
click at [1332, 553] on button "Backend" at bounding box center [1311, 552] width 141 height 28
click at [1450, 543] on button "DevOps" at bounding box center [1460, 552] width 141 height 28
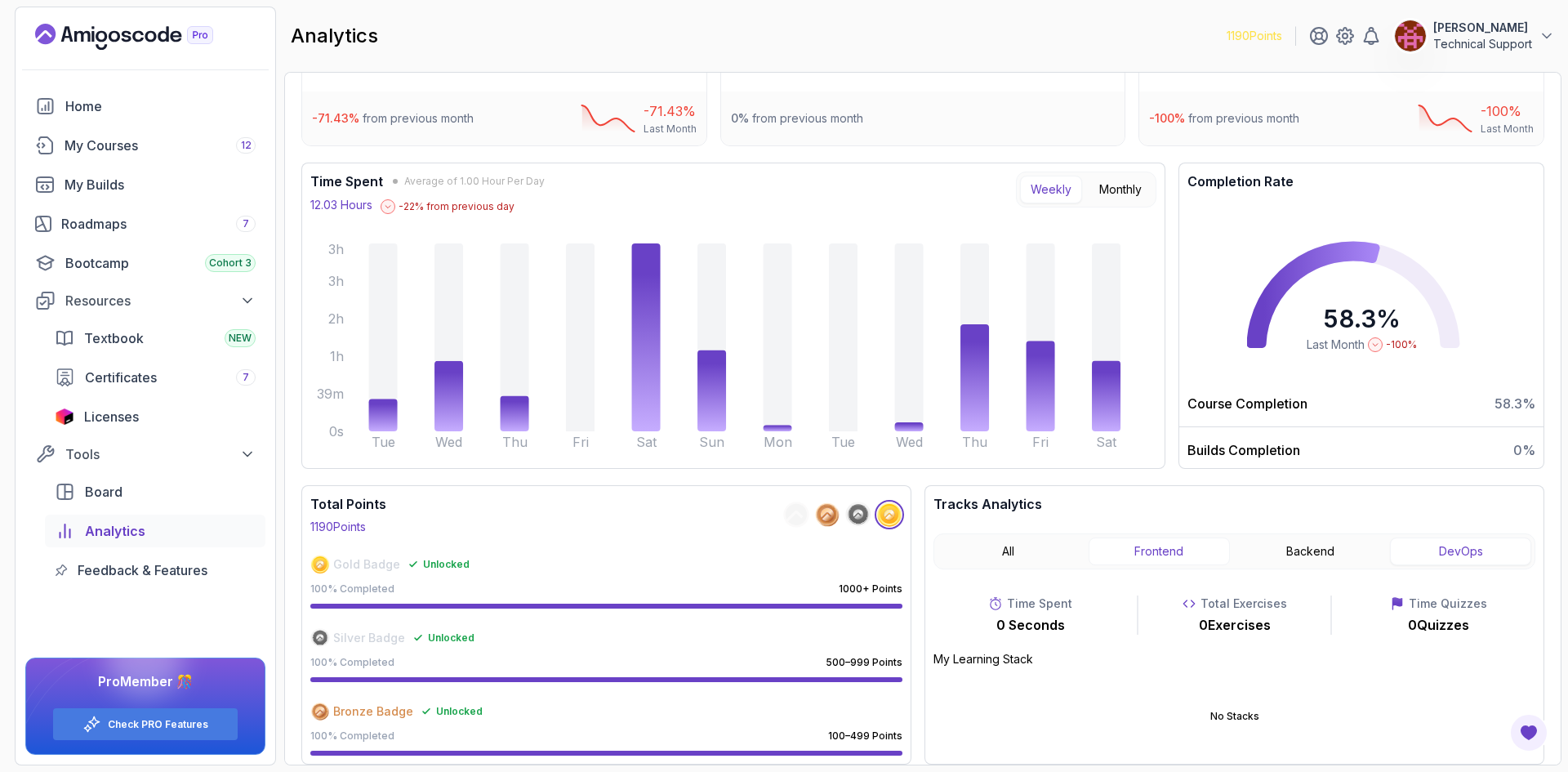
click at [1171, 555] on button "Frontend" at bounding box center [1159, 552] width 141 height 28
click at [1309, 559] on button "Backend" at bounding box center [1311, 552] width 141 height 28
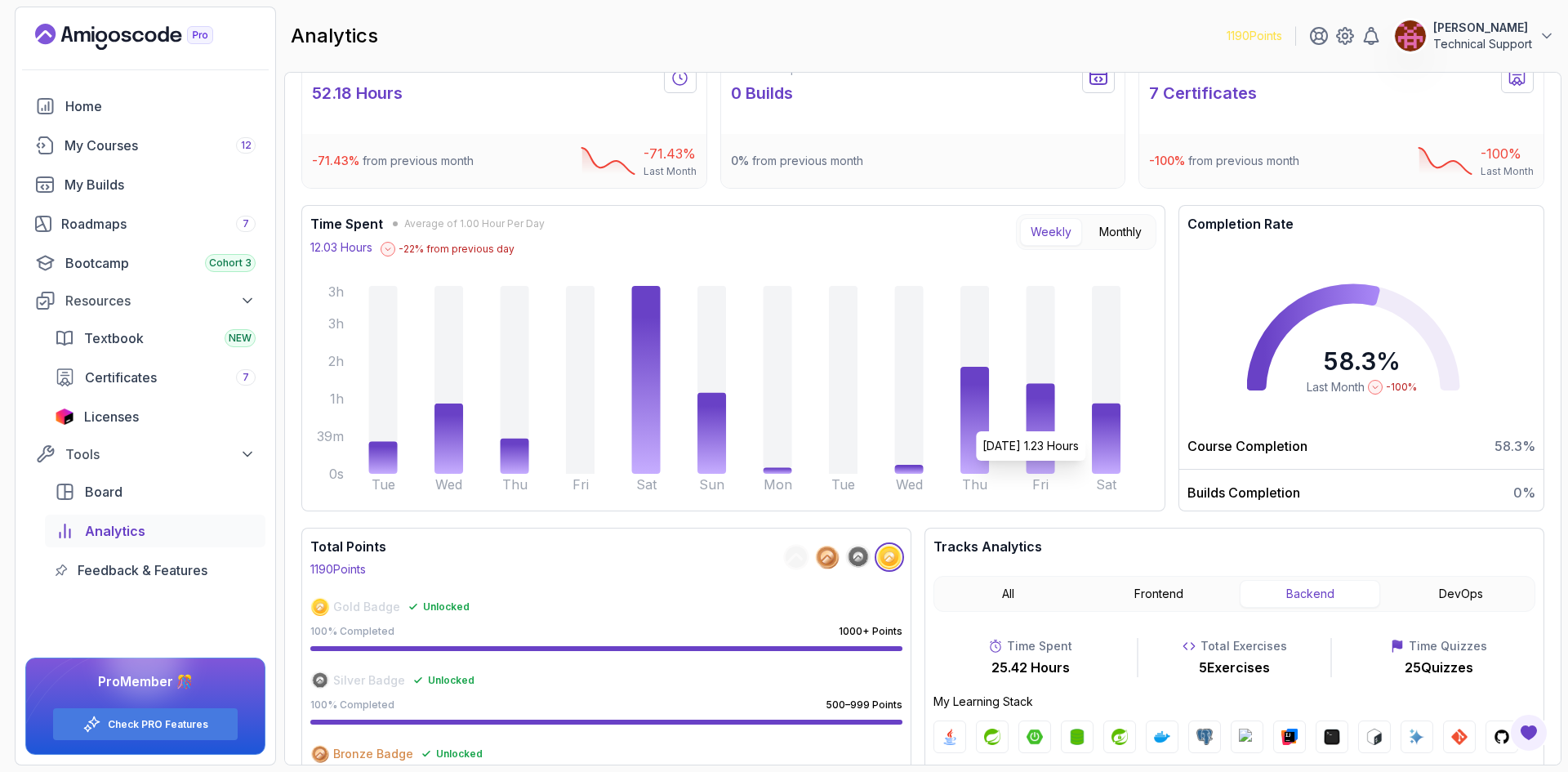
scroll to position [0, 0]
